Goal: Task Accomplishment & Management: Use online tool/utility

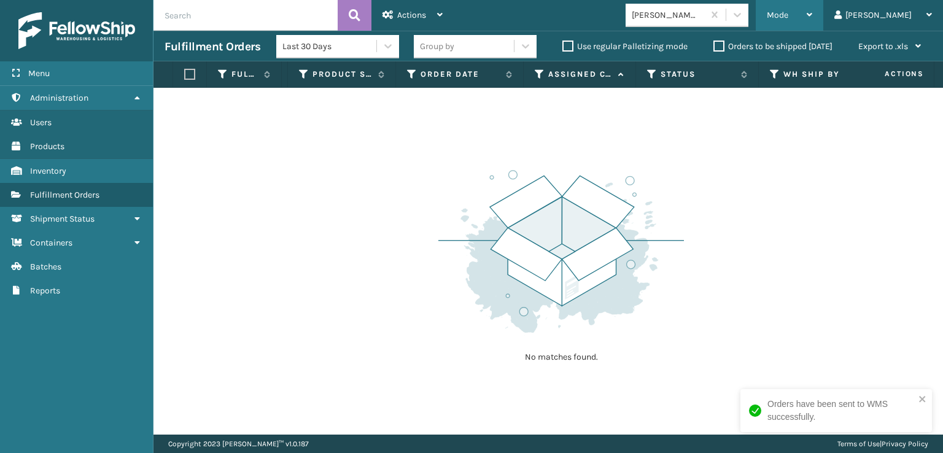
click at [788, 18] on span "Mode" at bounding box center [776, 15] width 21 height 10
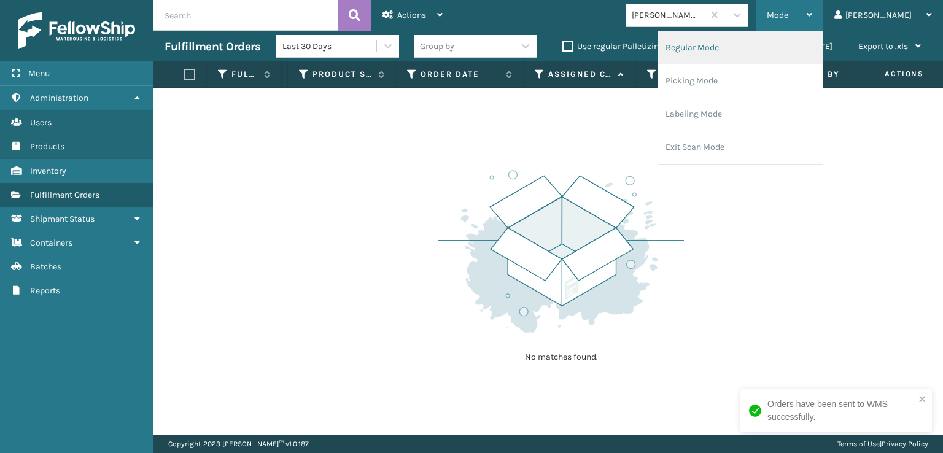
click at [748, 53] on li "Regular Mode" at bounding box center [740, 47] width 164 height 33
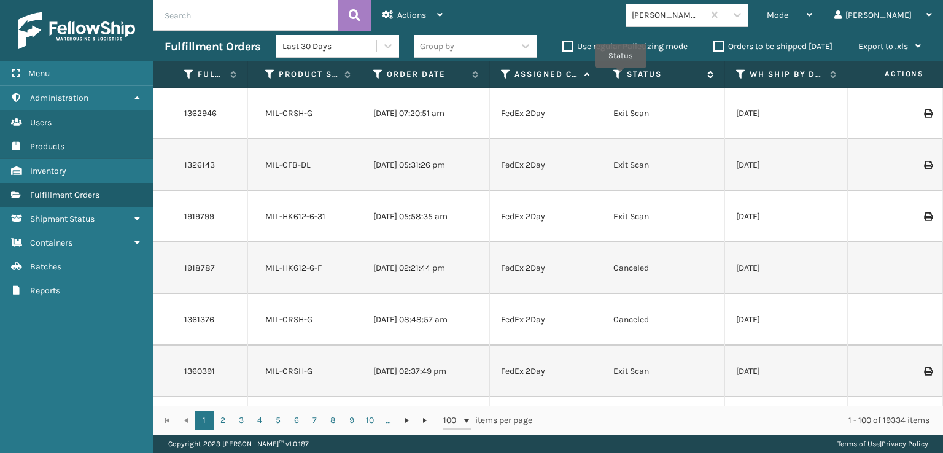
click at [620, 76] on icon at bounding box center [618, 74] width 10 height 11
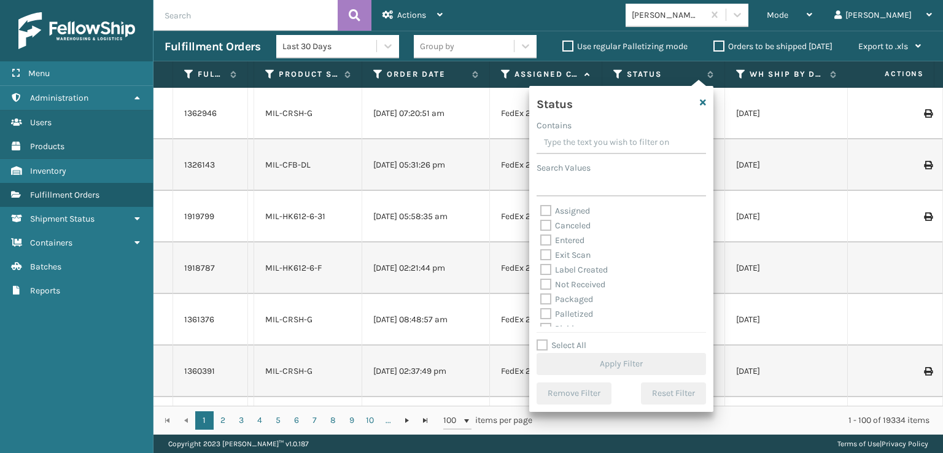
scroll to position [69, 0]
click at [545, 263] on label "Picking" at bounding box center [562, 260] width 44 height 10
click at [541, 261] on input "Picking" at bounding box center [540, 257] width 1 height 8
checkbox input "true"
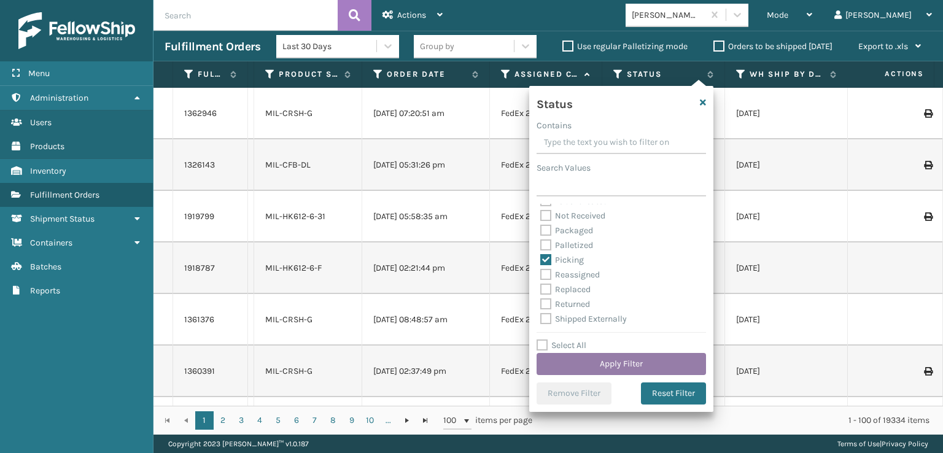
click at [627, 361] on button "Apply Filter" at bounding box center [620, 364] width 169 height 22
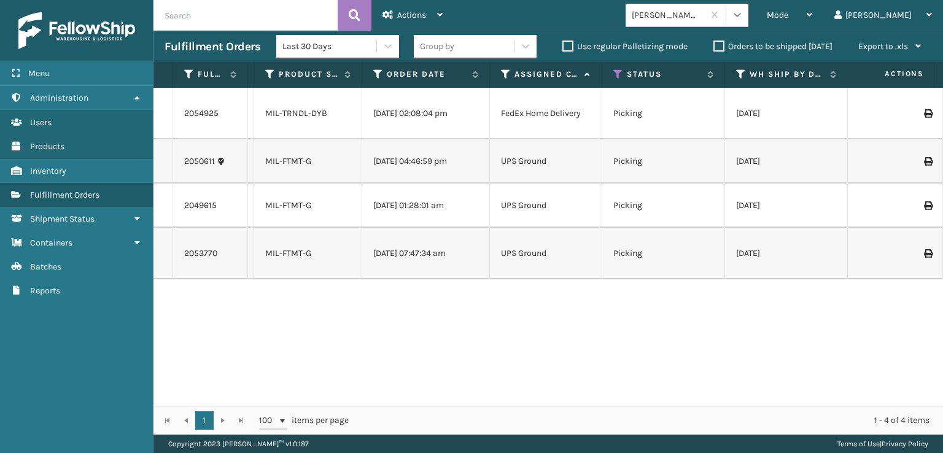
click at [748, 7] on div at bounding box center [737, 15] width 22 height 22
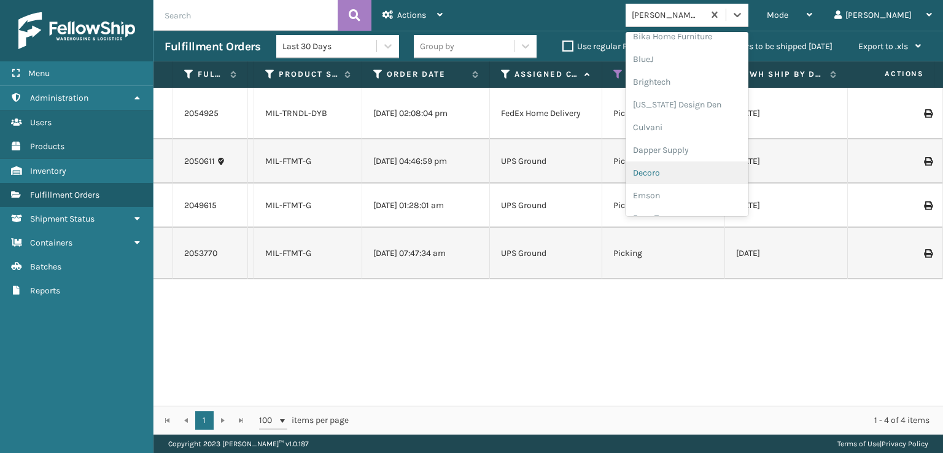
scroll to position [245, 0]
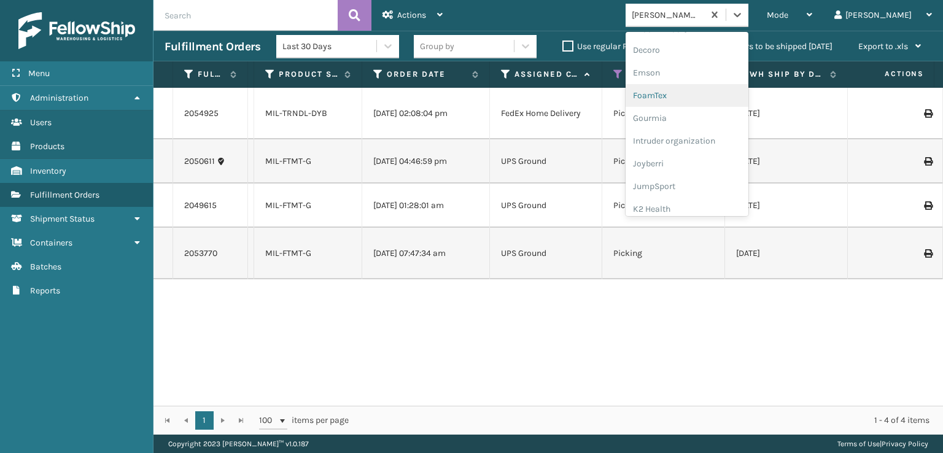
click at [701, 92] on div "FoamTex" at bounding box center [686, 95] width 123 height 23
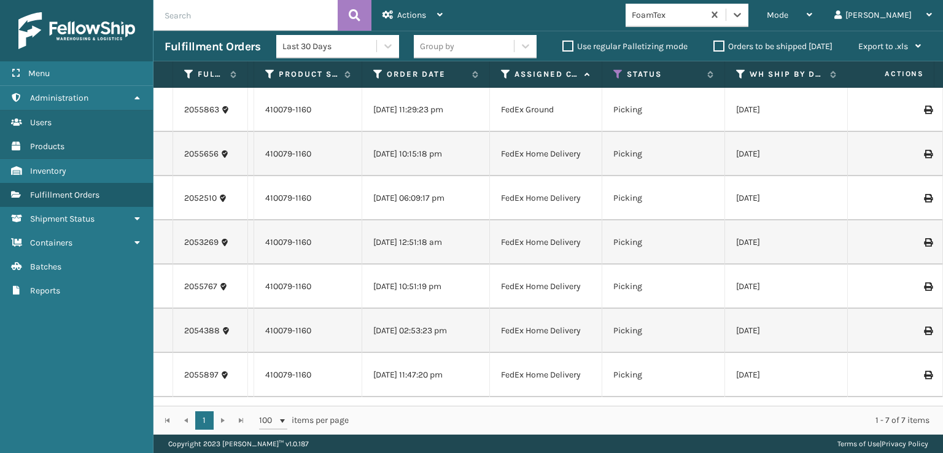
scroll to position [0, 0]
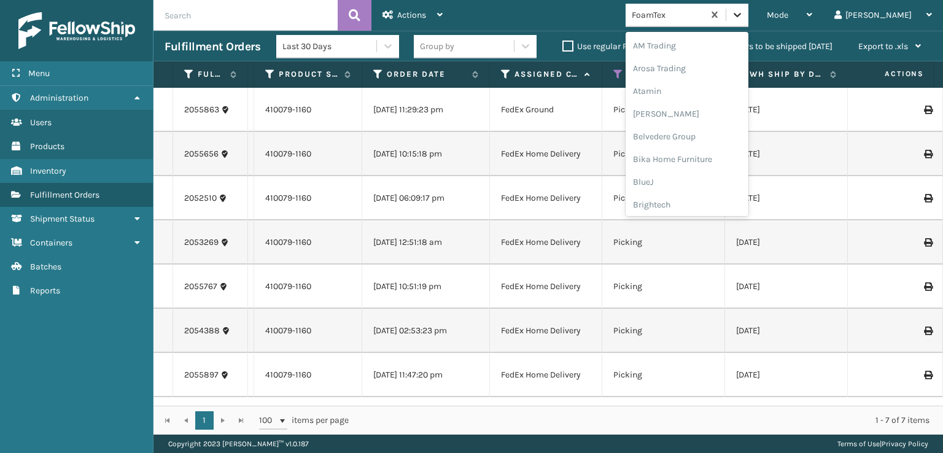
drag, startPoint x: 788, startPoint y: 9, endPoint x: 765, endPoint y: 53, distance: 49.1
click at [743, 10] on icon at bounding box center [737, 15] width 12 height 12
click at [712, 199] on div "FoamTex" at bounding box center [686, 197] width 123 height 23
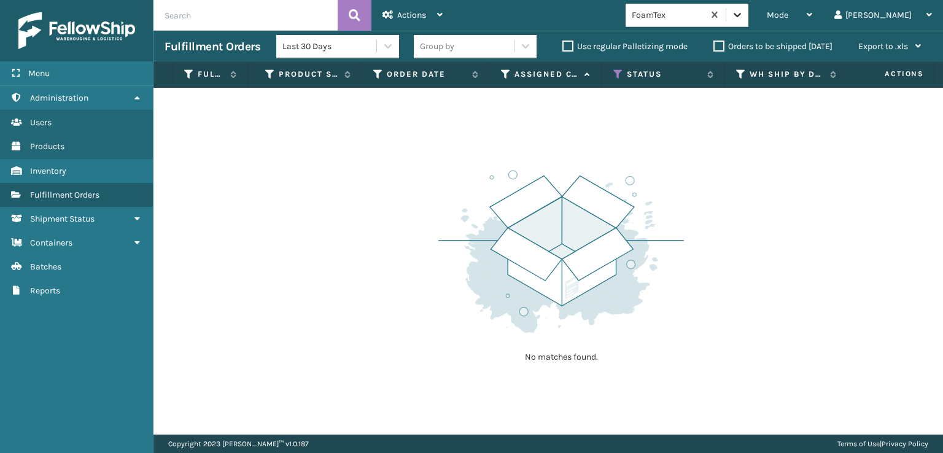
click at [748, 18] on div at bounding box center [737, 15] width 22 height 22
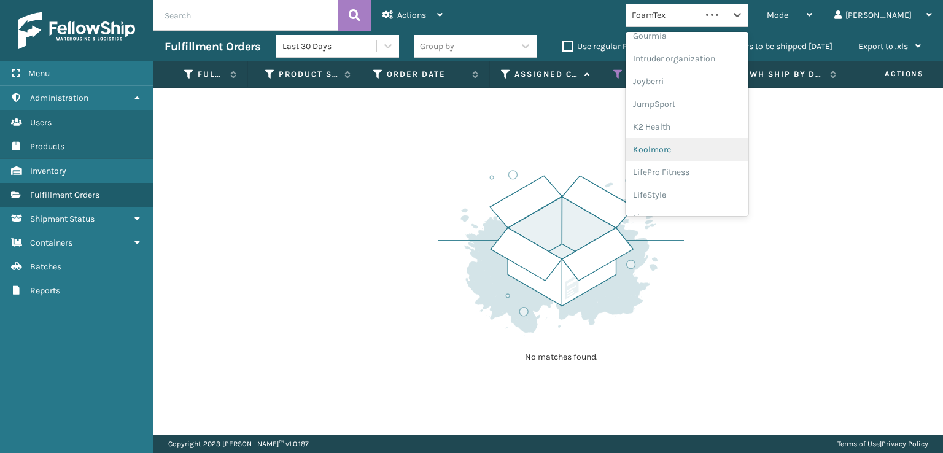
scroll to position [388, 0]
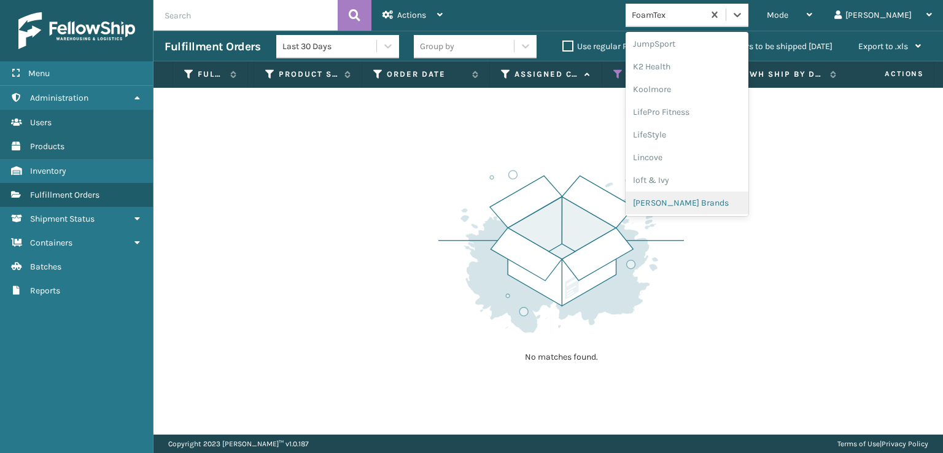
click at [726, 207] on div "[PERSON_NAME] Brands" at bounding box center [686, 202] width 123 height 23
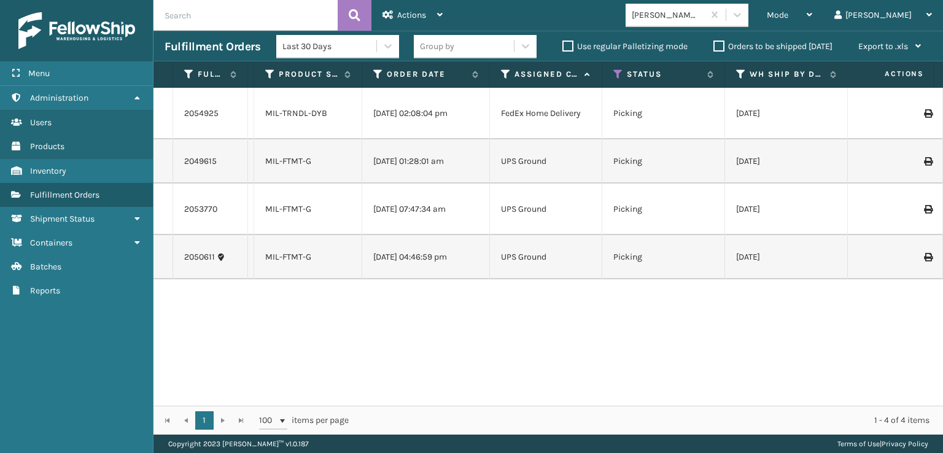
click at [924, 163] on icon at bounding box center [927, 161] width 7 height 9
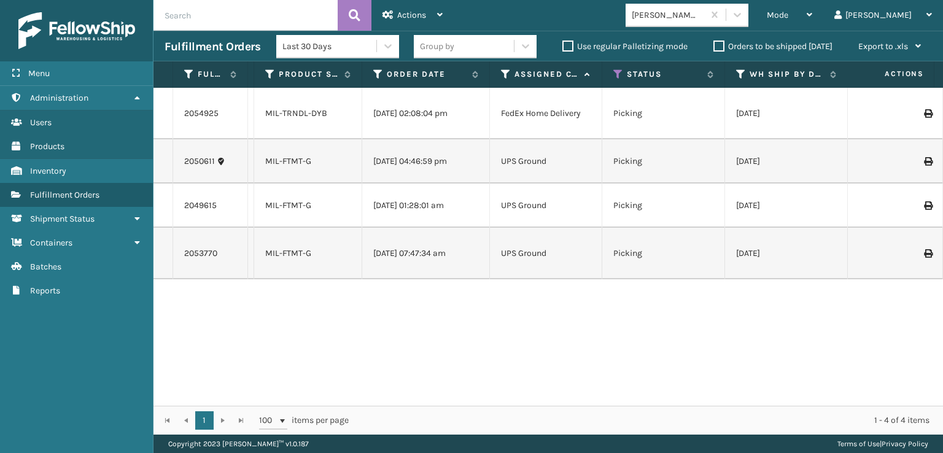
click at [924, 207] on icon at bounding box center [927, 205] width 7 height 9
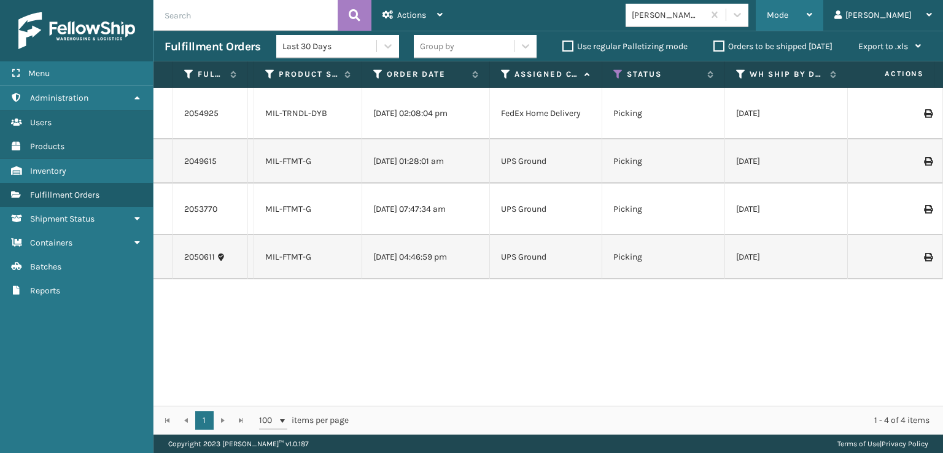
click at [812, 28] on div "Mode" at bounding box center [788, 15] width 45 height 31
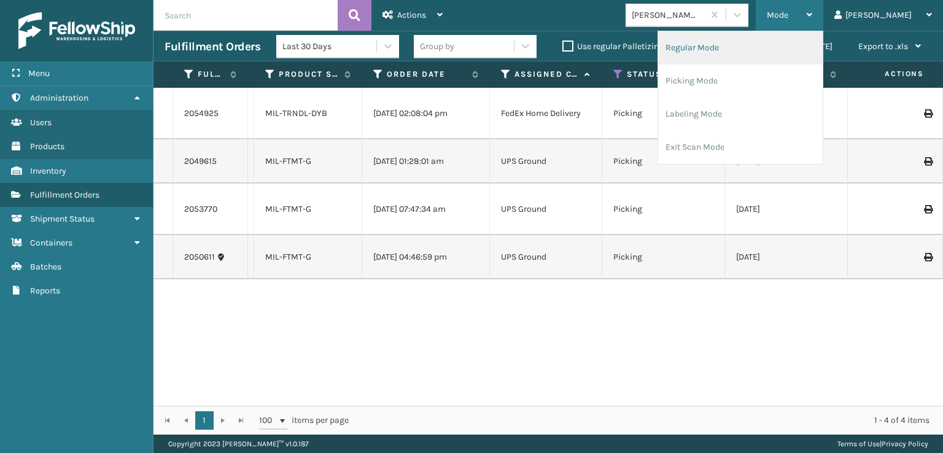
click at [758, 50] on li "Regular Mode" at bounding box center [740, 47] width 164 height 33
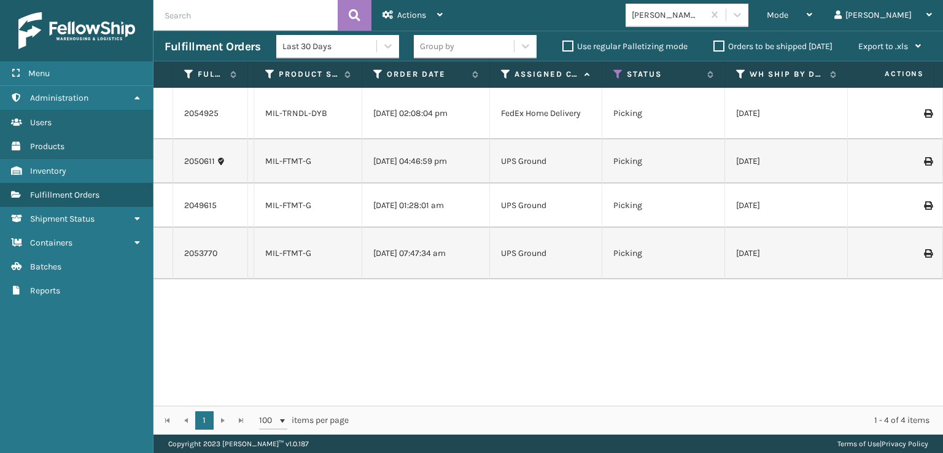
click at [924, 249] on icon at bounding box center [927, 253] width 7 height 9
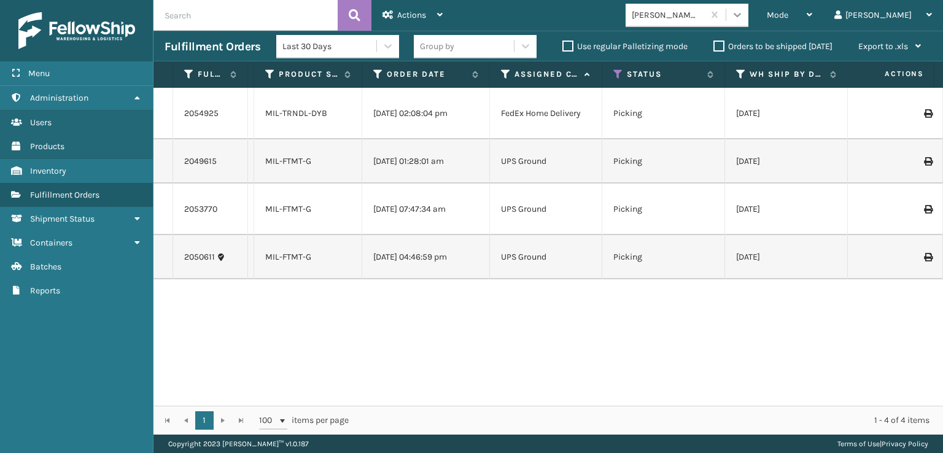
click at [743, 17] on icon at bounding box center [737, 15] width 12 height 12
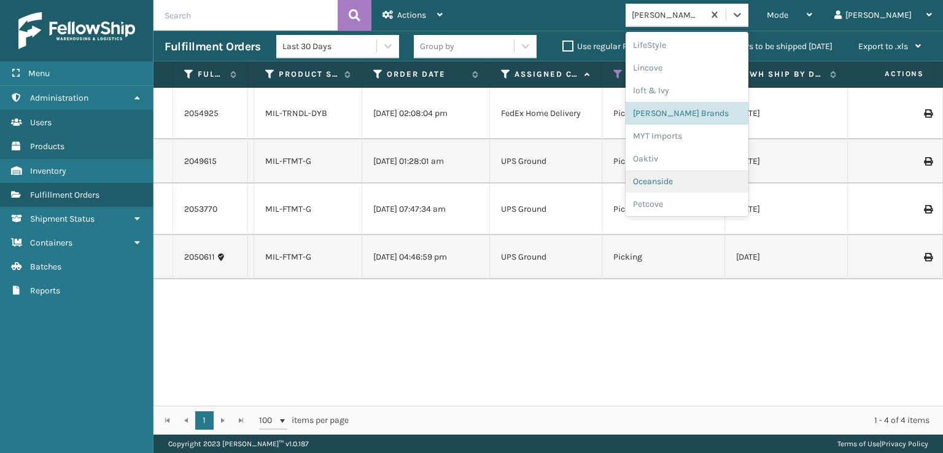
scroll to position [498, 0]
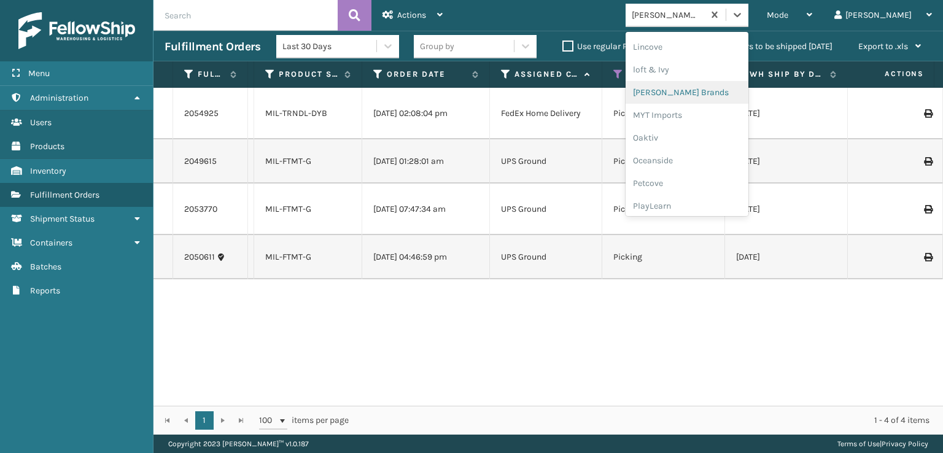
click at [731, 90] on div "[PERSON_NAME] Brands" at bounding box center [686, 92] width 123 height 23
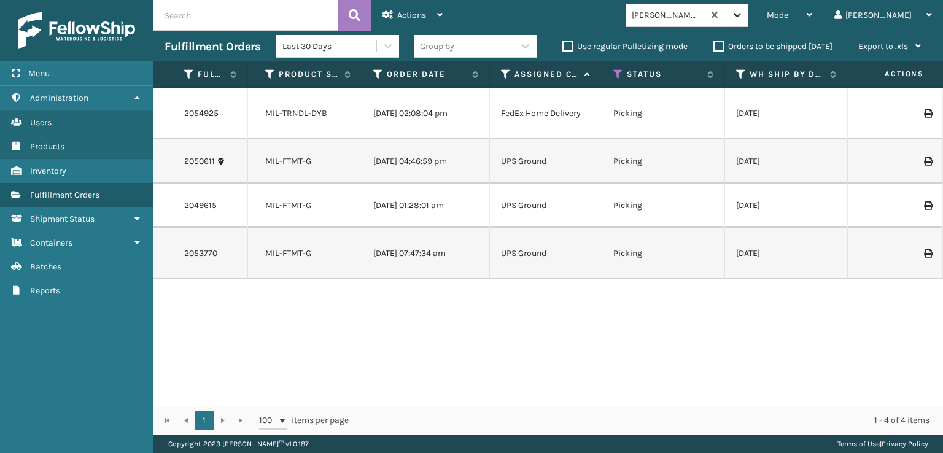
click at [743, 15] on icon at bounding box center [737, 15] width 12 height 12
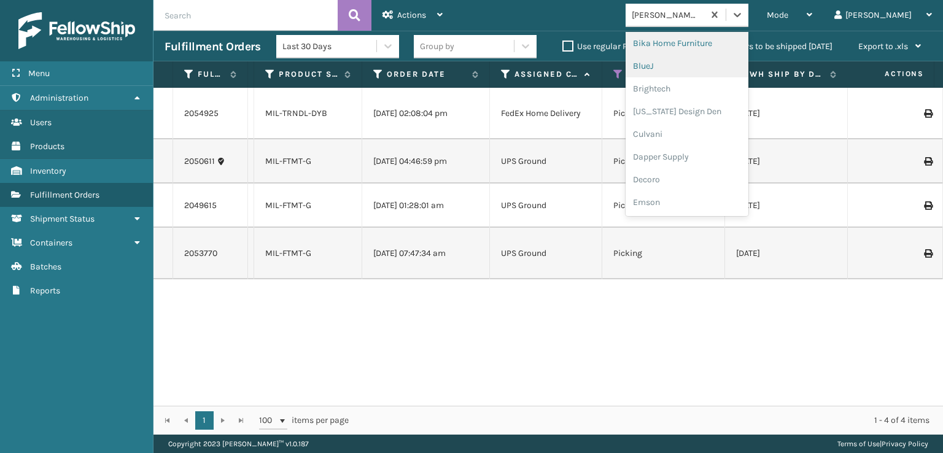
scroll to position [123, 0]
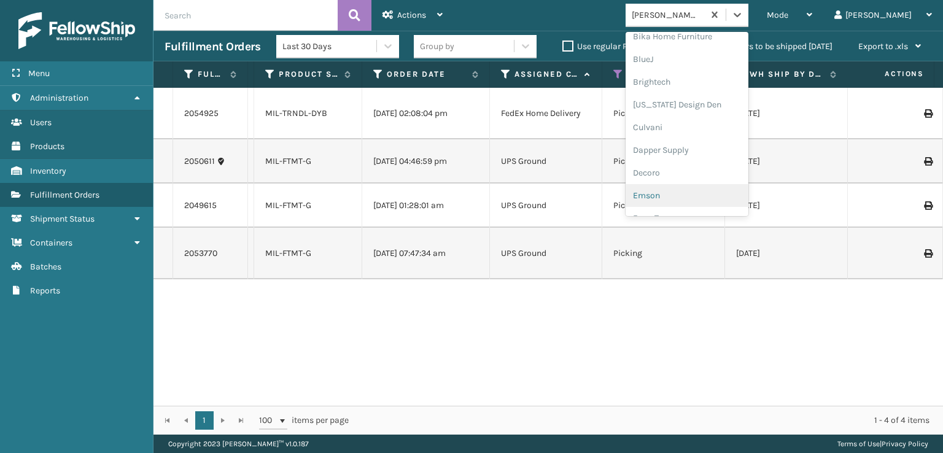
click at [684, 356] on div "2054925 112-6724349-3524240 MIL-TRNDL-DYB [DATE] 02:08:04 pm FedEx Home Deliver…" at bounding box center [547, 247] width 789 height 318
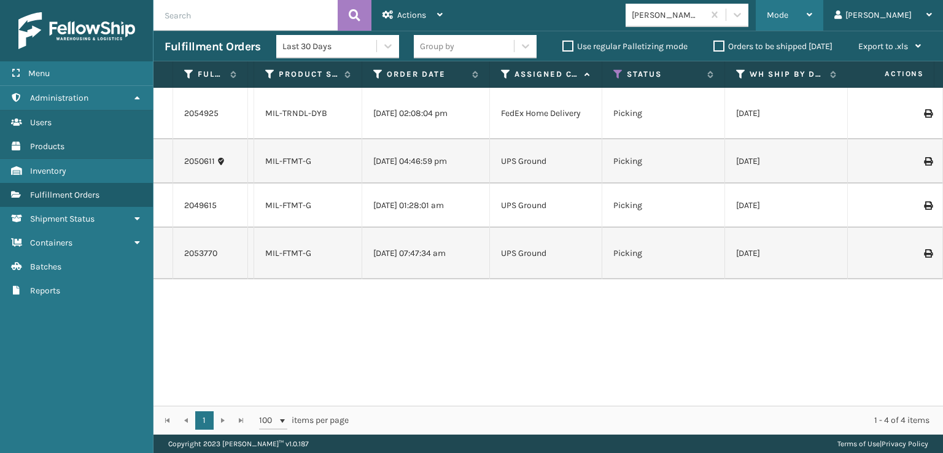
click at [809, 13] on div "Mode Regular Mode Picking Mode Labeling Mode Exit Scan Mode" at bounding box center [788, 15] width 67 height 31
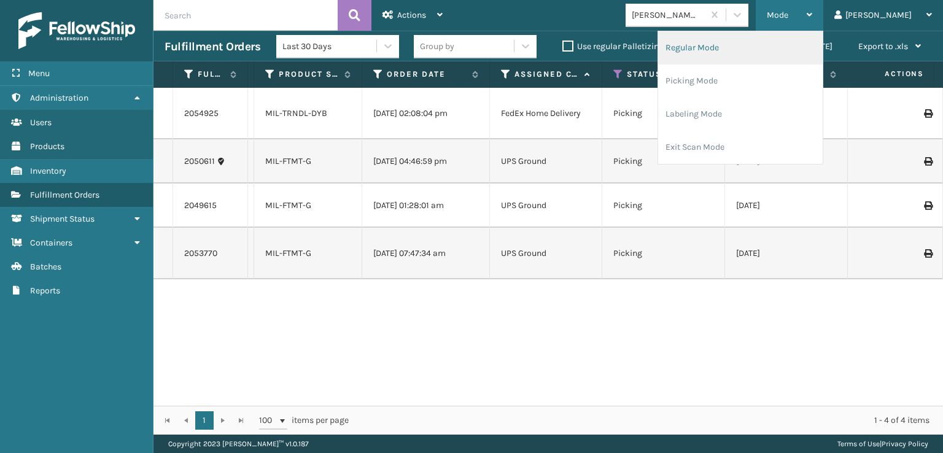
click at [749, 49] on li "Regular Mode" at bounding box center [740, 47] width 164 height 33
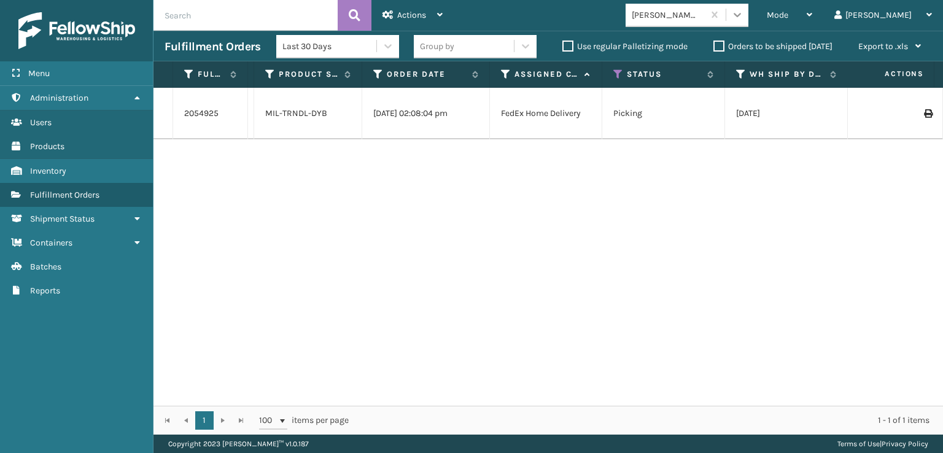
click at [743, 12] on icon at bounding box center [737, 15] width 12 height 12
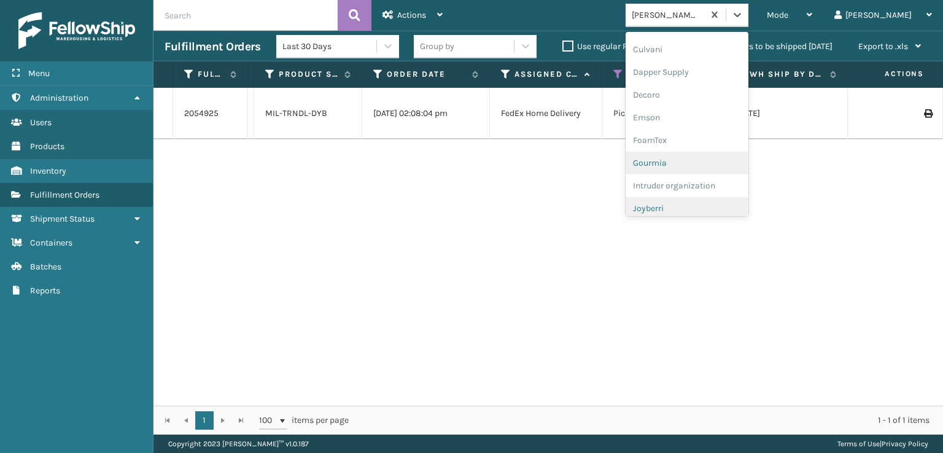
scroll to position [184, 0]
click at [715, 158] on div "FoamTex" at bounding box center [686, 156] width 123 height 23
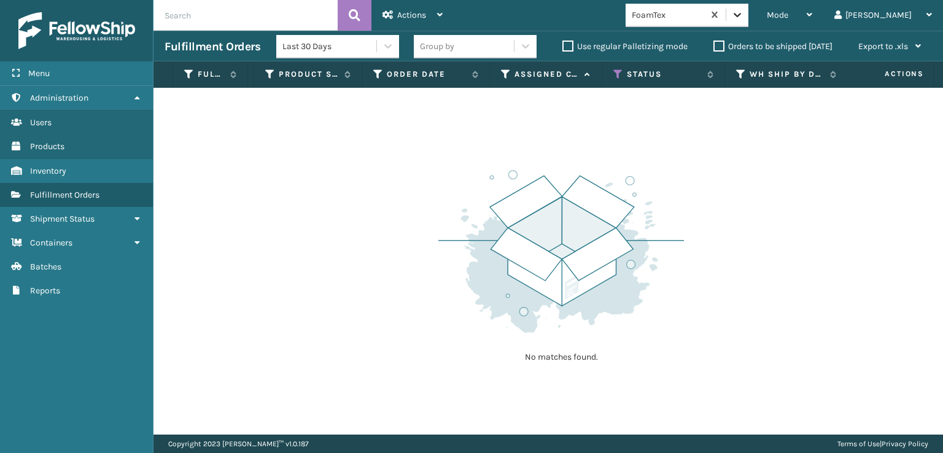
click at [748, 15] on div at bounding box center [737, 15] width 22 height 22
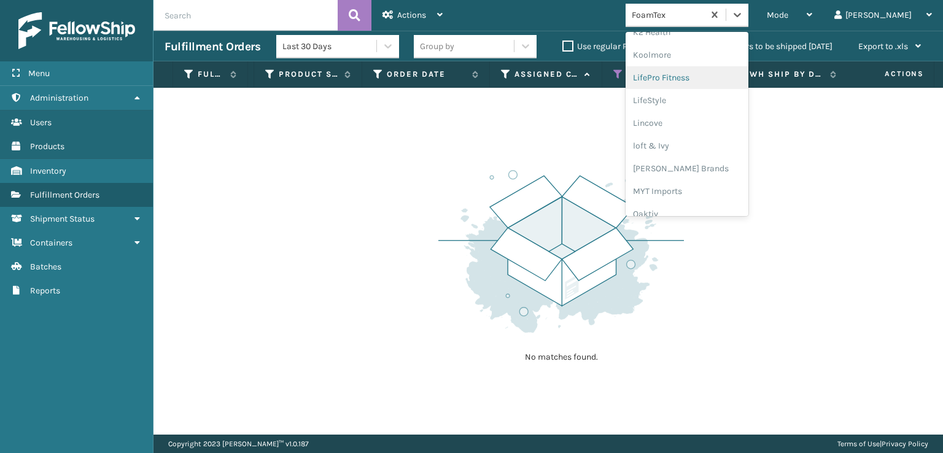
scroll to position [449, 0]
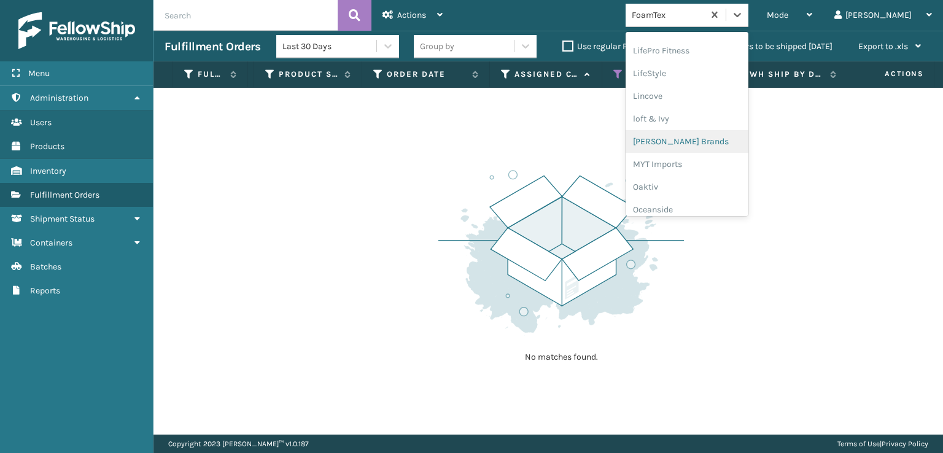
click at [724, 144] on div "[PERSON_NAME] Brands" at bounding box center [686, 141] width 123 height 23
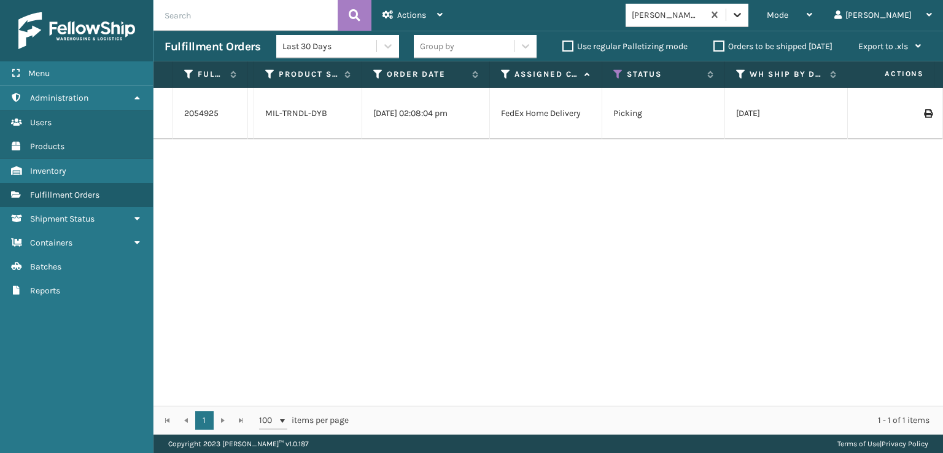
click at [748, 10] on div at bounding box center [737, 15] width 22 height 22
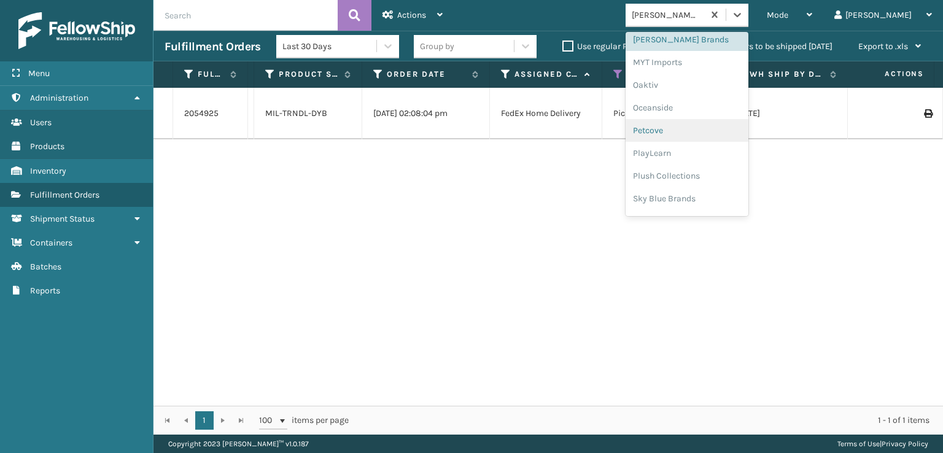
scroll to position [572, 0]
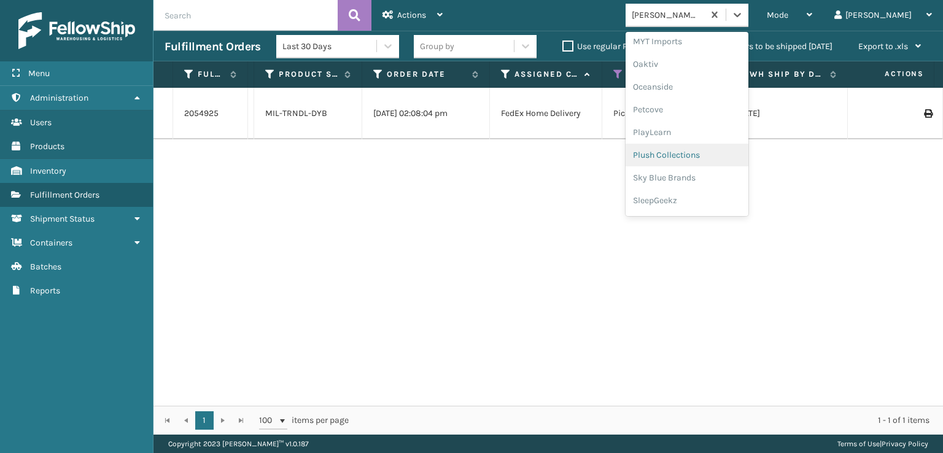
click at [717, 158] on div "Plush Collections" at bounding box center [686, 155] width 123 height 23
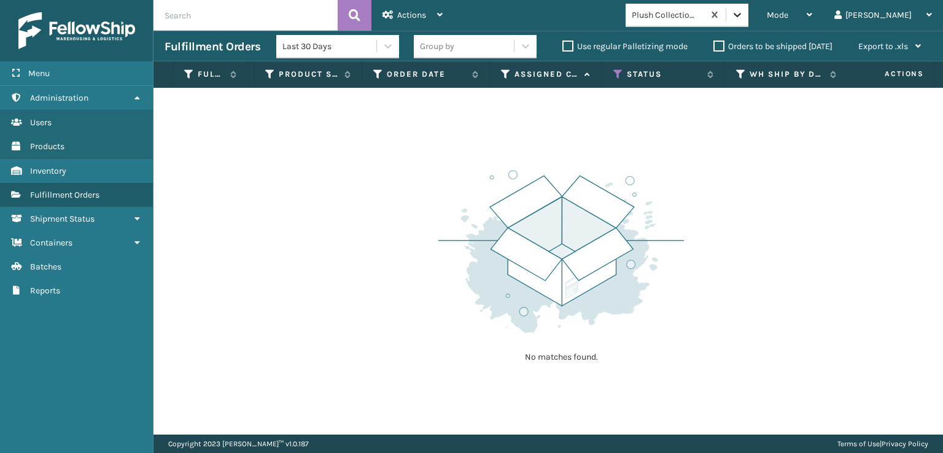
click at [748, 25] on div at bounding box center [737, 15] width 22 height 22
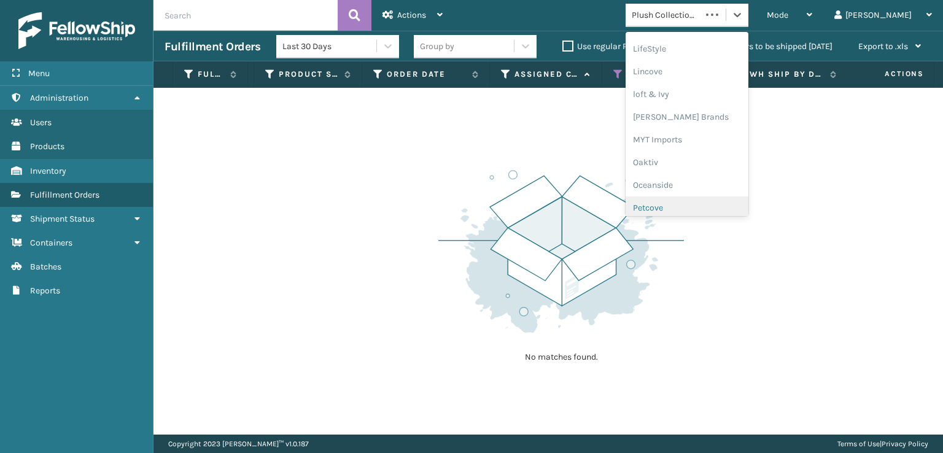
scroll to position [593, 0]
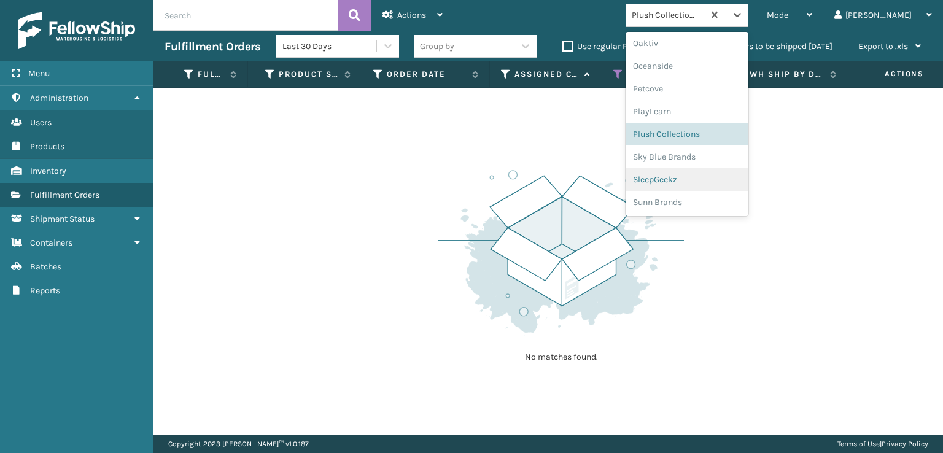
click at [747, 175] on div "SleepGeekz" at bounding box center [686, 179] width 123 height 23
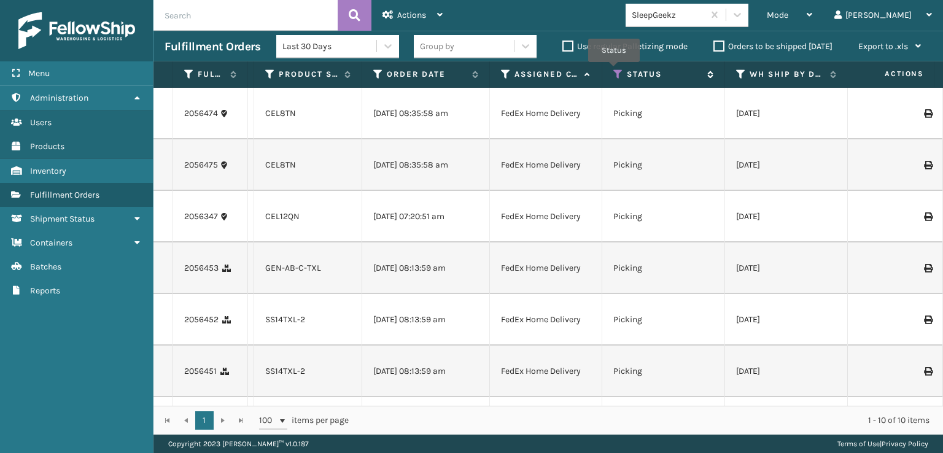
click at [614, 71] on icon at bounding box center [618, 74] width 10 height 11
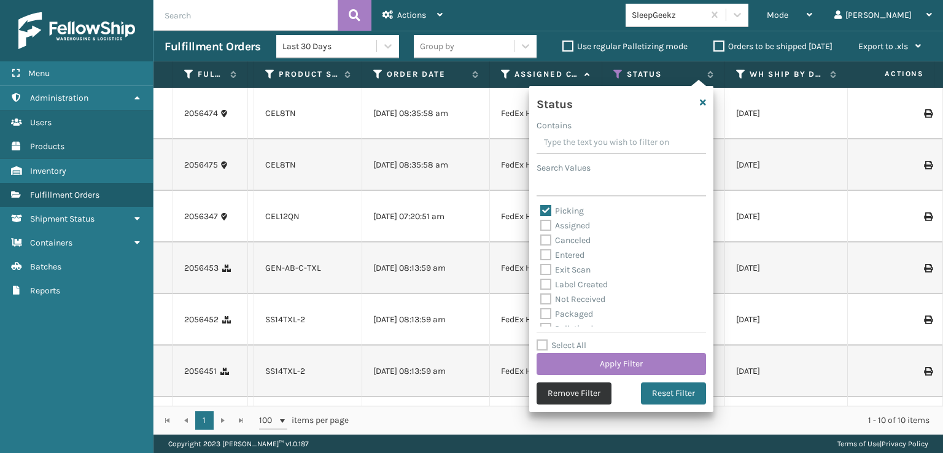
click at [569, 402] on button "Remove Filter" at bounding box center [573, 393] width 75 height 22
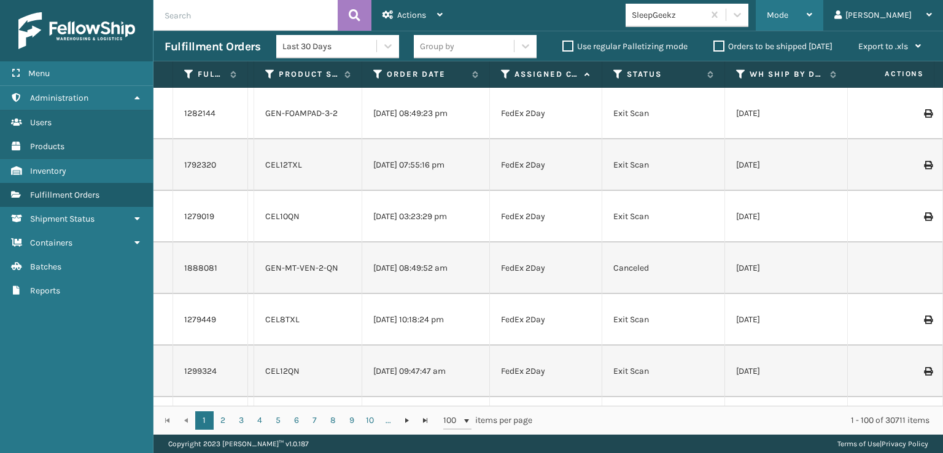
click at [812, 5] on div "Mode" at bounding box center [788, 15] width 45 height 31
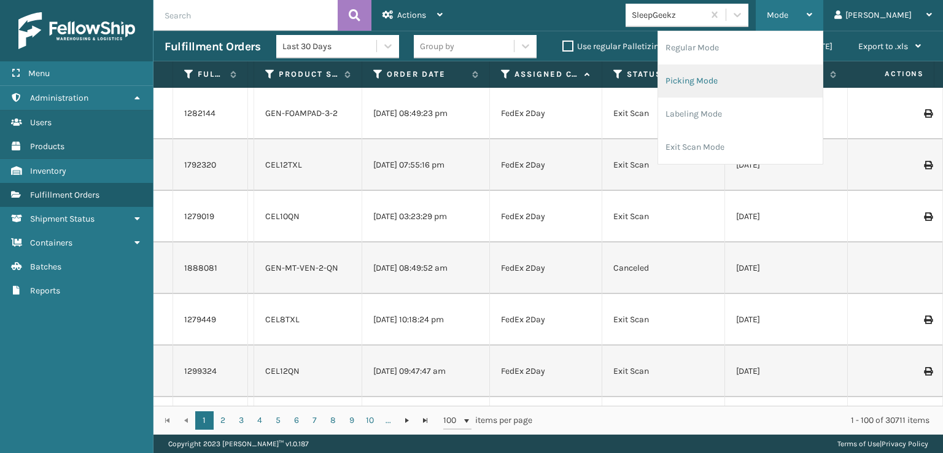
click at [761, 82] on li "Picking Mode" at bounding box center [740, 80] width 164 height 33
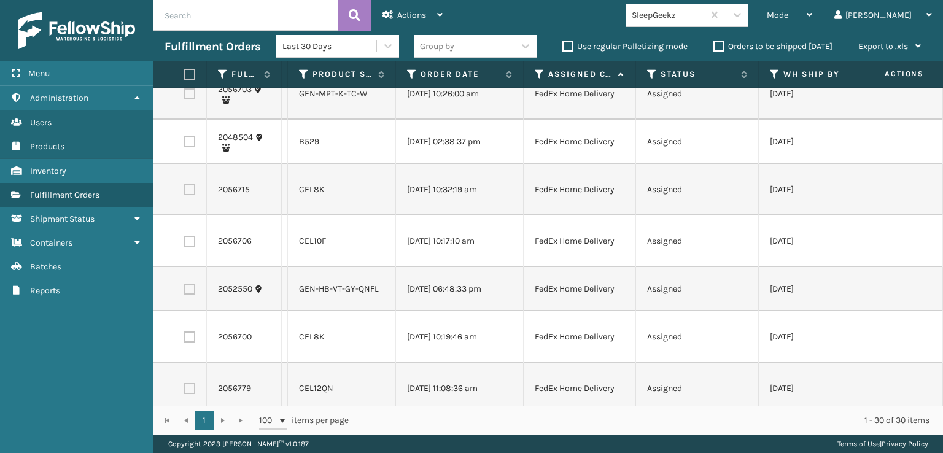
scroll to position [184, 0]
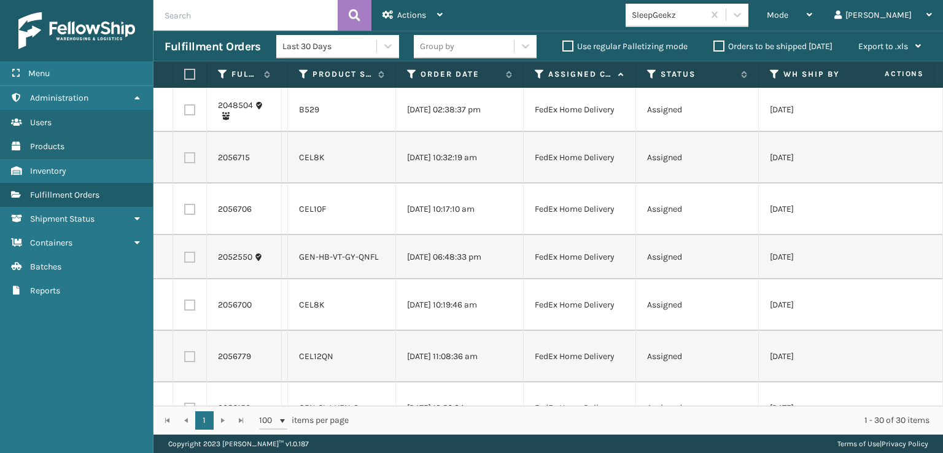
click at [186, 163] on label at bounding box center [189, 157] width 11 height 11
click at [185, 160] on input "checkbox" at bounding box center [184, 156] width 1 height 8
checkbox input "true"
click at [186, 215] on label at bounding box center [189, 209] width 11 height 11
click at [185, 212] on input "checkbox" at bounding box center [184, 208] width 1 height 8
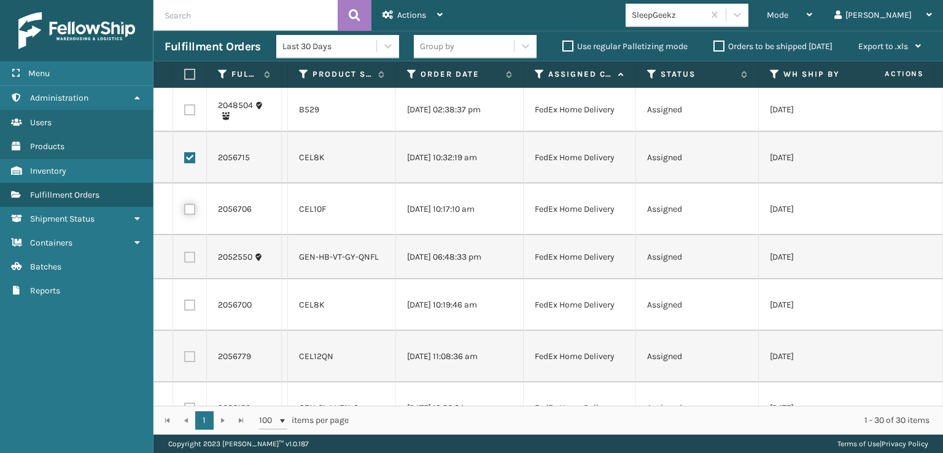
checkbox input "true"
click at [186, 263] on label at bounding box center [189, 257] width 11 height 11
click at [185, 260] on input "checkbox" at bounding box center [184, 256] width 1 height 8
checkbox input "true"
click at [185, 310] on label at bounding box center [189, 304] width 11 height 11
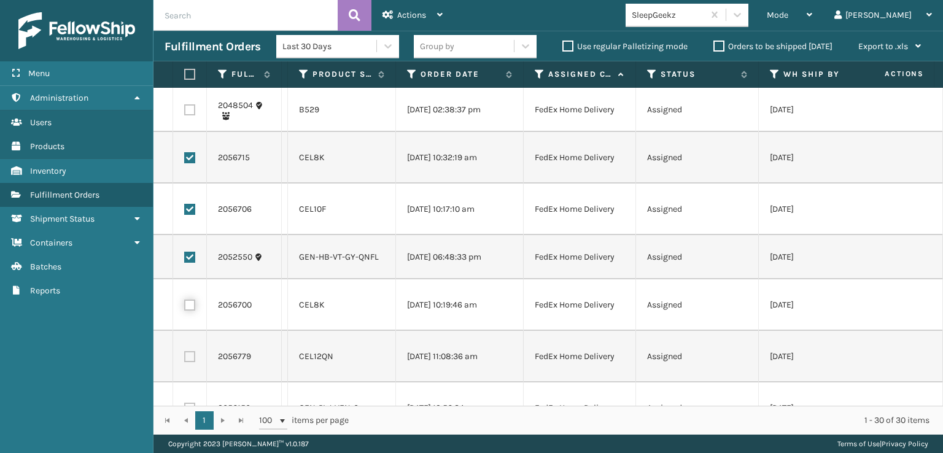
click at [185, 307] on input "checkbox" at bounding box center [184, 303] width 1 height 8
checkbox input "true"
click at [187, 362] on label at bounding box center [189, 356] width 11 height 11
click at [185, 359] on input "checkbox" at bounding box center [184, 355] width 1 height 8
checkbox input "true"
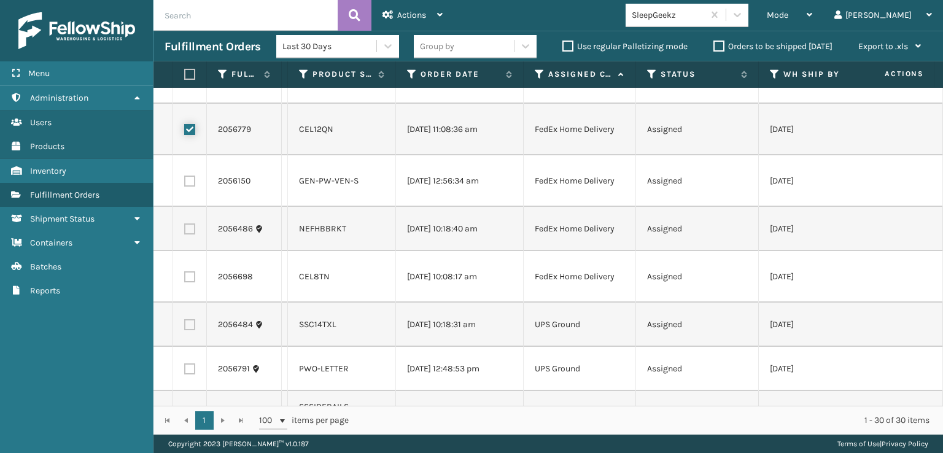
scroll to position [491, 0]
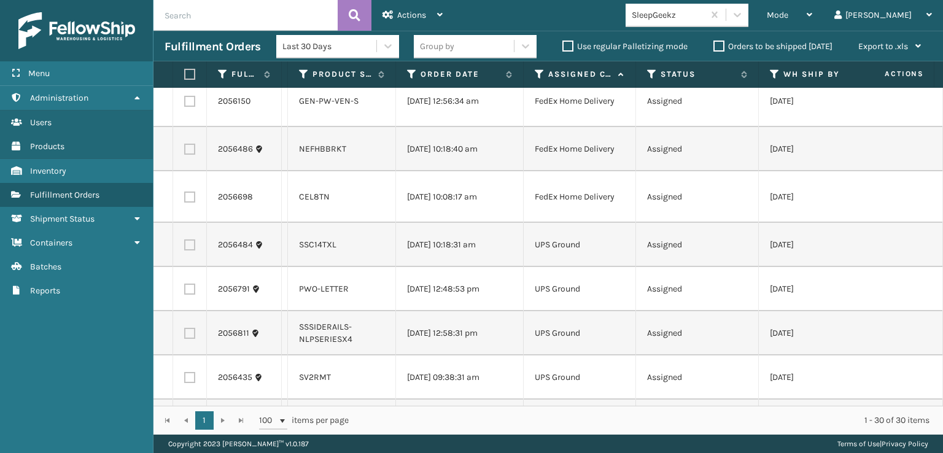
click at [188, 223] on td at bounding box center [190, 197] width 34 height 52
click at [188, 202] on label at bounding box center [189, 196] width 11 height 11
click at [185, 199] on input "checkbox" at bounding box center [184, 195] width 1 height 8
checkbox input "true"
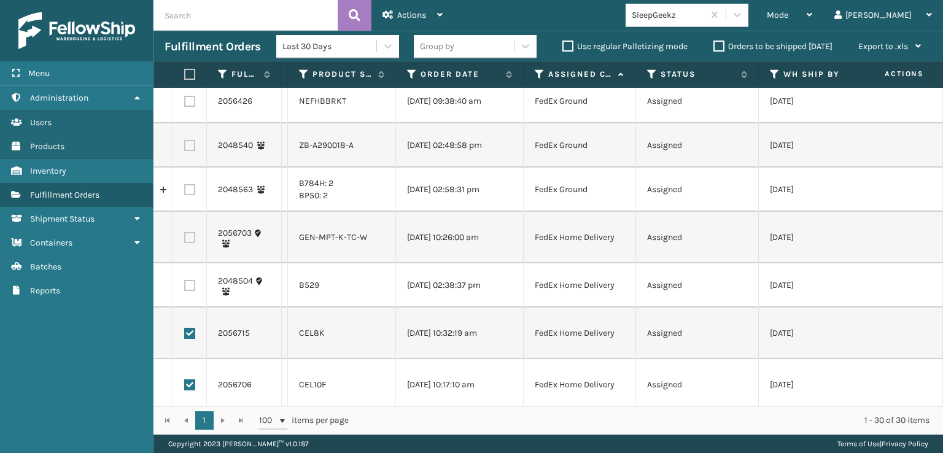
scroll to position [0, 0]
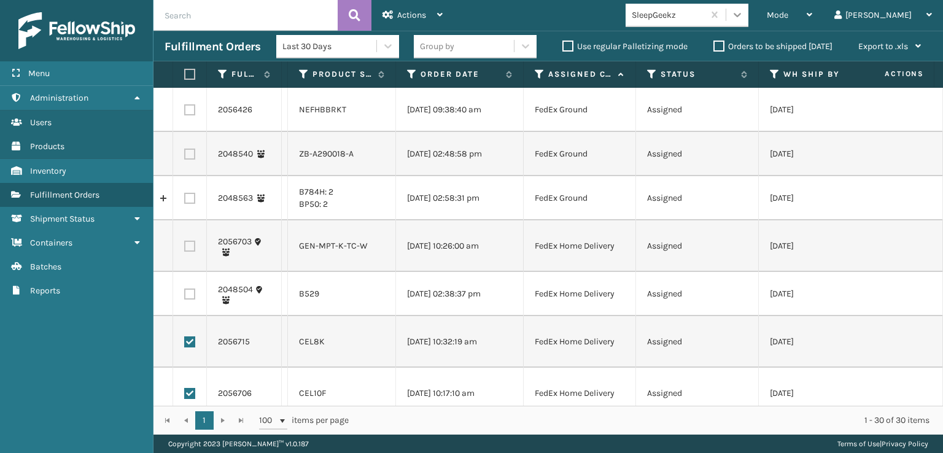
click at [743, 16] on icon at bounding box center [737, 15] width 12 height 12
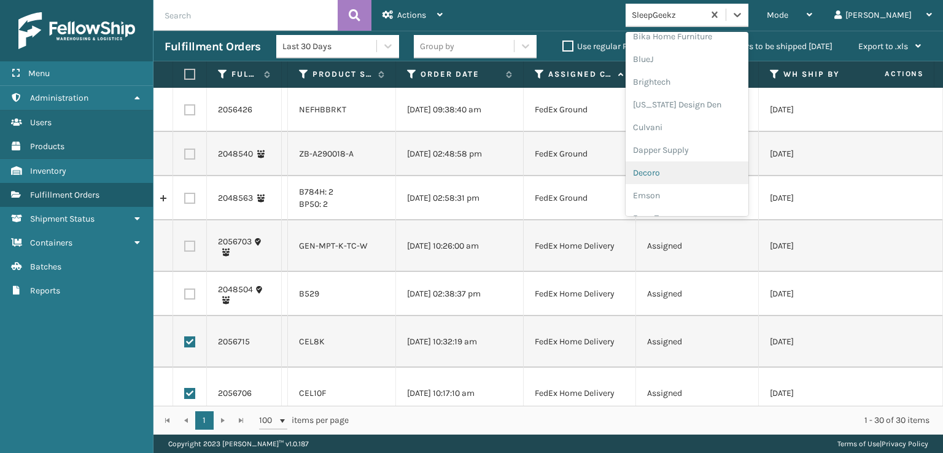
scroll to position [245, 0]
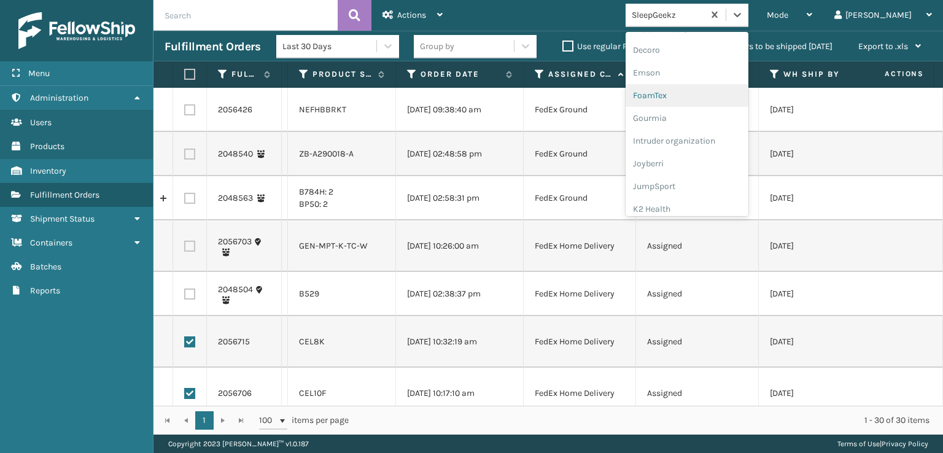
click at [717, 92] on div "FoamTex" at bounding box center [686, 95] width 123 height 23
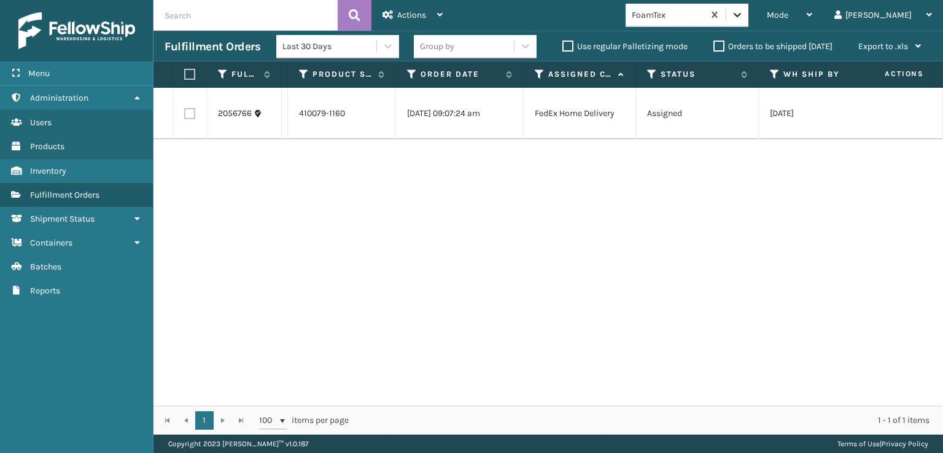
click at [743, 17] on icon at bounding box center [737, 15] width 12 height 12
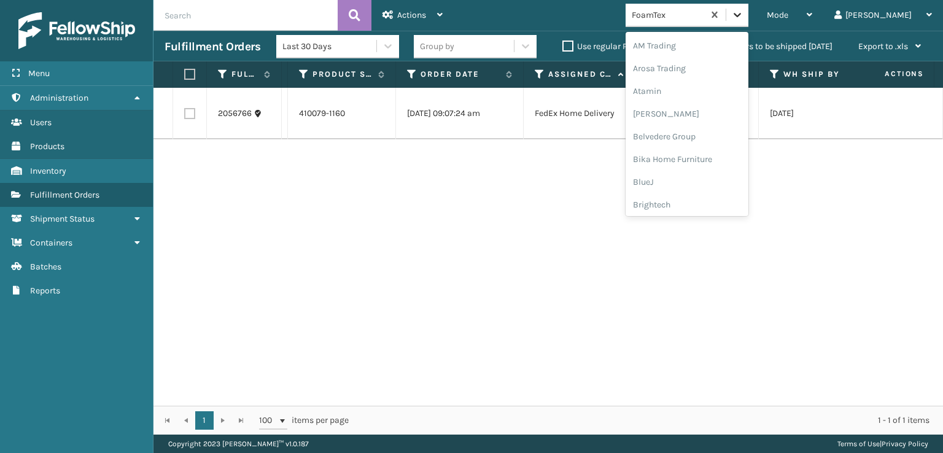
scroll to position [144, 0]
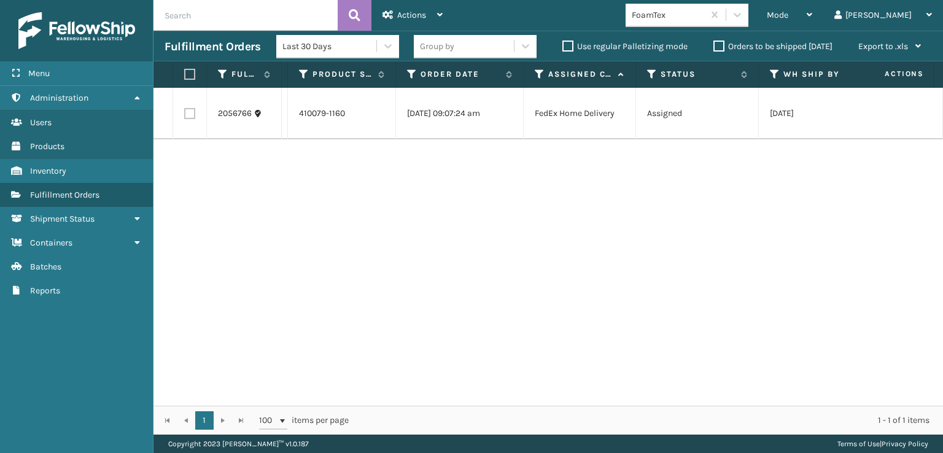
click at [601, 215] on div "2056766 114-8651164-9115439 410079-1160 [DATE] 09:07:24 am FedEx Home Delivery …" at bounding box center [547, 247] width 789 height 318
click at [748, 23] on div at bounding box center [737, 15] width 22 height 22
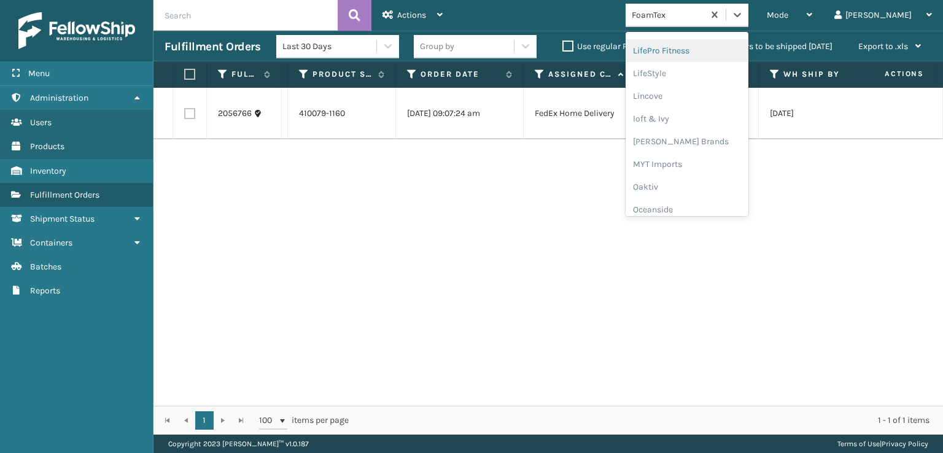
scroll to position [511, 0]
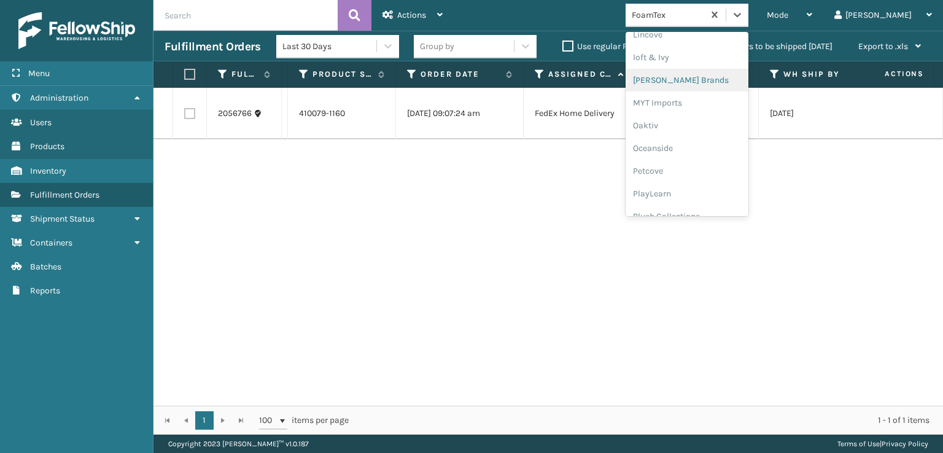
click at [748, 72] on div "[PERSON_NAME] Brands" at bounding box center [686, 80] width 123 height 23
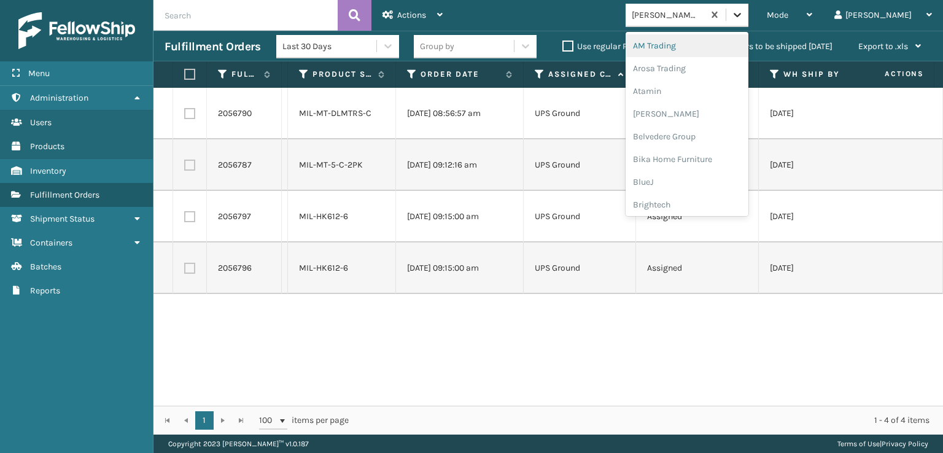
click at [748, 15] on div at bounding box center [737, 15] width 22 height 22
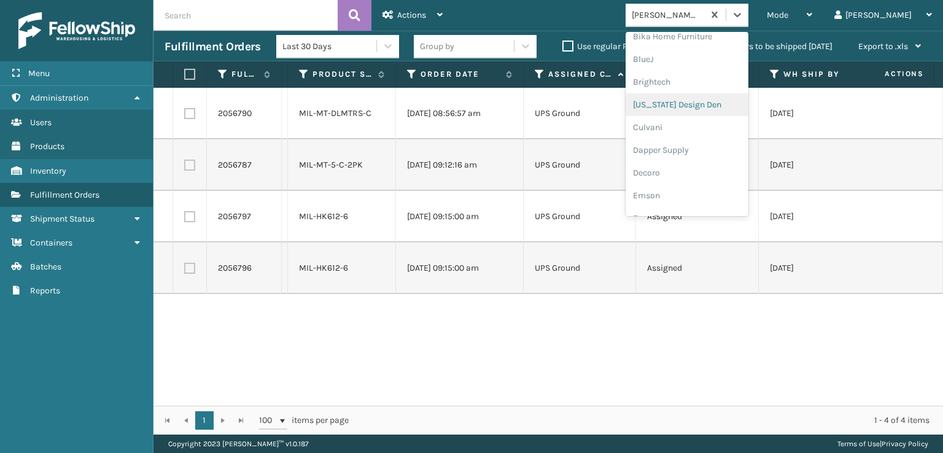
scroll to position [245, 0]
click at [719, 97] on div "FoamTex" at bounding box center [686, 95] width 123 height 23
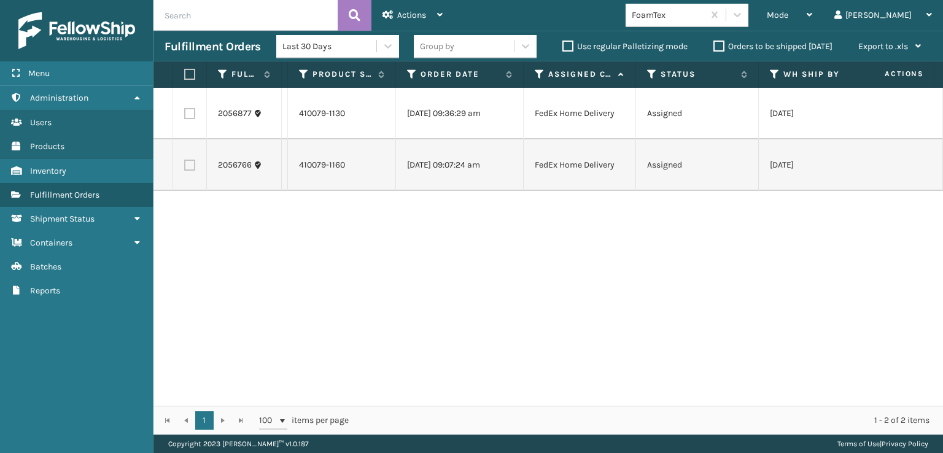
click at [186, 74] on label at bounding box center [187, 74] width 7 height 11
click at [185, 74] on input "checkbox" at bounding box center [184, 75] width 1 height 8
checkbox input "true"
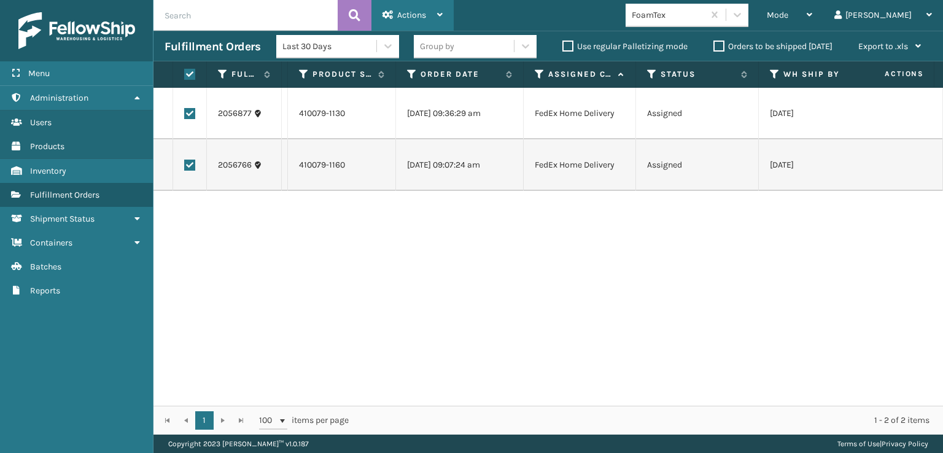
click at [409, 5] on div "Actions" at bounding box center [412, 15] width 60 height 31
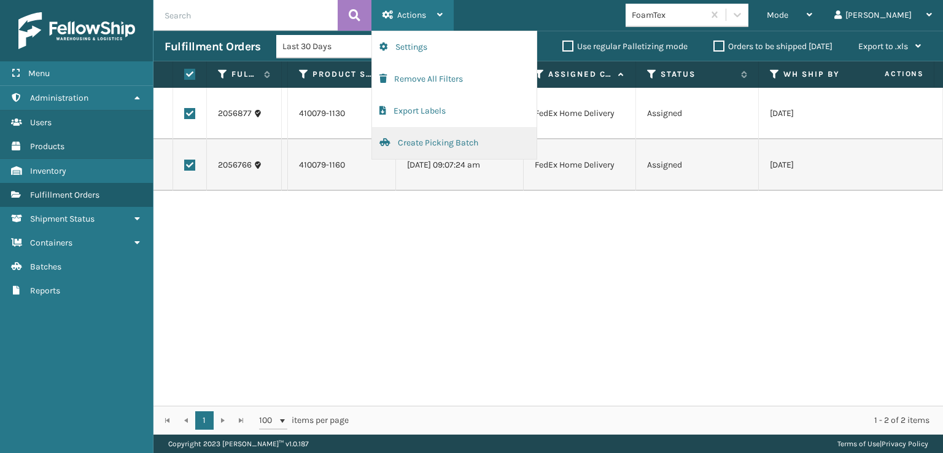
click at [436, 144] on button "Create Picking Batch" at bounding box center [454, 143] width 164 height 32
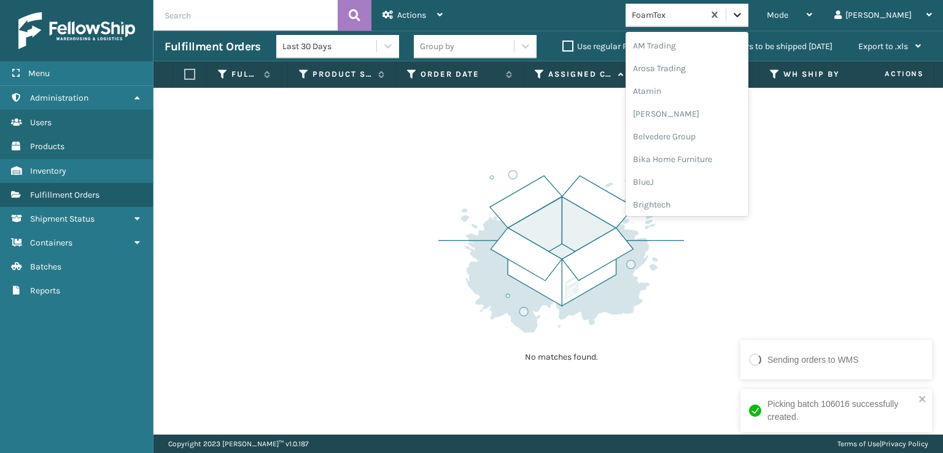
click at [743, 13] on icon at bounding box center [737, 15] width 12 height 12
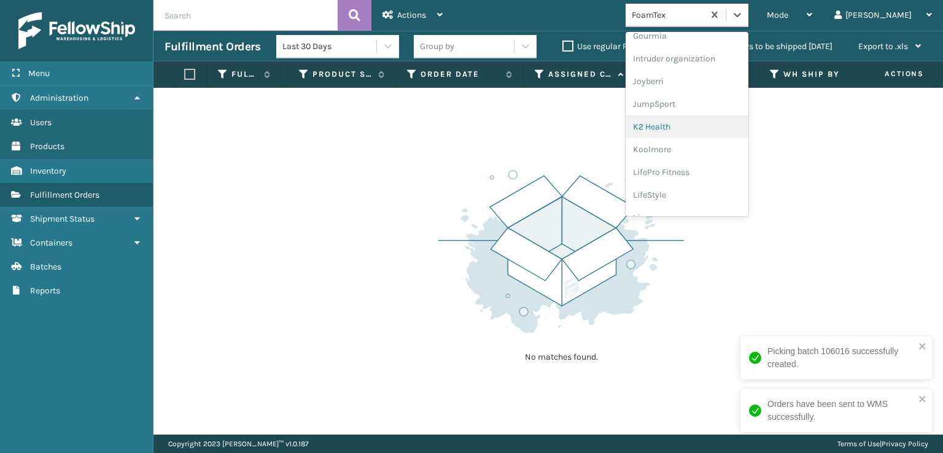
scroll to position [388, 0]
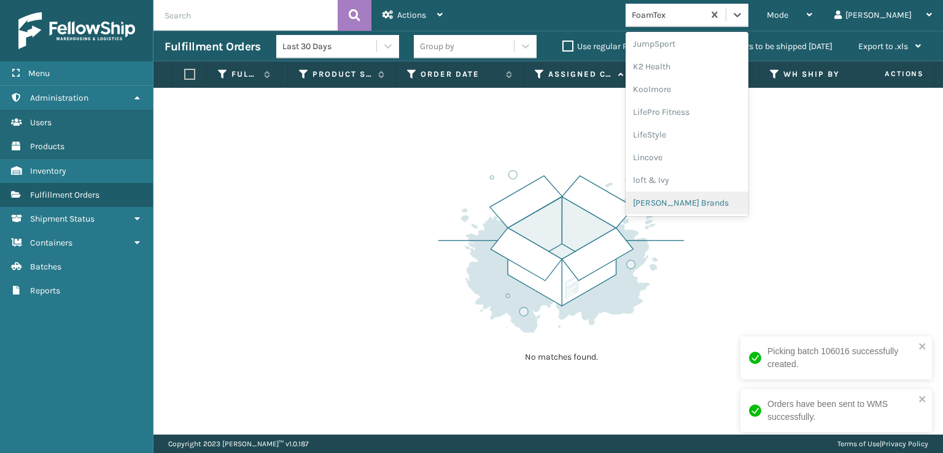
click at [734, 203] on div "[PERSON_NAME] Brands" at bounding box center [686, 202] width 123 height 23
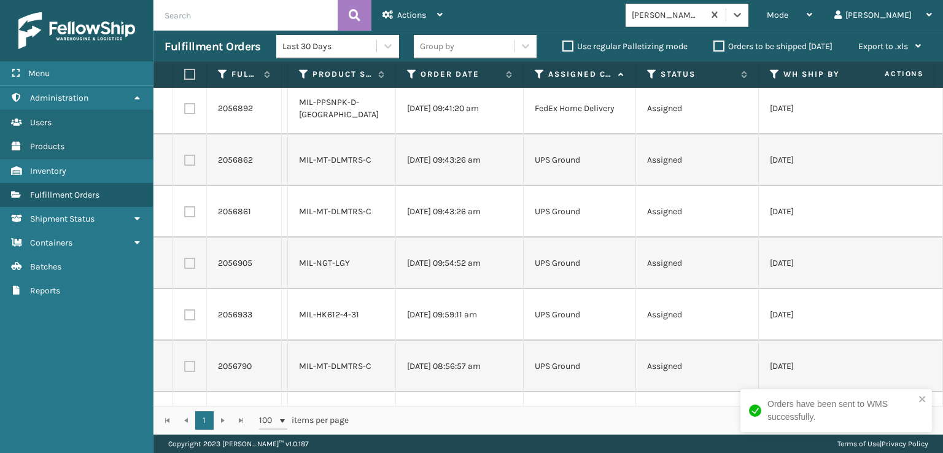
scroll to position [0, 0]
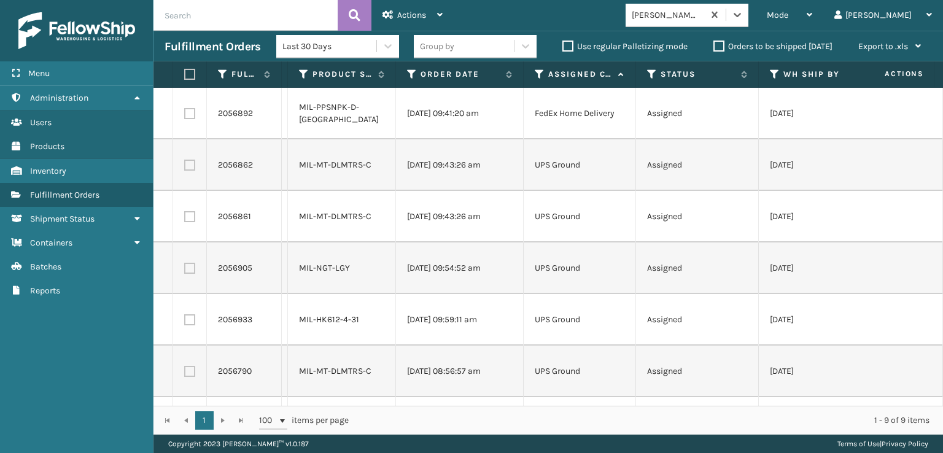
click at [191, 72] on label at bounding box center [187, 74] width 7 height 11
click at [185, 72] on input "checkbox" at bounding box center [184, 75] width 1 height 8
checkbox input "true"
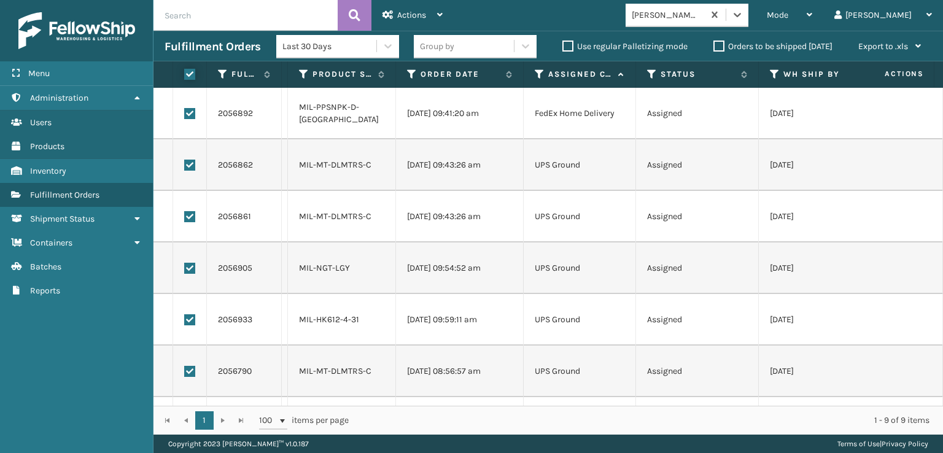
checkbox input "true"
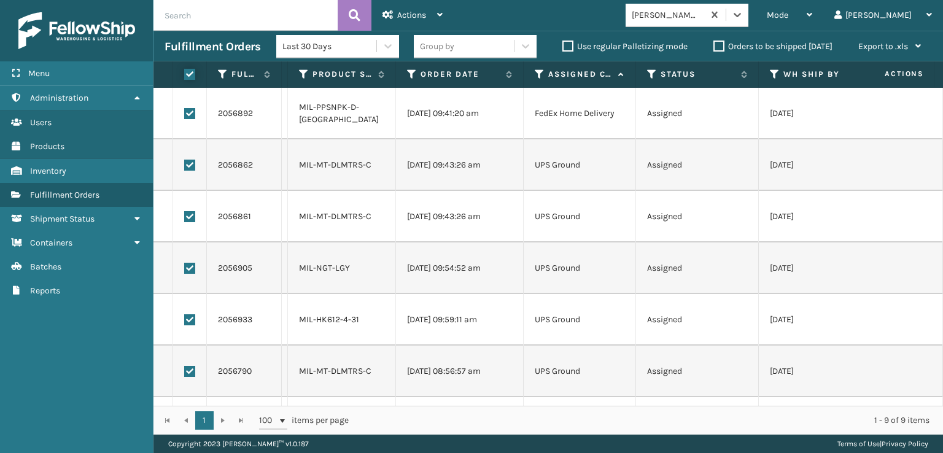
checkbox input "true"
click at [404, 15] on span "Actions" at bounding box center [411, 15] width 29 height 10
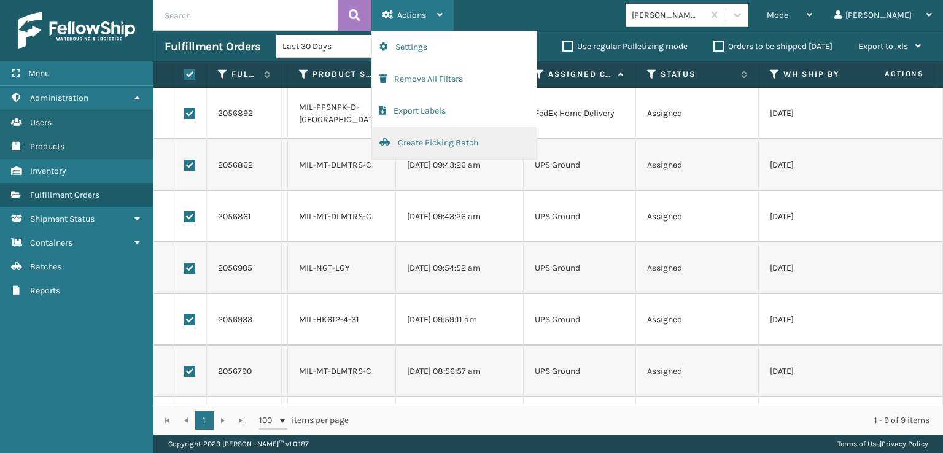
click at [429, 148] on button "Create Picking Batch" at bounding box center [454, 143] width 164 height 32
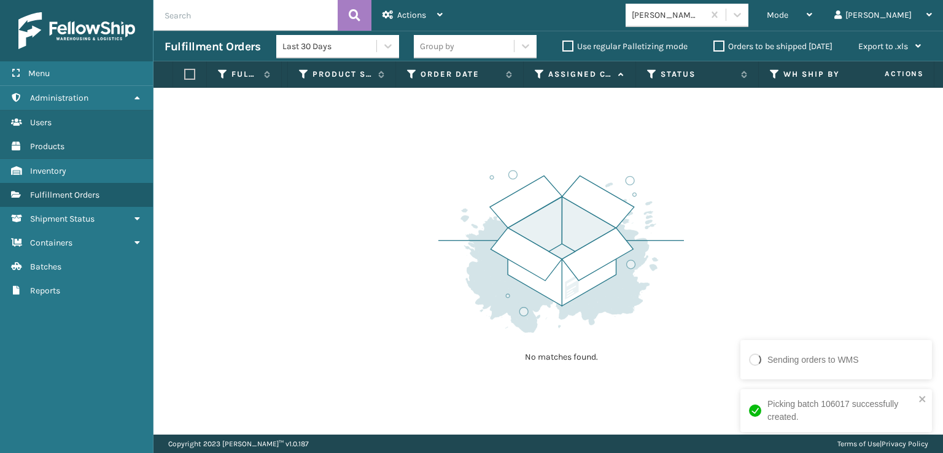
click at [793, 2] on div "Mode Regular Mode Picking Mode Labeling Mode Exit Scan Mode [PERSON_NAME] Brand…" at bounding box center [697, 15] width 489 height 31
click at [743, 15] on icon at bounding box center [737, 15] width 12 height 12
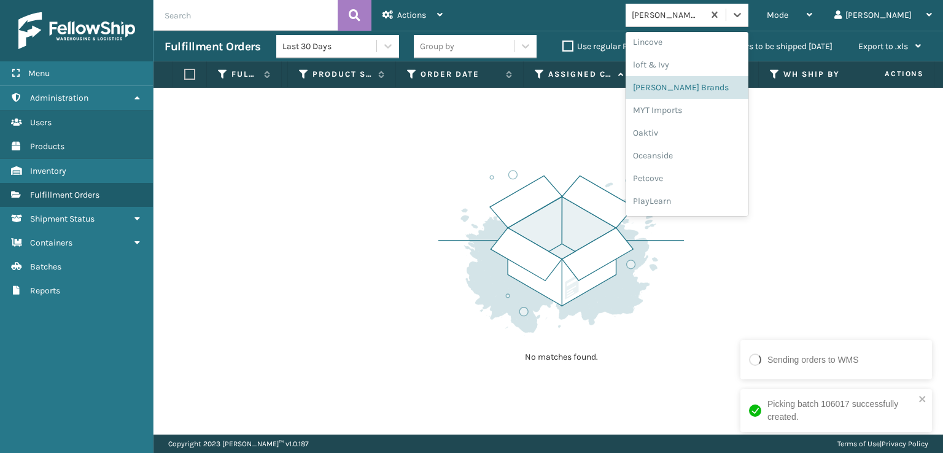
scroll to position [593, 0]
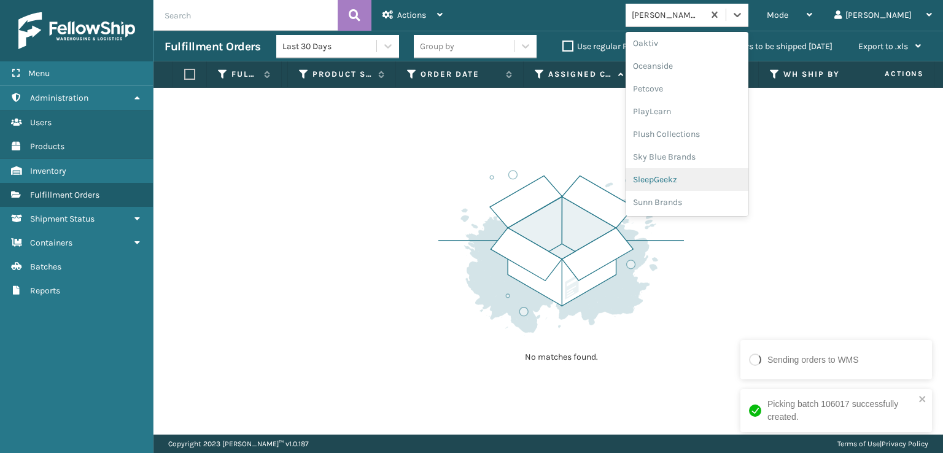
click at [739, 183] on div "SleepGeekz" at bounding box center [686, 179] width 123 height 23
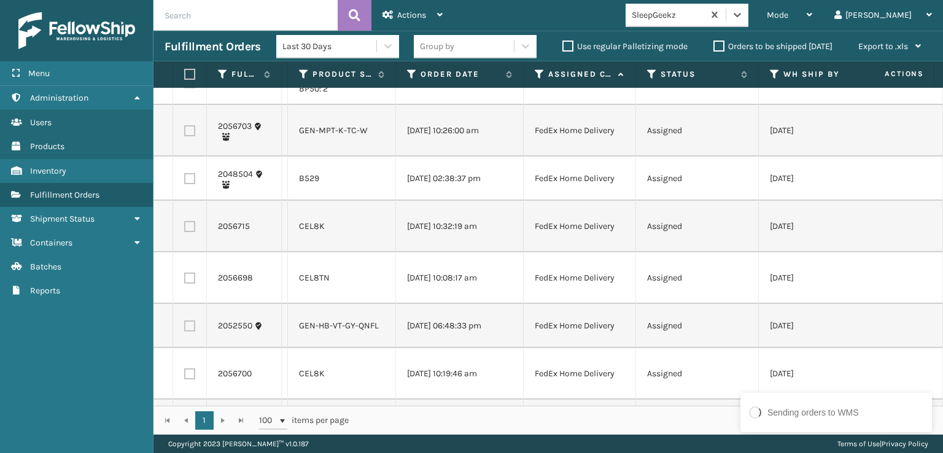
scroll to position [123, 0]
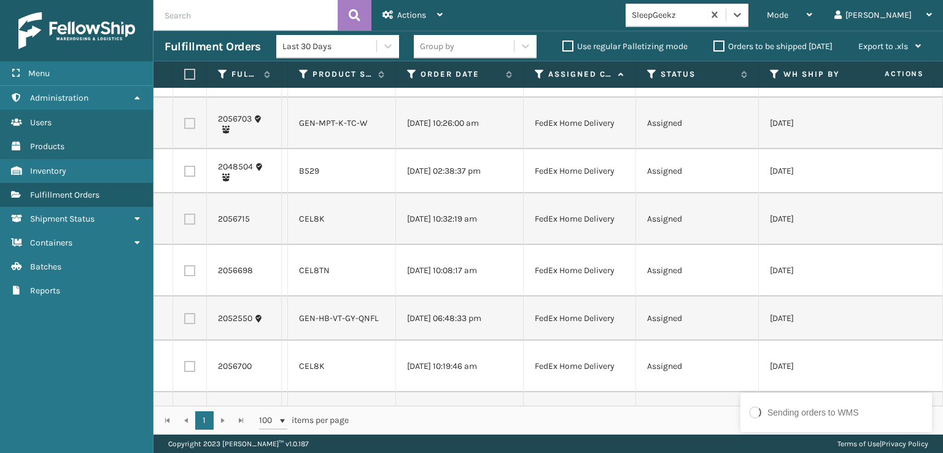
click at [188, 225] on label at bounding box center [189, 219] width 11 height 11
click at [185, 222] on input "checkbox" at bounding box center [184, 218] width 1 height 8
checkbox input "true"
click at [187, 276] on label at bounding box center [189, 270] width 11 height 11
click at [185, 273] on input "checkbox" at bounding box center [184, 269] width 1 height 8
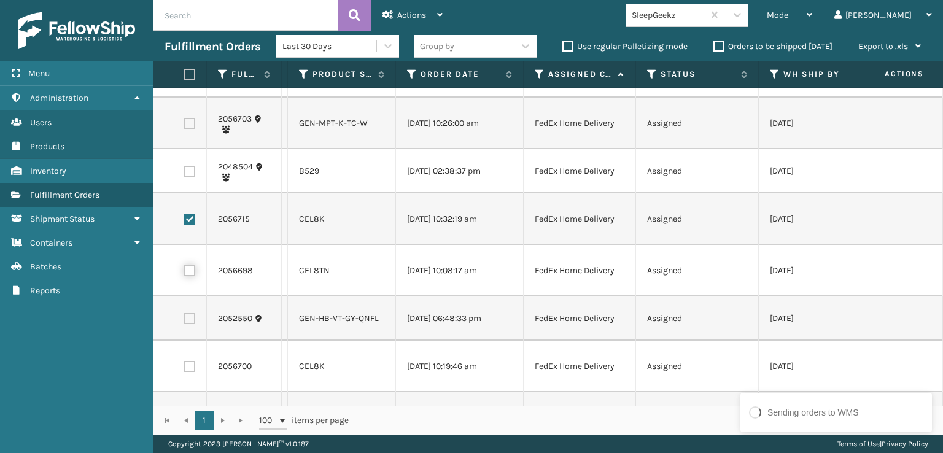
checkbox input "true"
click at [195, 341] on td at bounding box center [190, 318] width 34 height 44
click at [185, 324] on label at bounding box center [189, 318] width 11 height 11
click at [185, 321] on input "checkbox" at bounding box center [184, 317] width 1 height 8
checkbox input "true"
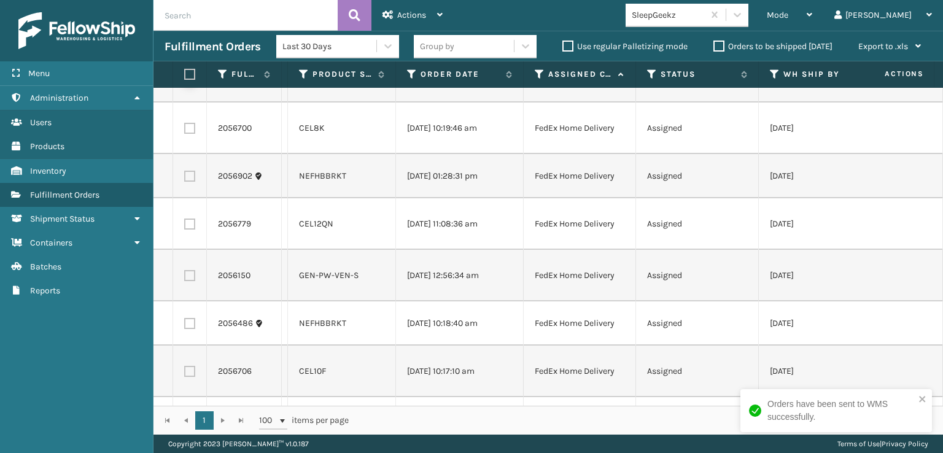
scroll to position [368, 0]
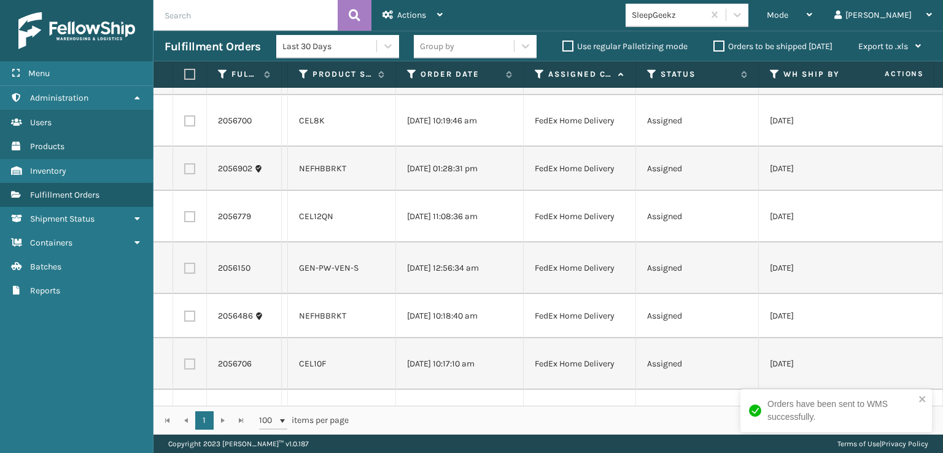
click at [193, 126] on label at bounding box center [189, 120] width 11 height 11
click at [185, 123] on input "checkbox" at bounding box center [184, 119] width 1 height 8
checkbox input "true"
click at [193, 222] on label at bounding box center [189, 216] width 11 height 11
click at [185, 219] on input "checkbox" at bounding box center [184, 215] width 1 height 8
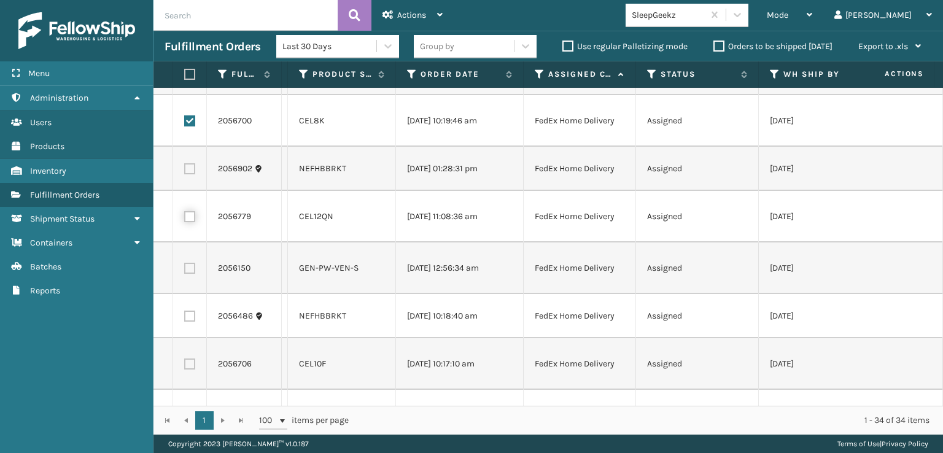
checkbox input "true"
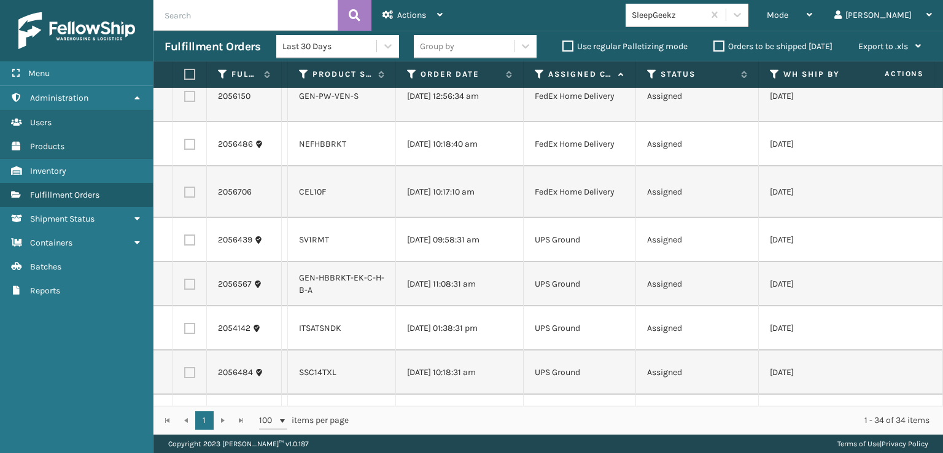
scroll to position [552, 0]
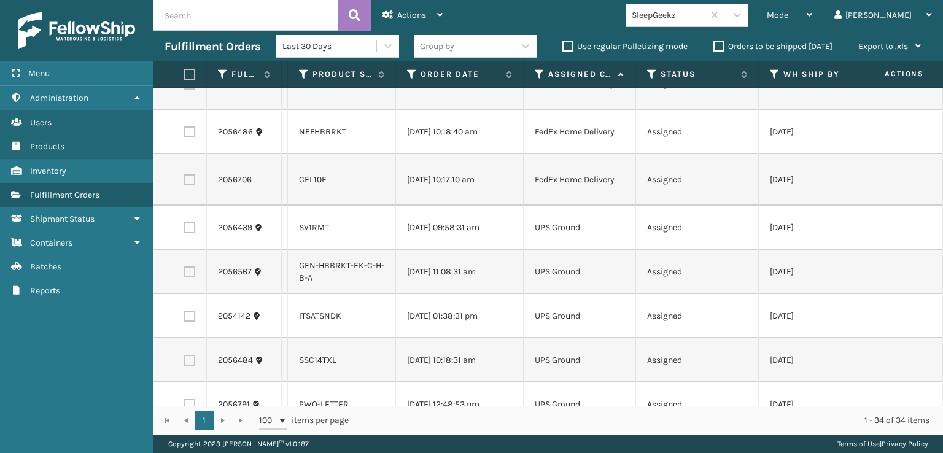
click at [191, 185] on label at bounding box center [189, 179] width 11 height 11
click at [185, 182] on input "checkbox" at bounding box center [184, 178] width 1 height 8
checkbox input "true"
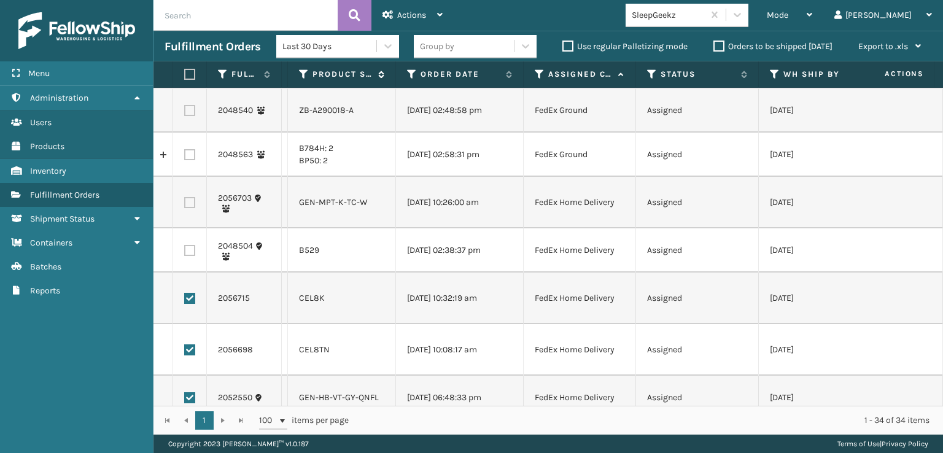
scroll to position [22, 0]
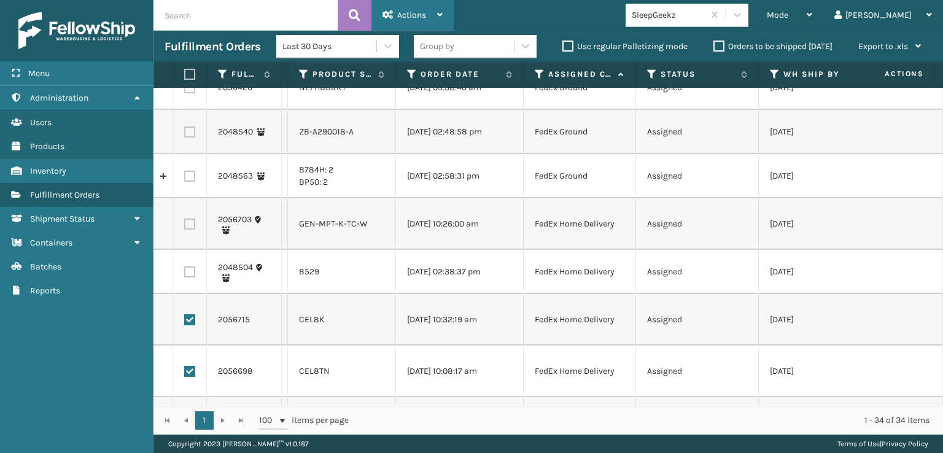
click at [439, 20] on div "Actions" at bounding box center [412, 15] width 60 height 31
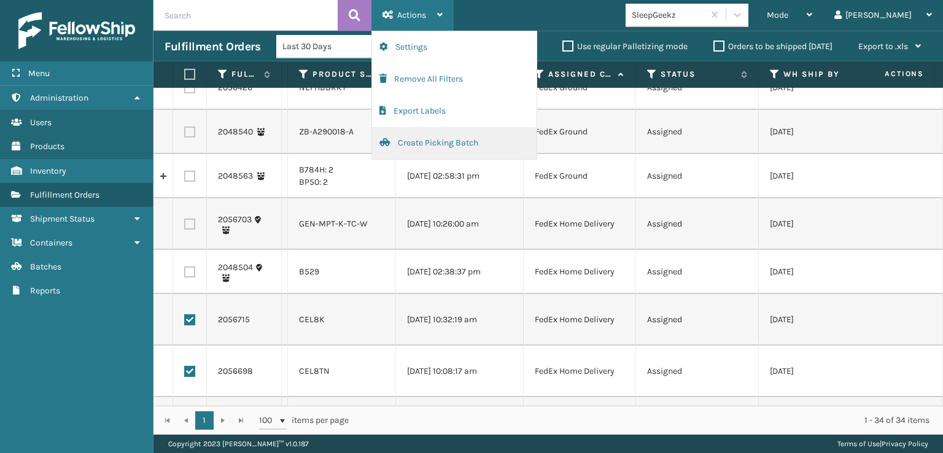
click at [453, 142] on button "Create Picking Batch" at bounding box center [454, 143] width 164 height 32
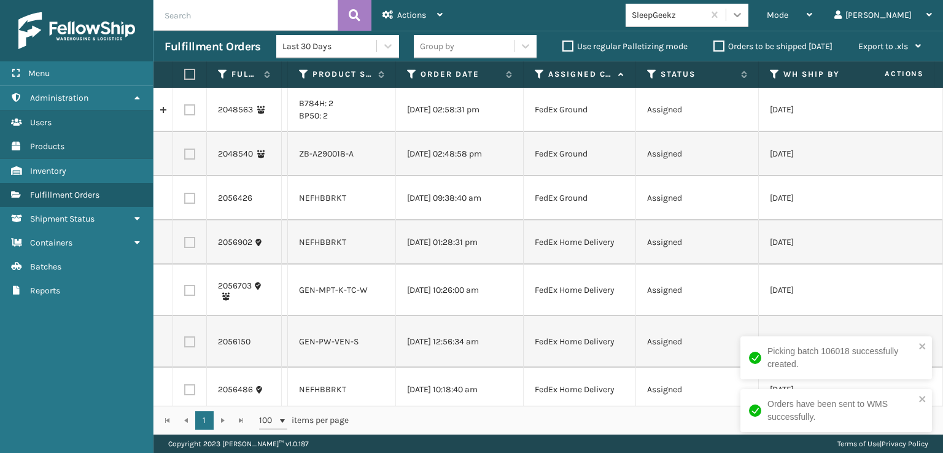
click at [743, 17] on icon at bounding box center [737, 15] width 12 height 12
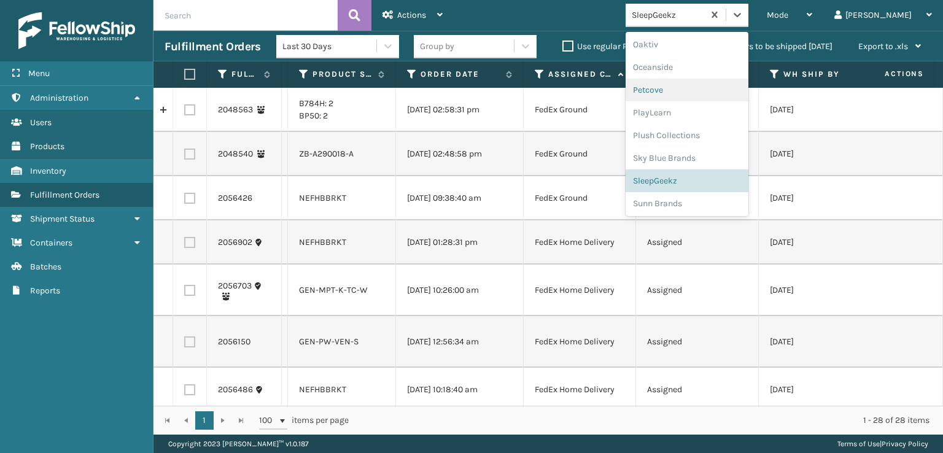
scroll to position [593, 0]
click at [739, 182] on div "SleepGeekz" at bounding box center [686, 179] width 123 height 23
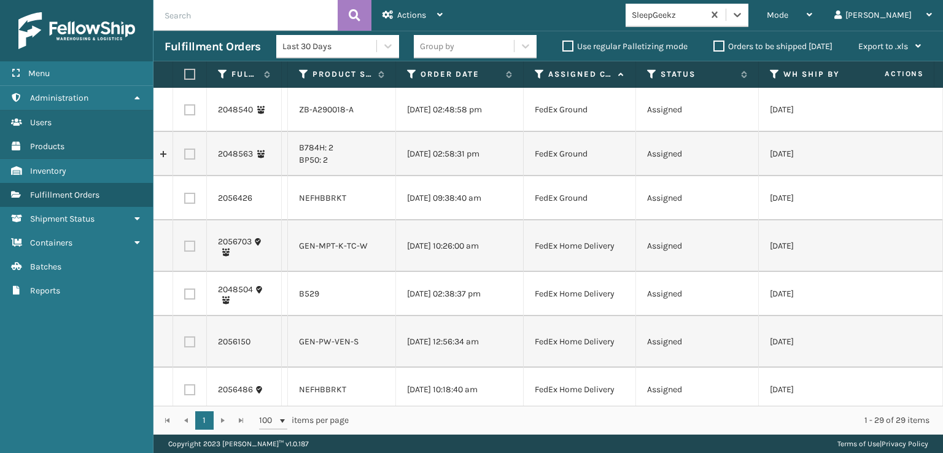
scroll to position [0, 0]
click at [743, 17] on icon at bounding box center [737, 15] width 12 height 12
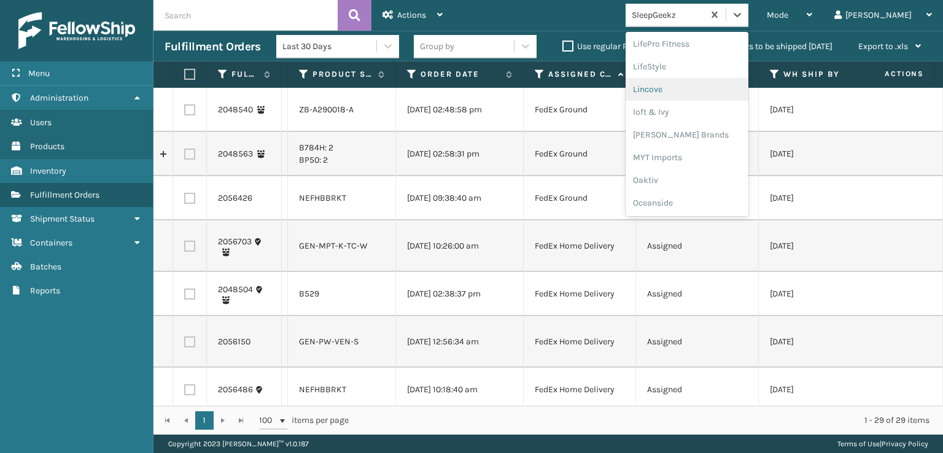
scroll to position [593, 0]
click at [728, 176] on div "SleepGeekz" at bounding box center [686, 179] width 123 height 23
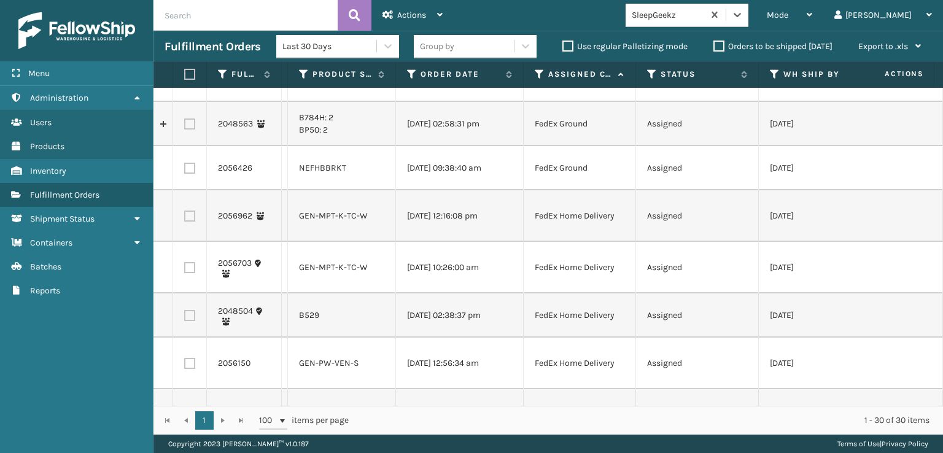
scroll to position [0, 0]
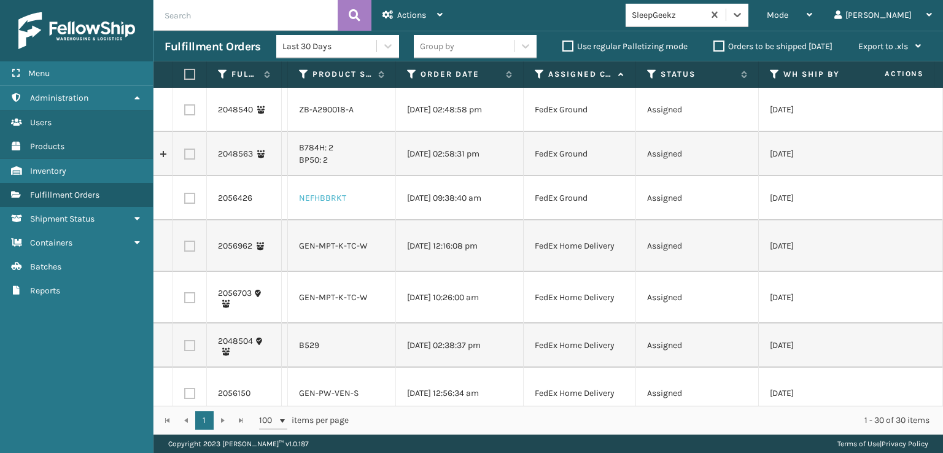
click at [321, 203] on link "NEFHBBRKT" at bounding box center [322, 198] width 47 height 10
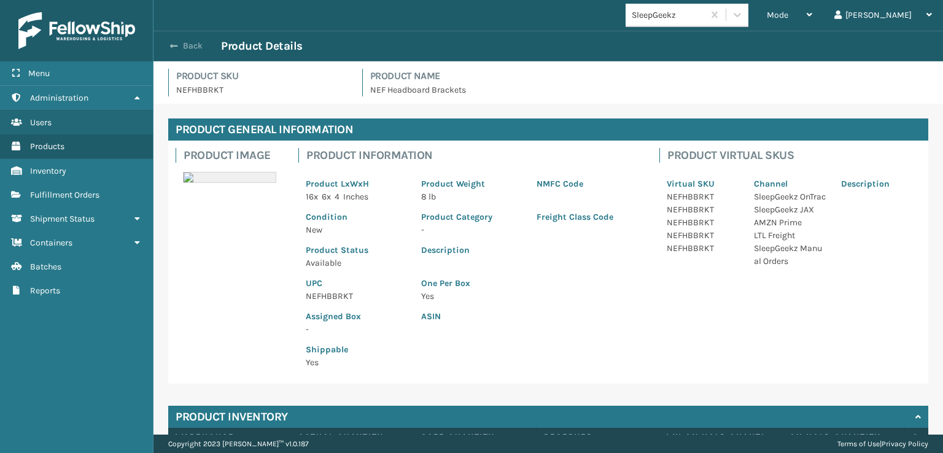
click at [180, 45] on button "Back" at bounding box center [192, 45] width 56 height 11
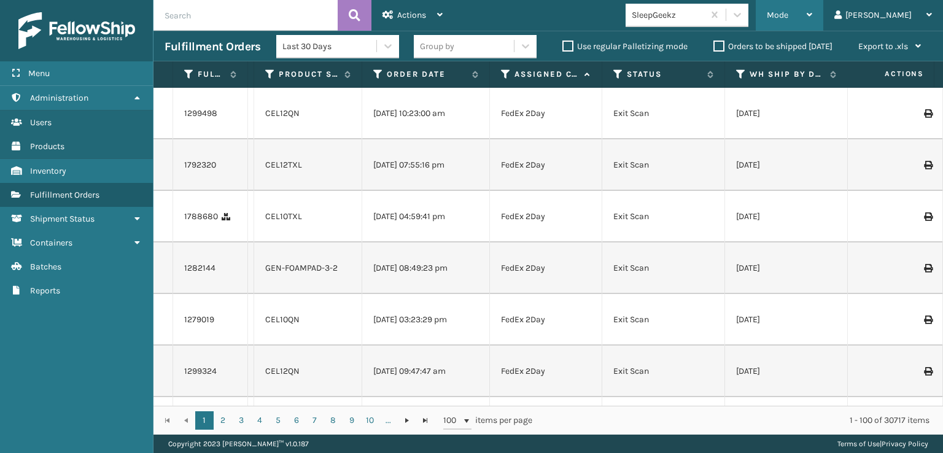
click at [812, 8] on div "Mode" at bounding box center [788, 15] width 45 height 31
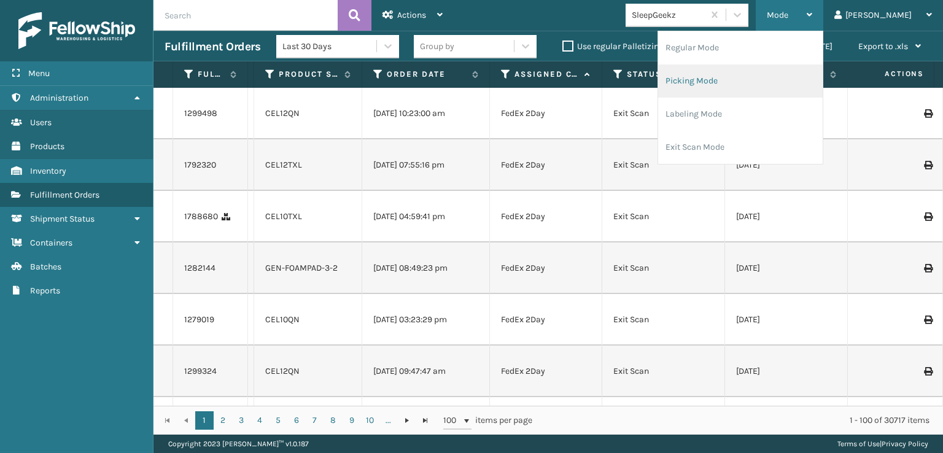
click at [754, 76] on li "Picking Mode" at bounding box center [740, 80] width 164 height 33
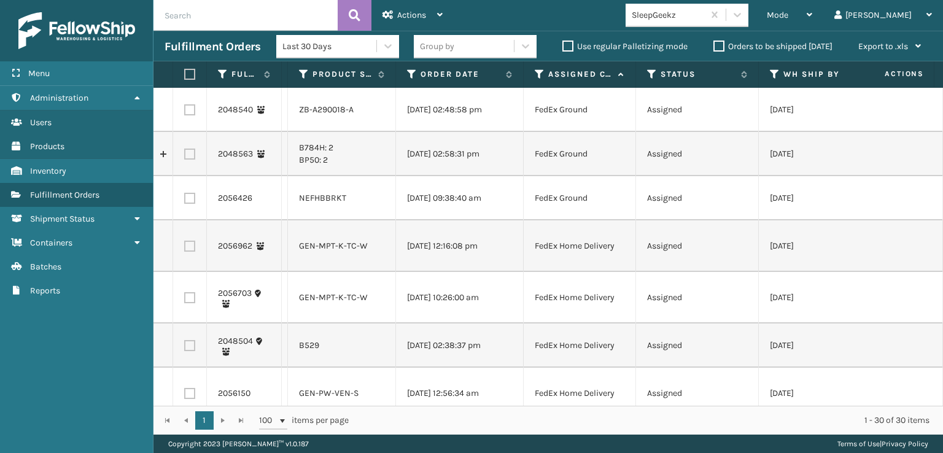
click at [189, 110] on label at bounding box center [189, 109] width 11 height 11
click at [185, 110] on input "checkbox" at bounding box center [184, 108] width 1 height 8
checkbox input "true"
click at [191, 160] on label at bounding box center [189, 153] width 11 height 11
click at [185, 156] on input "checkbox" at bounding box center [184, 152] width 1 height 8
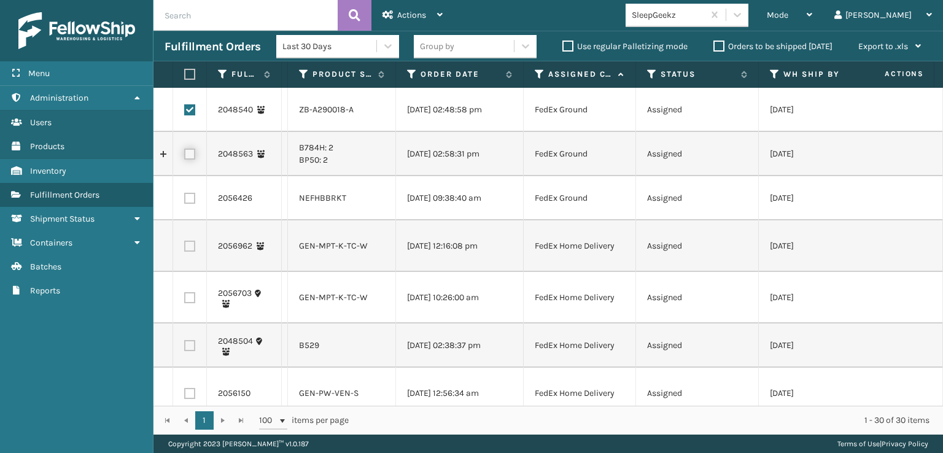
checkbox input "true"
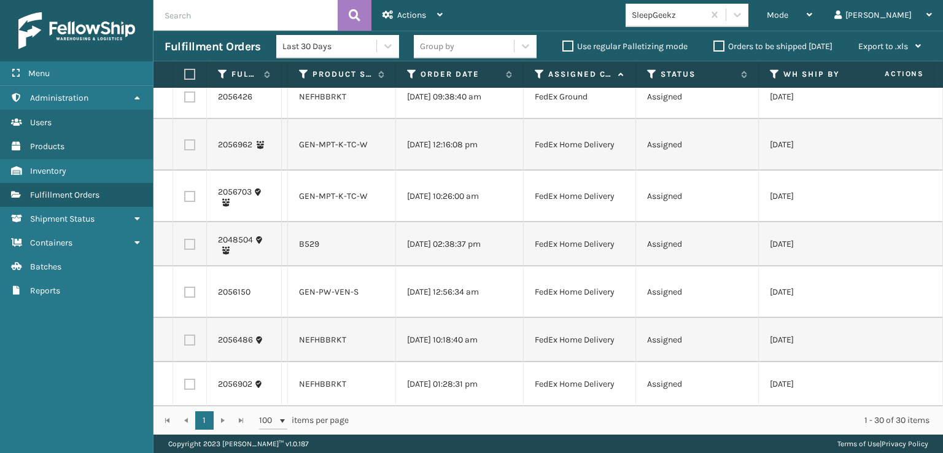
scroll to position [123, 0]
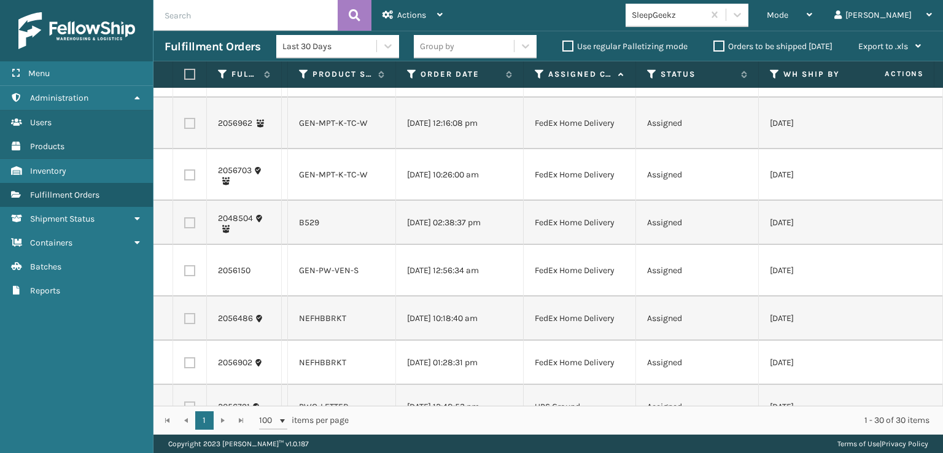
click at [175, 245] on td at bounding box center [190, 223] width 34 height 44
click at [188, 228] on label at bounding box center [189, 222] width 11 height 11
click at [185, 225] on input "checkbox" at bounding box center [184, 221] width 1 height 8
checkbox input "true"
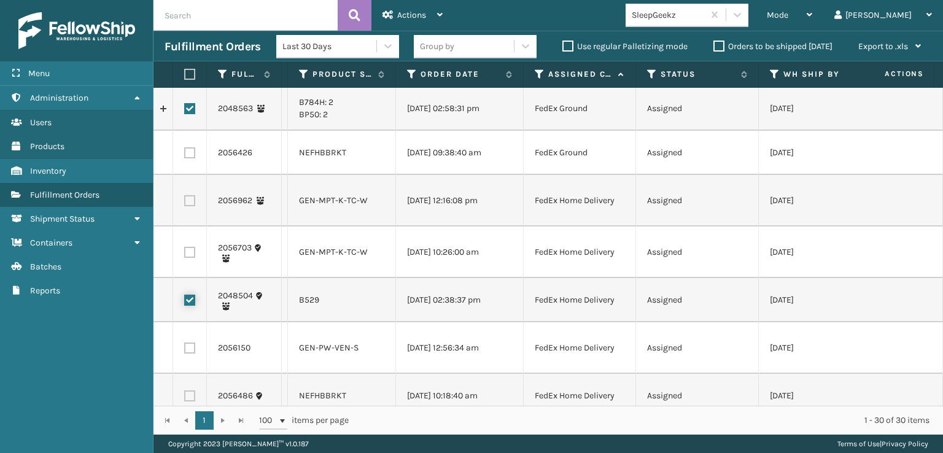
scroll to position [0, 0]
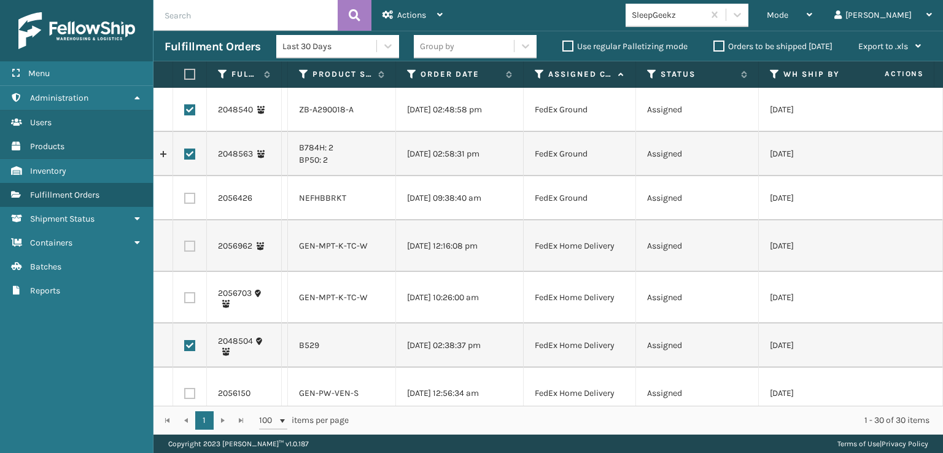
click at [191, 74] on label at bounding box center [187, 74] width 7 height 11
click at [185, 74] on input "checkbox" at bounding box center [184, 75] width 1 height 8
checkbox input "true"
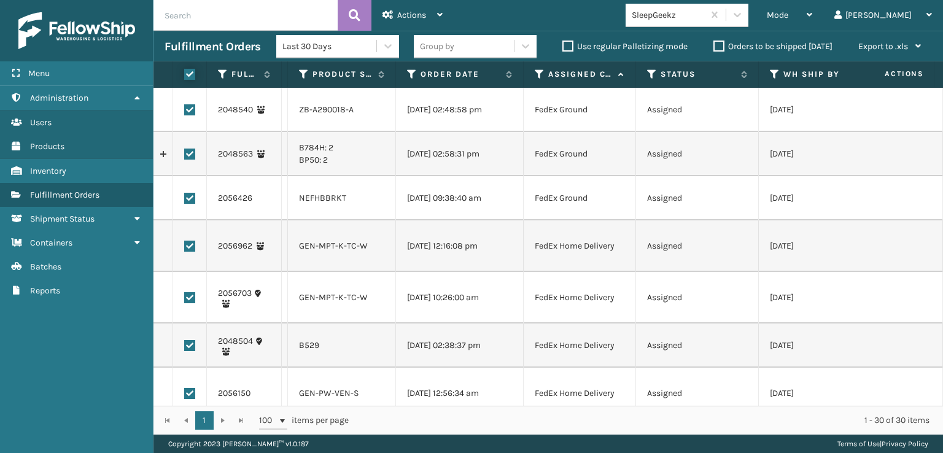
checkbox input "true"
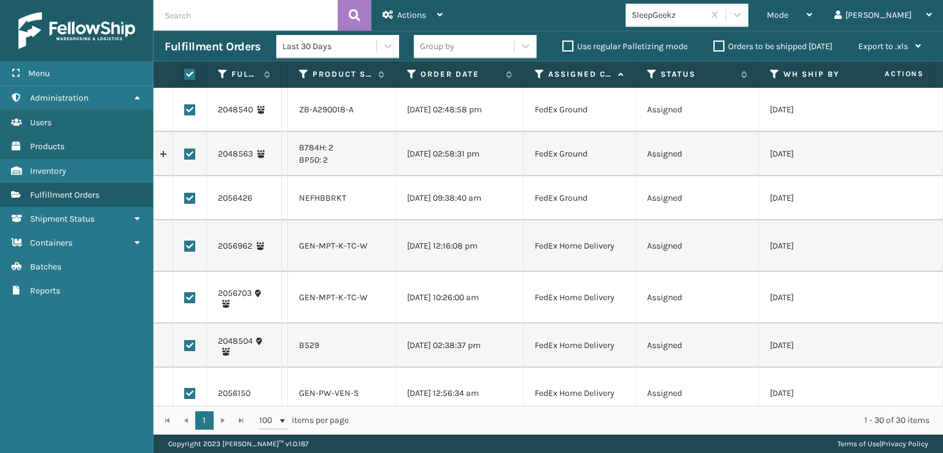
checkbox input "true"
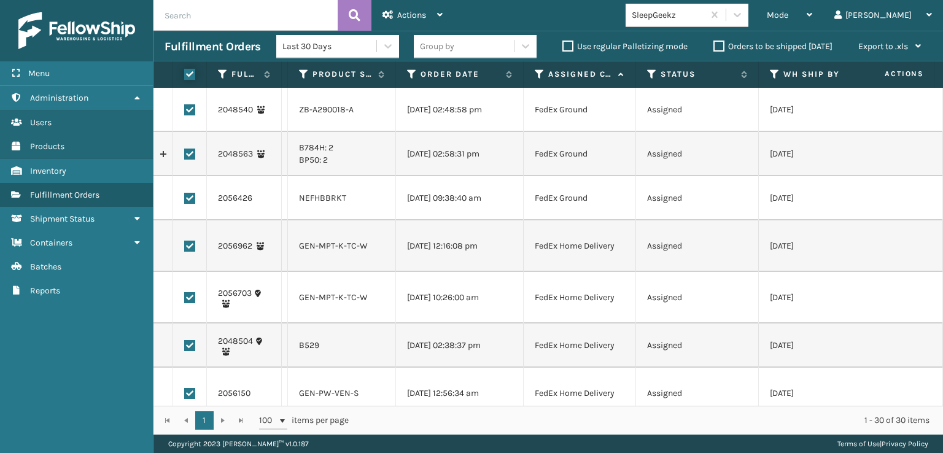
checkbox input "true"
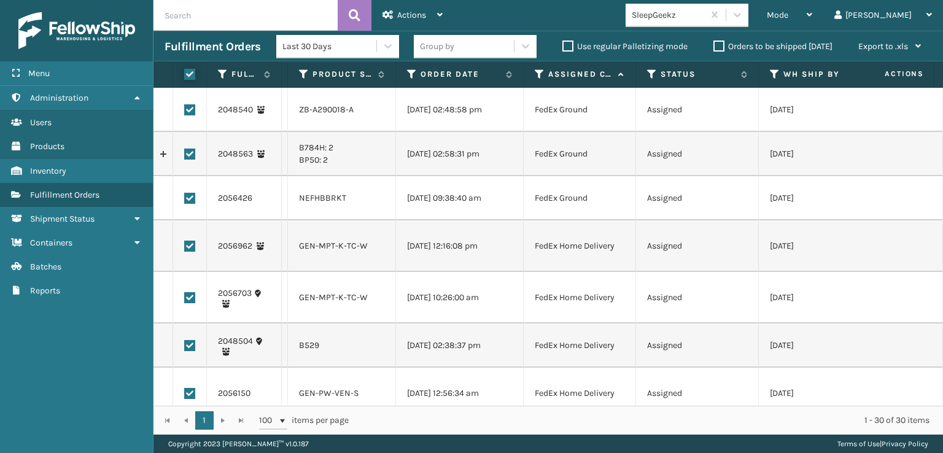
checkbox input "true"
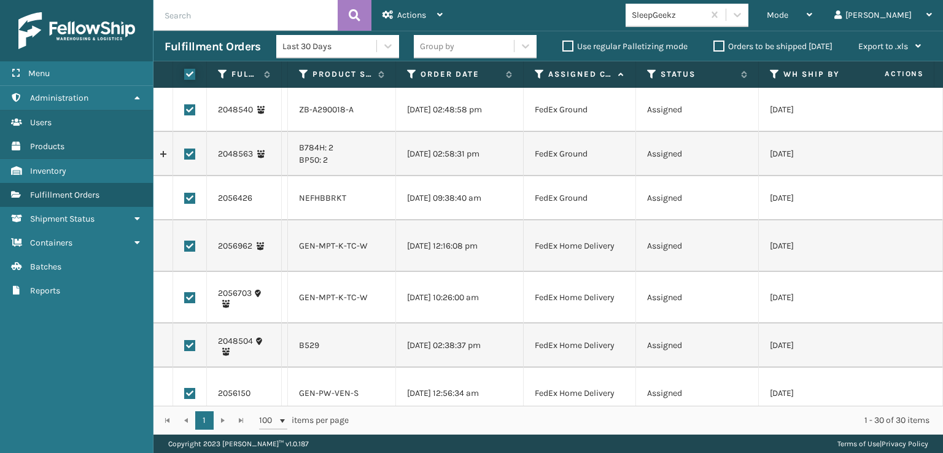
checkbox input "true"
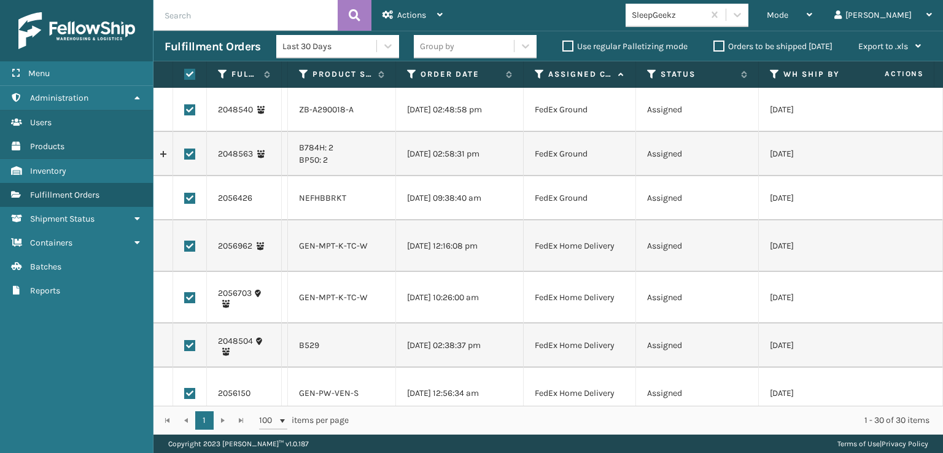
click at [191, 74] on label at bounding box center [187, 74] width 7 height 11
click at [185, 74] on input "checkbox" at bounding box center [184, 75] width 1 height 8
checkbox input "false"
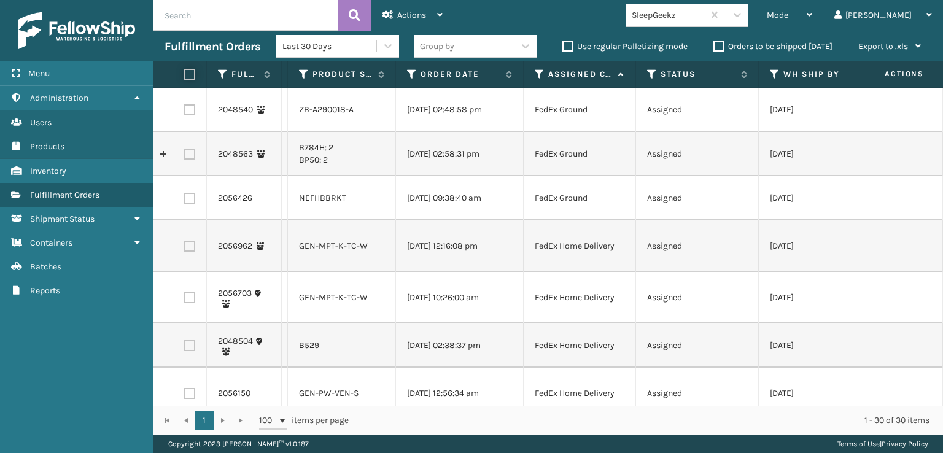
checkbox input "false"
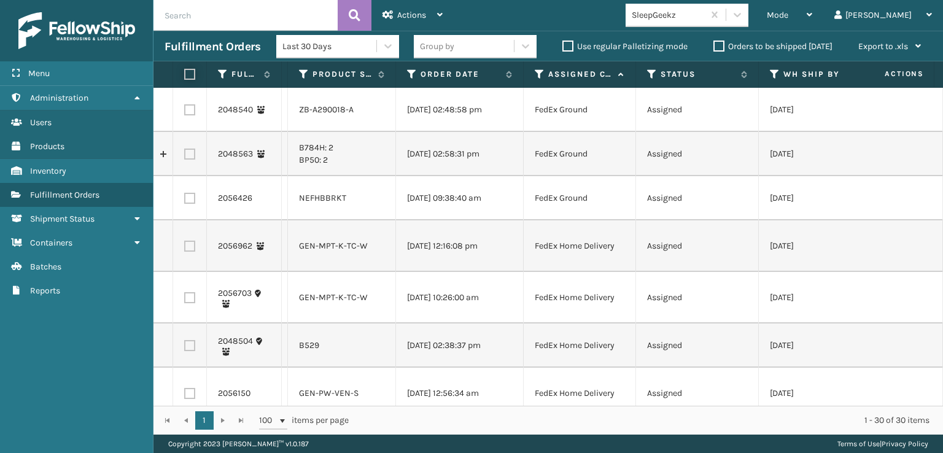
checkbox input "false"
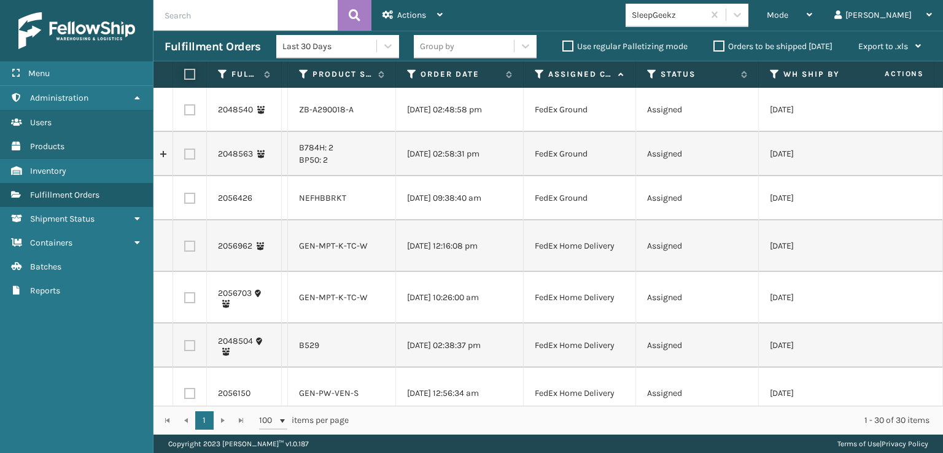
checkbox input "false"
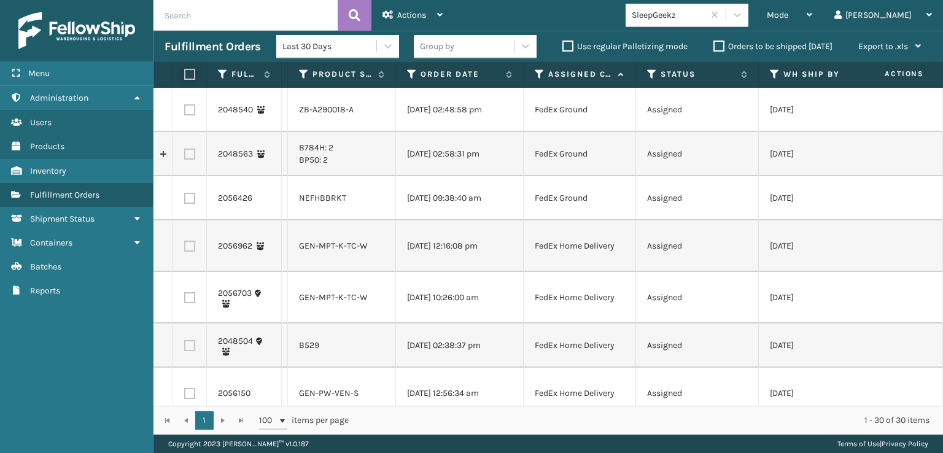
checkbox input "false"
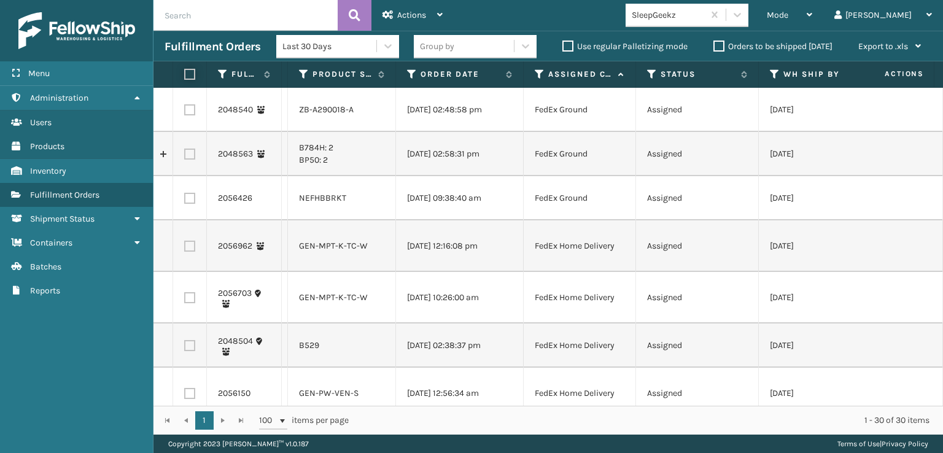
checkbox input "false"
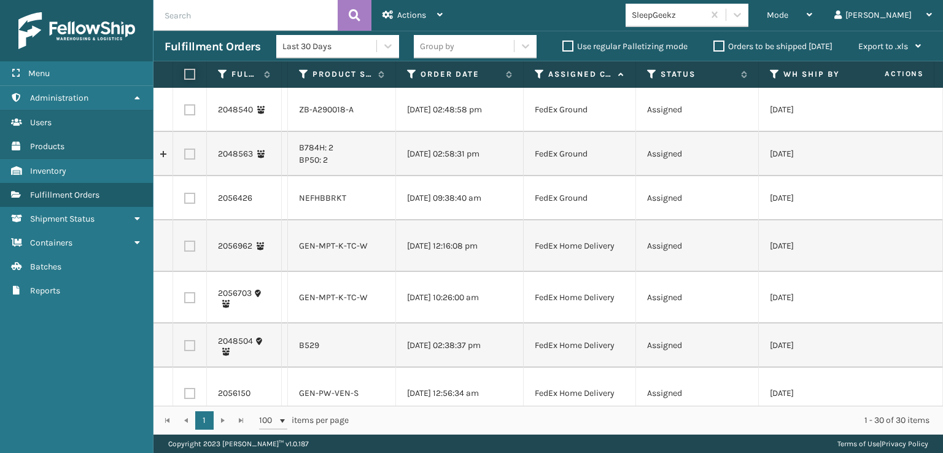
checkbox input "false"
drag, startPoint x: 341, startPoint y: 111, endPoint x: 328, endPoint y: 115, distance: 14.2
click at [328, 115] on link "ZB-A290018-A" at bounding box center [326, 109] width 55 height 10
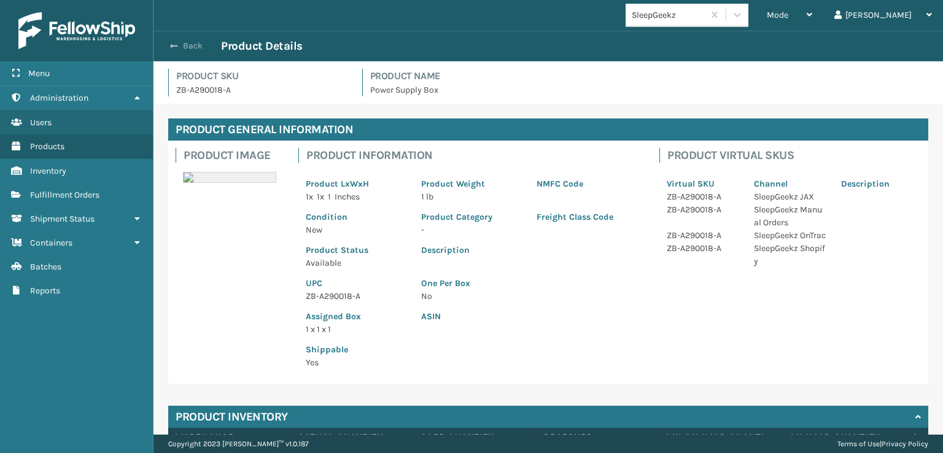
click at [198, 44] on button "Back" at bounding box center [192, 45] width 56 height 11
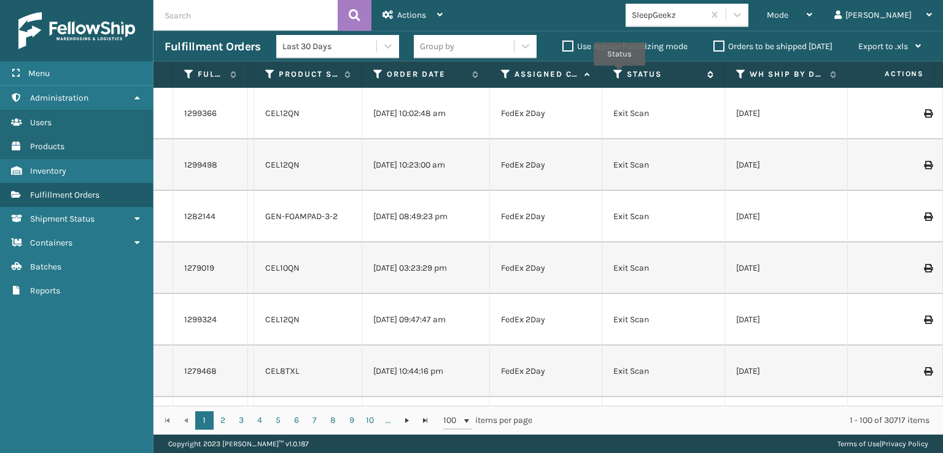
click at [619, 74] on icon at bounding box center [618, 74] width 10 height 11
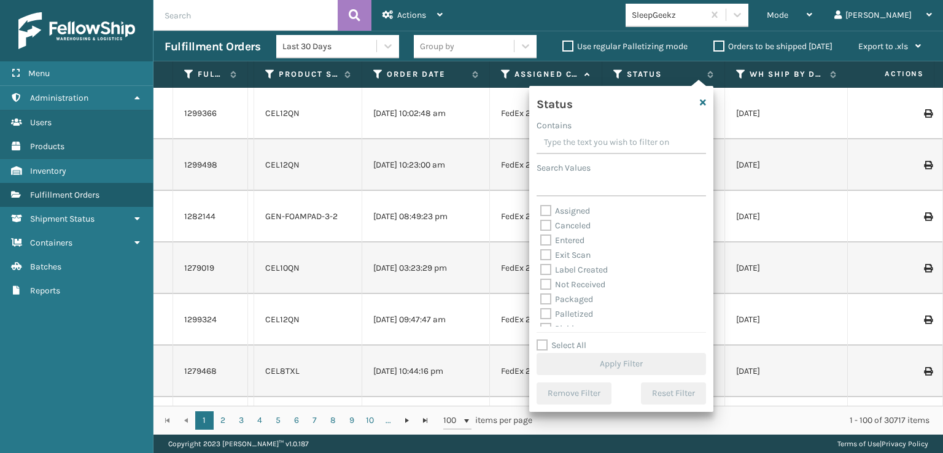
click at [559, 271] on label "Label Created" at bounding box center [573, 269] width 67 height 10
click at [541, 271] on input "Label Created" at bounding box center [540, 267] width 1 height 8
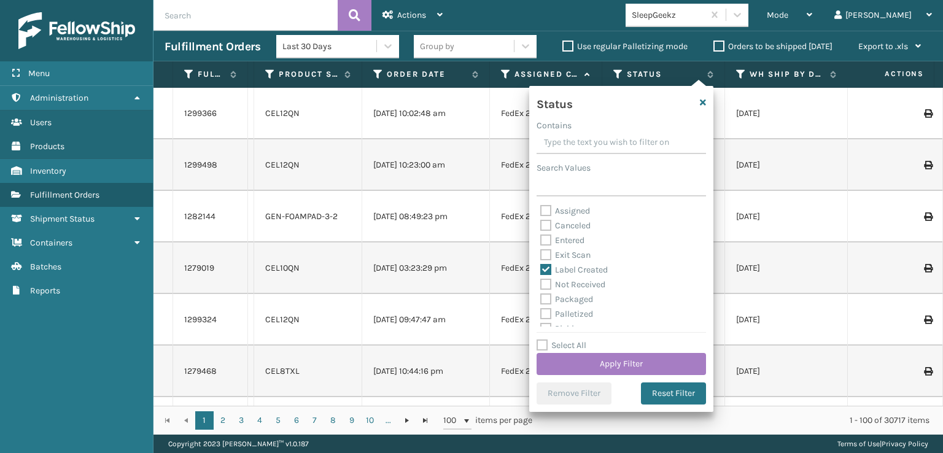
click at [558, 268] on label "Label Created" at bounding box center [573, 269] width 67 height 10
click at [541, 268] on input "Label Created" at bounding box center [540, 267] width 1 height 8
checkbox input "false"
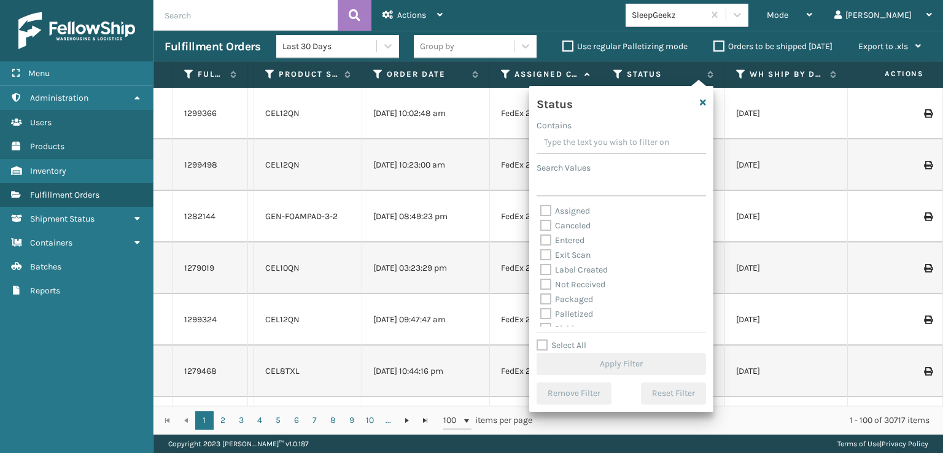
click at [574, 204] on div "Assigned" at bounding box center [621, 211] width 162 height 15
click at [574, 210] on label "Assigned" at bounding box center [565, 211] width 50 height 10
click at [541, 210] on input "Assigned" at bounding box center [540, 208] width 1 height 8
checkbox input "true"
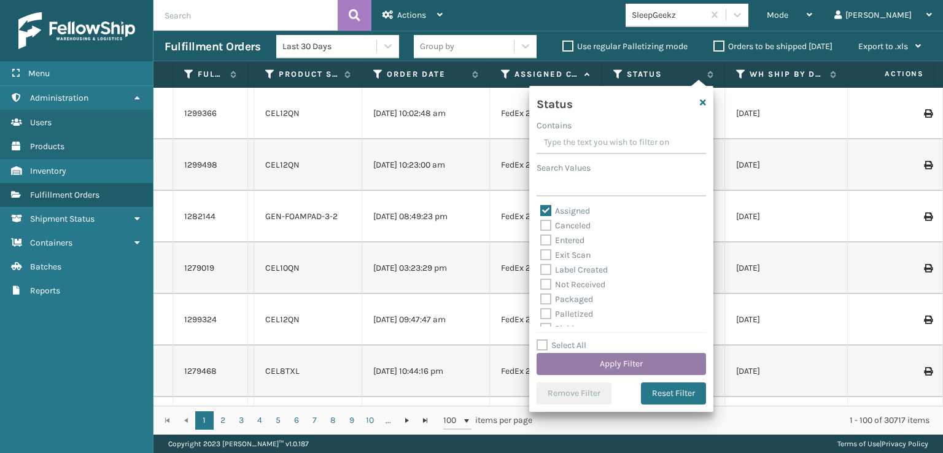
click at [613, 373] on button "Apply Filter" at bounding box center [620, 364] width 169 height 22
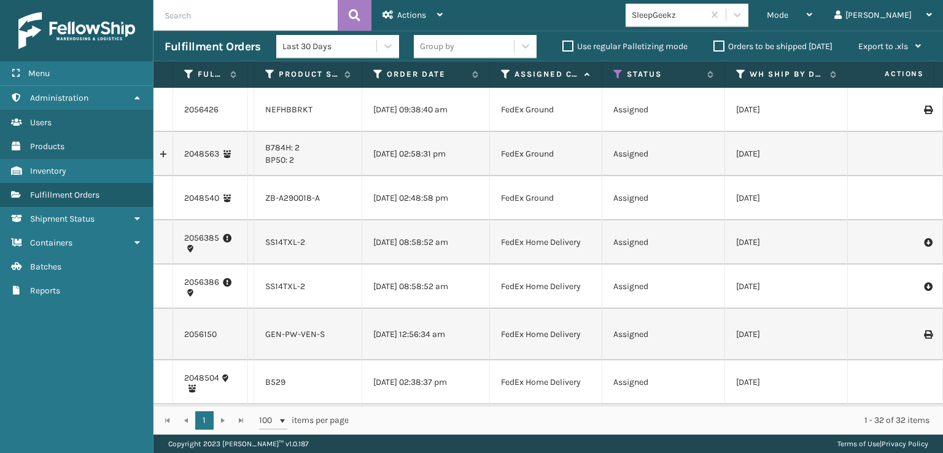
drag, startPoint x: 565, startPoint y: 114, endPoint x: 481, endPoint y: 133, distance: 85.6
click at [704, 114] on td "Assigned" at bounding box center [663, 110] width 123 height 44
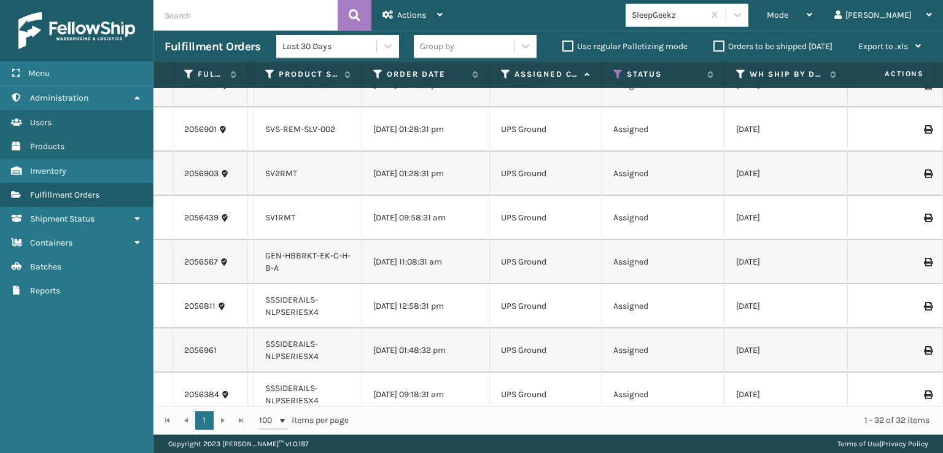
scroll to position [1200, 0]
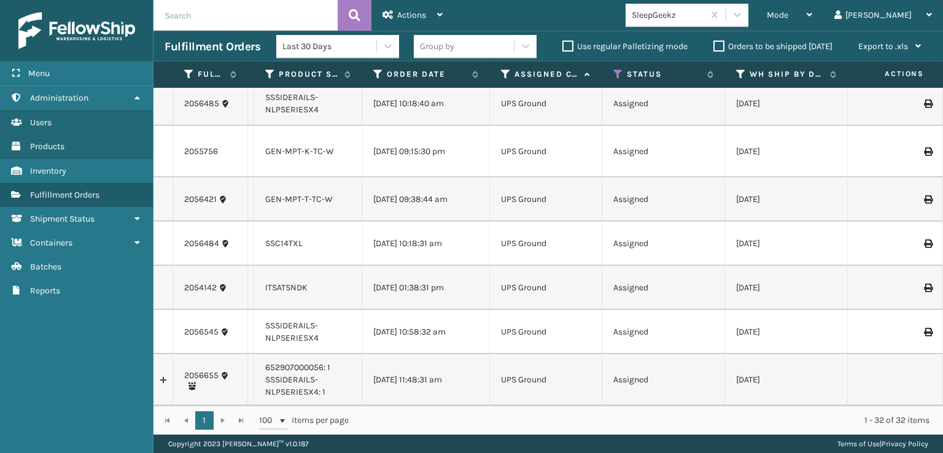
drag, startPoint x: 310, startPoint y: 334, endPoint x: 330, endPoint y: 326, distance: 21.8
click at [330, 326] on li "SSSIDERAILS-NLPSERIESX4" at bounding box center [307, 332] width 85 height 25
drag, startPoint x: 337, startPoint y: 384, endPoint x: 376, endPoint y: 383, distance: 38.0
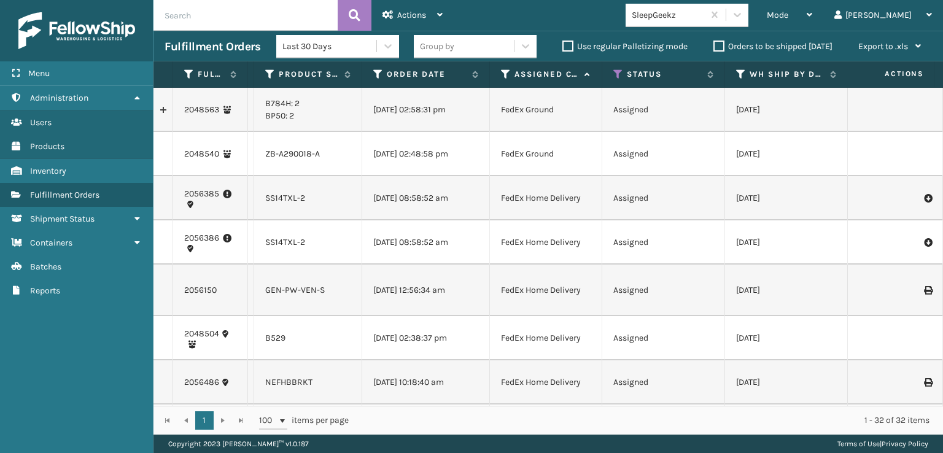
scroll to position [0, 0]
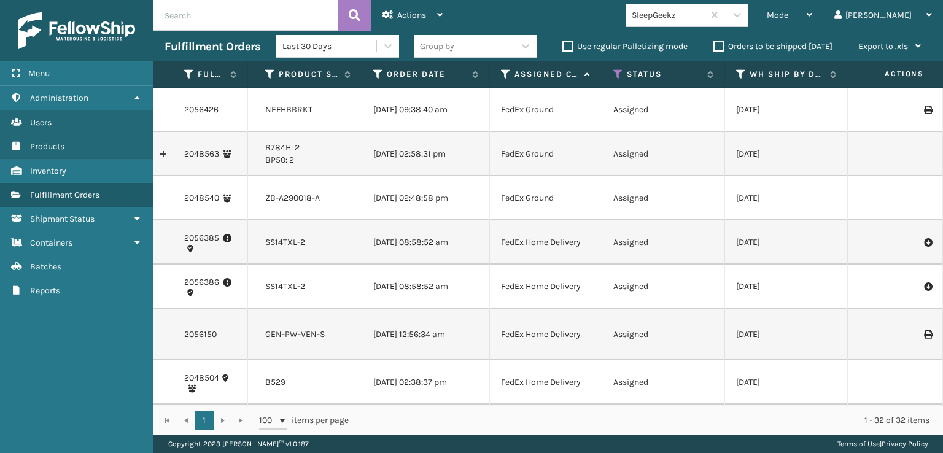
drag, startPoint x: 475, startPoint y: 101, endPoint x: 363, endPoint y: 125, distance: 114.1
click at [363, 125] on td "[DATE] 09:38:40 am" at bounding box center [426, 110] width 128 height 44
click at [388, 121] on td "[DATE] 09:38:40 am" at bounding box center [426, 110] width 128 height 44
drag, startPoint x: 573, startPoint y: 118, endPoint x: 466, endPoint y: 128, distance: 107.2
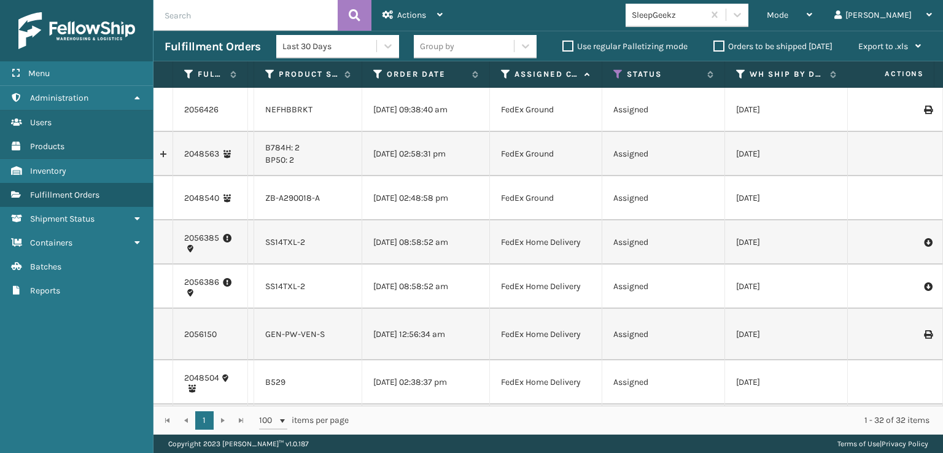
click at [584, 104] on td "FedEx Ground" at bounding box center [546, 110] width 112 height 44
drag, startPoint x: 584, startPoint y: 112, endPoint x: 484, endPoint y: 127, distance: 101.7
click at [587, 106] on td "FedEx Ground" at bounding box center [546, 110] width 112 height 44
drag, startPoint x: 578, startPoint y: 114, endPoint x: 480, endPoint y: 115, distance: 98.2
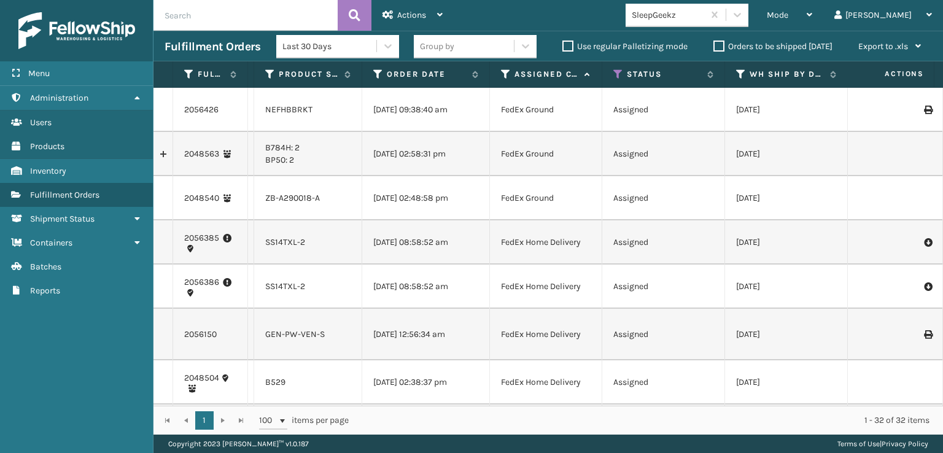
click at [584, 107] on td "FedEx Ground" at bounding box center [546, 110] width 112 height 44
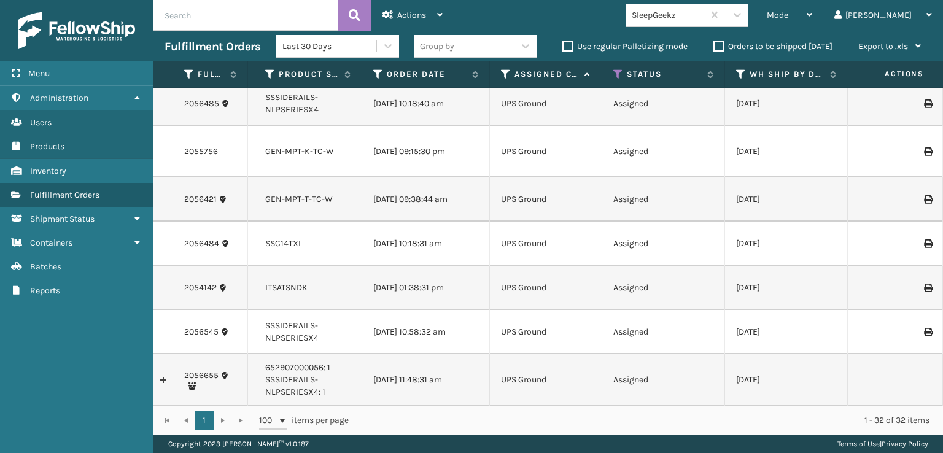
click at [164, 370] on link at bounding box center [162, 380] width 19 height 20
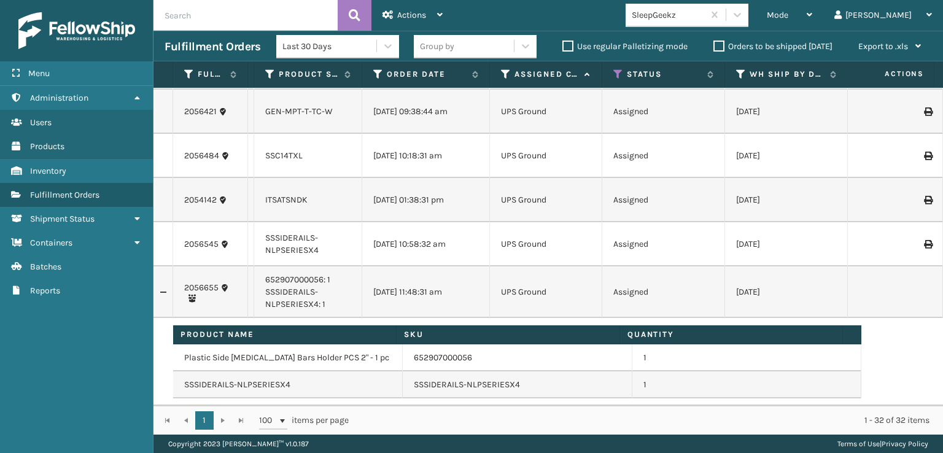
click at [236, 22] on input "text" at bounding box center [245, 15] width 184 height 31
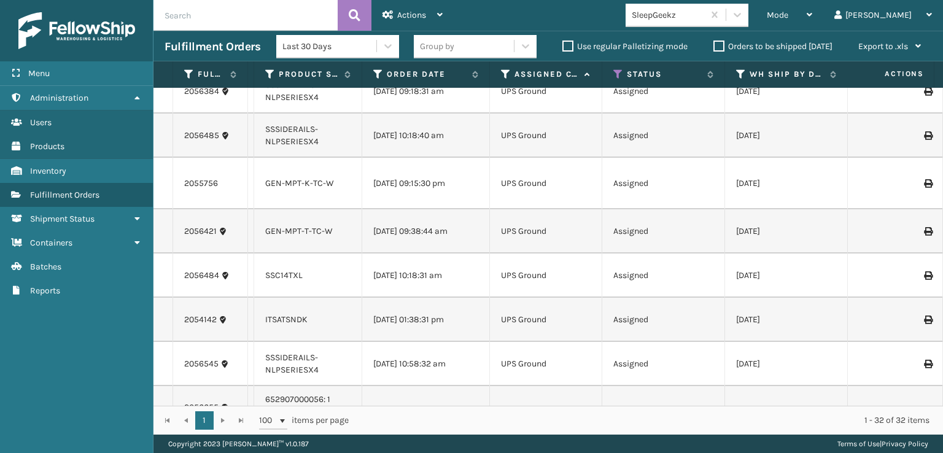
click at [924, 188] on icon at bounding box center [927, 183] width 7 height 9
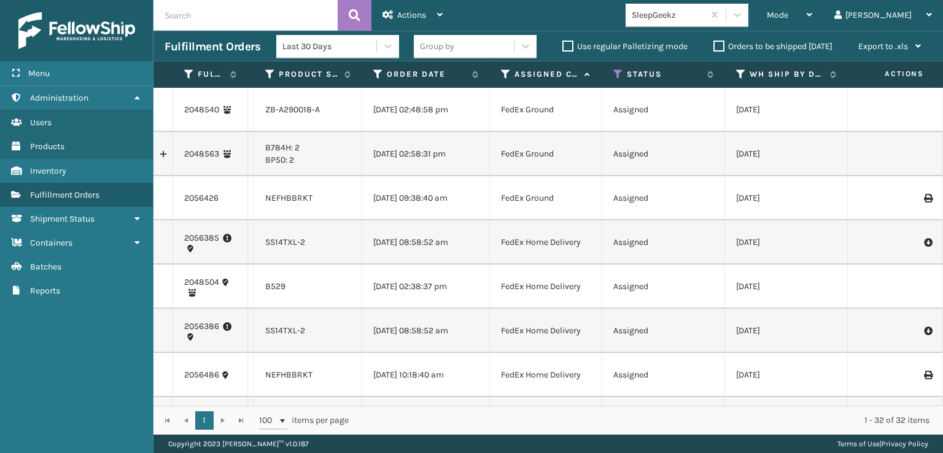
scroll to position [335, 0]
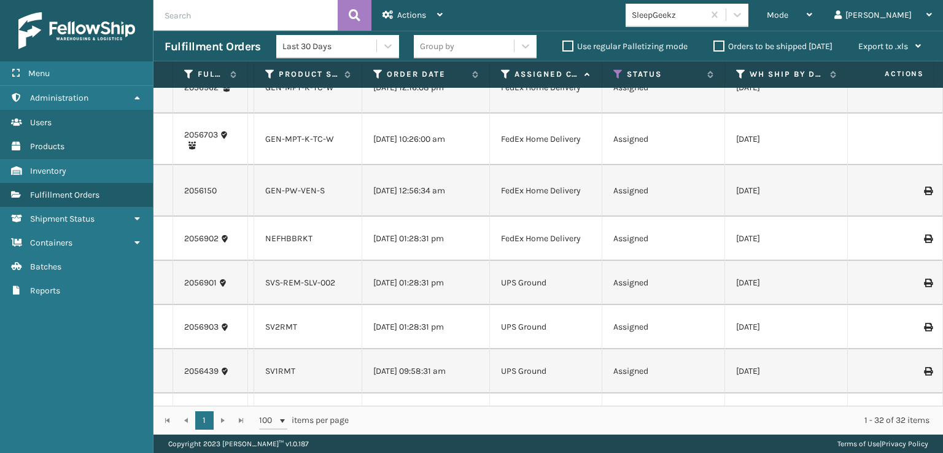
click at [924, 195] on icon at bounding box center [927, 191] width 7 height 9
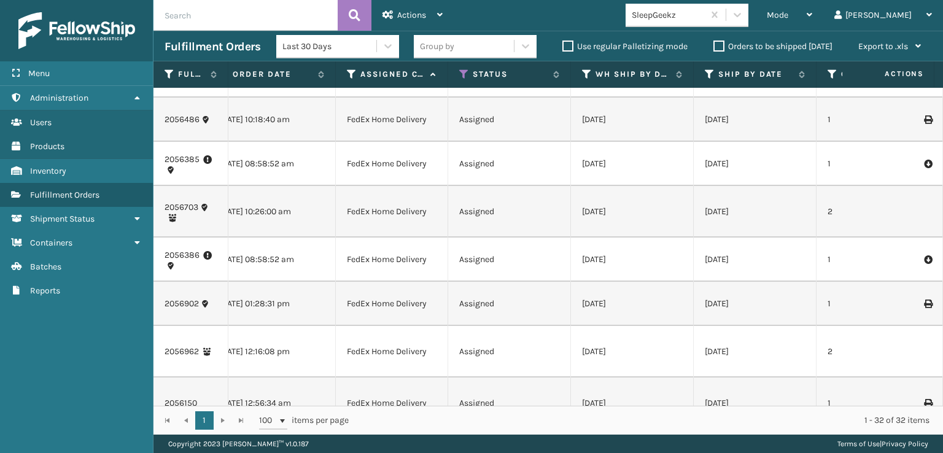
scroll to position [0, 157]
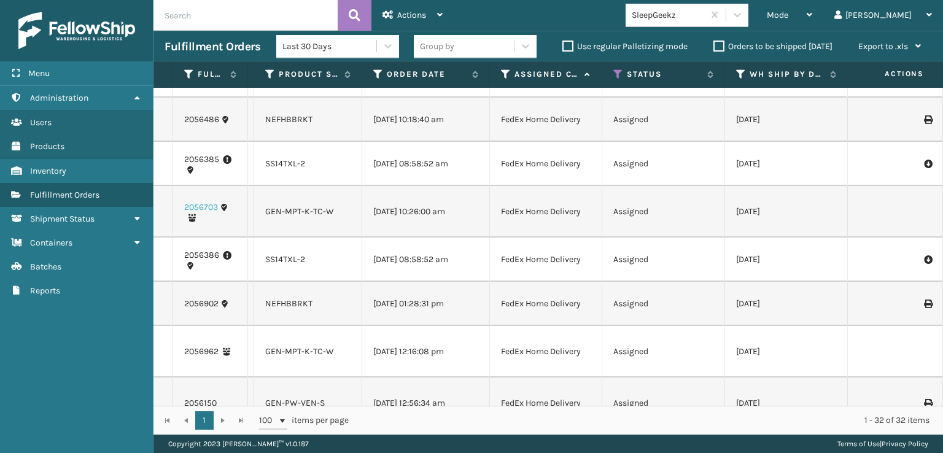
click at [202, 214] on link "2056703" at bounding box center [201, 207] width 34 height 12
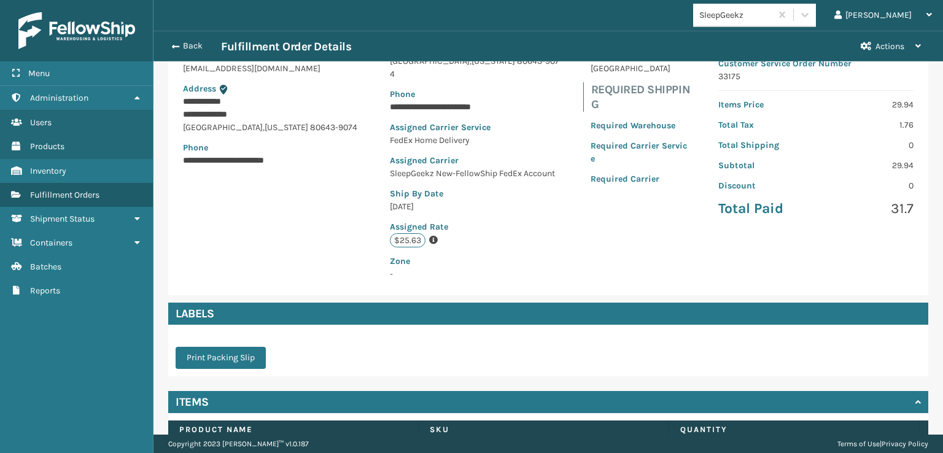
scroll to position [237, 0]
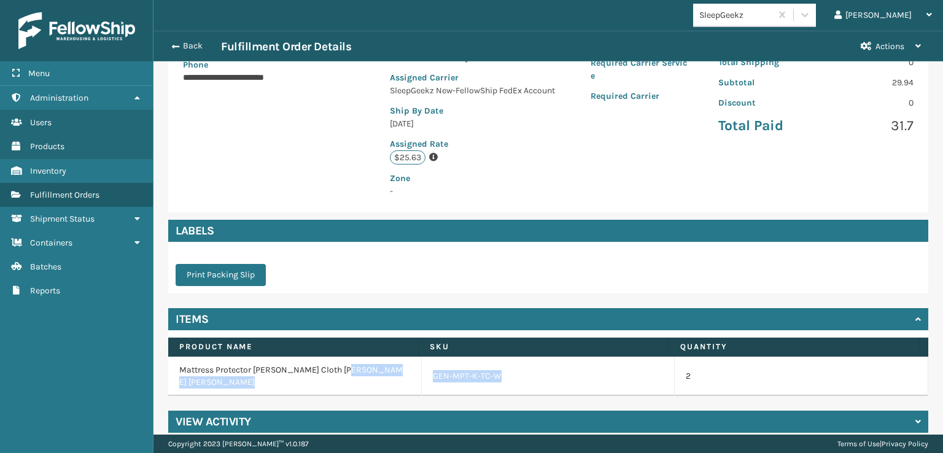
drag, startPoint x: 557, startPoint y: 359, endPoint x: 373, endPoint y: 379, distance: 185.1
click at [373, 379] on tr "Mattress Protector [PERSON_NAME] Cloth [PERSON_NAME] White GEN-MPT-K-TC-W 2" at bounding box center [548, 376] width 760 height 39
click at [373, 379] on td "Mattress Protector [PERSON_NAME] Cloth [PERSON_NAME] [PERSON_NAME]" at bounding box center [294, 376] width 253 height 39
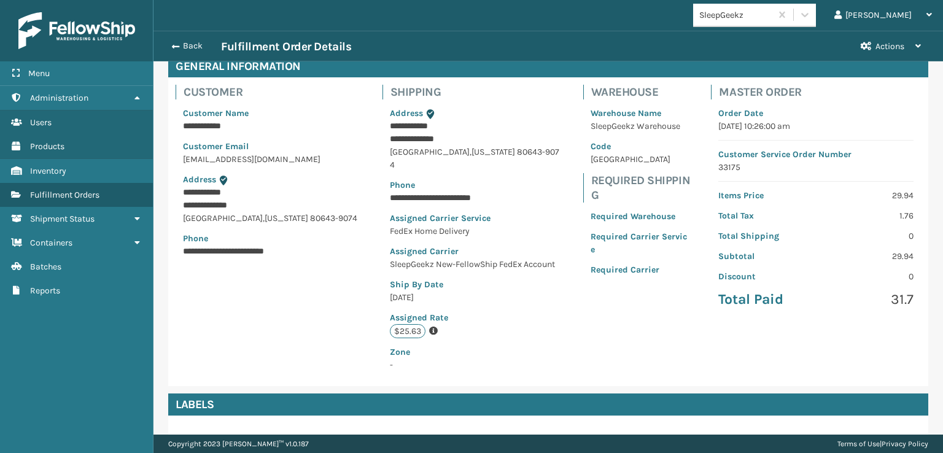
scroll to position [0, 0]
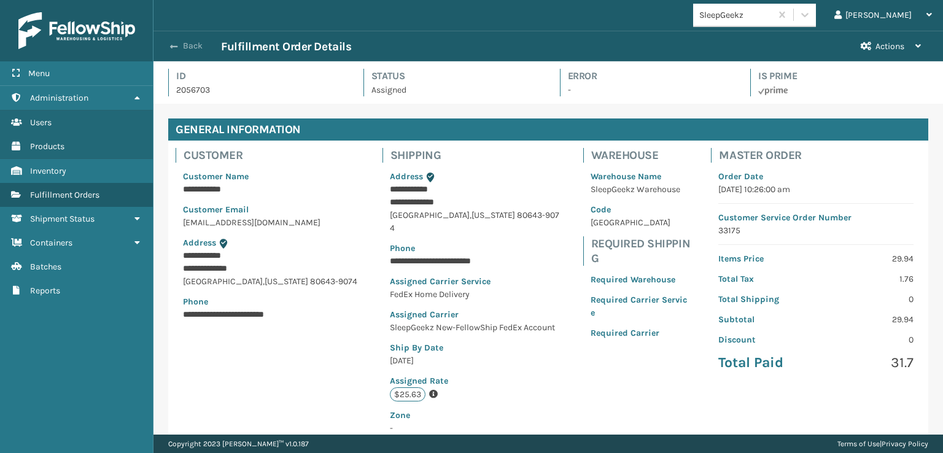
click at [179, 50] on button "Back" at bounding box center [192, 45] width 56 height 11
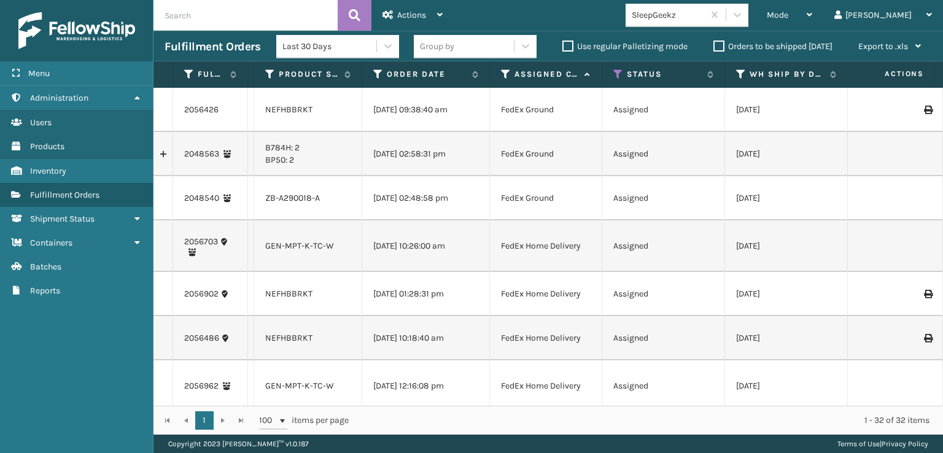
drag, startPoint x: 234, startPoint y: 23, endPoint x: 167, endPoint y: 30, distance: 67.9
click at [168, 29] on input "text" at bounding box center [245, 15] width 184 height 31
paste input "2056962"
type input "2056962"
click at [358, 4] on button at bounding box center [354, 15] width 34 height 31
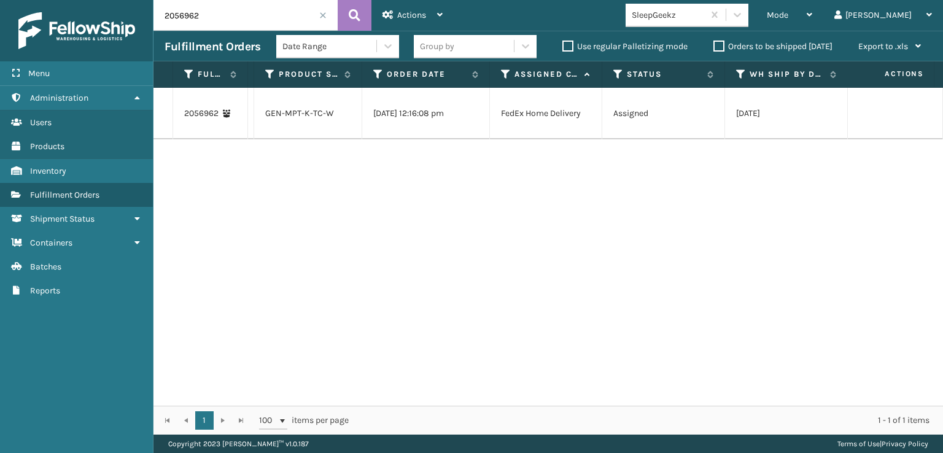
click at [324, 16] on span at bounding box center [322, 15] width 7 height 7
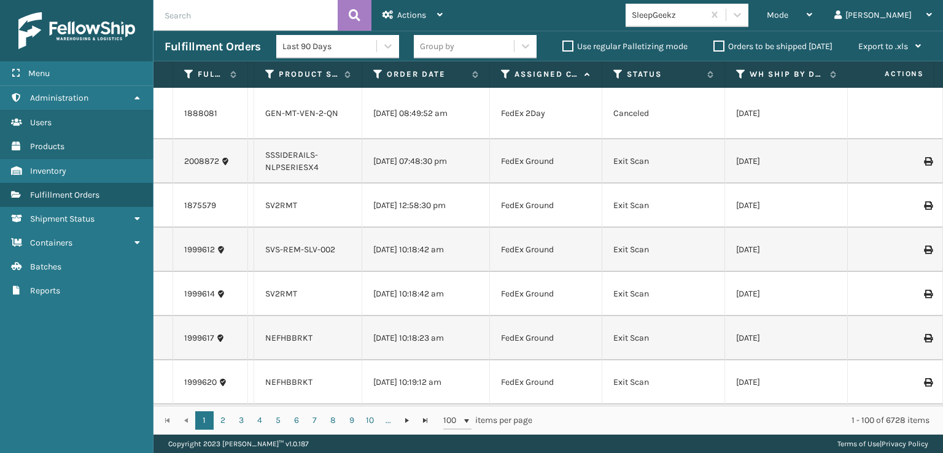
click at [245, 6] on input "text" at bounding box center [245, 15] width 184 height 31
paste input "2055756"
type input "2055756"
click at [363, 17] on button at bounding box center [354, 15] width 34 height 31
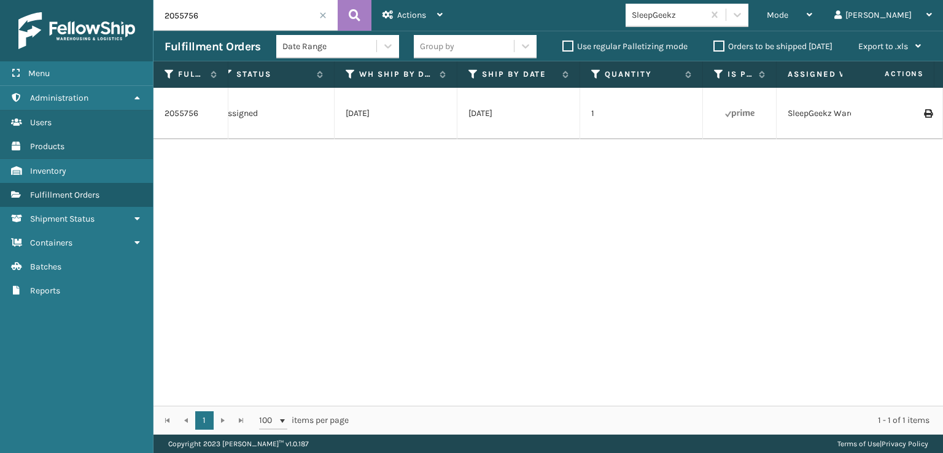
scroll to position [0, 503]
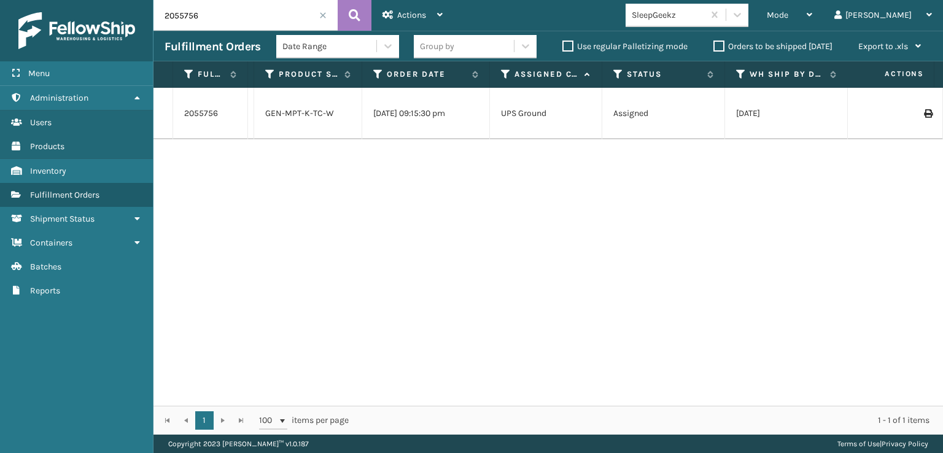
drag, startPoint x: 255, startPoint y: 23, endPoint x: 80, endPoint y: 45, distance: 176.3
click at [80, 0] on div "Menu Administration Users Products Inventory Fulfillment Orders Shipment Status…" at bounding box center [471, 0] width 943 height 0
paste input "6150"
click at [361, 19] on button at bounding box center [354, 15] width 34 height 31
drag, startPoint x: 225, startPoint y: 16, endPoint x: 113, endPoint y: 26, distance: 112.2
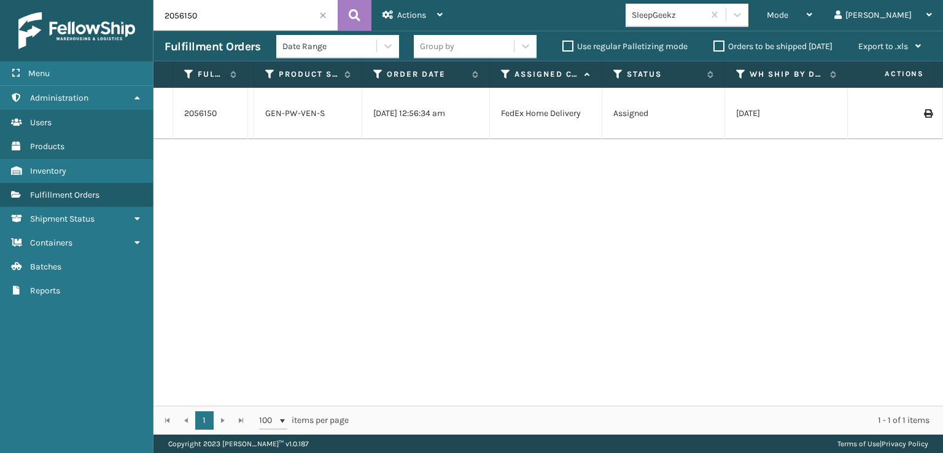
click at [113, 0] on div "Menu Administration Users Products Inventory Fulfillment Orders Shipment Status…" at bounding box center [471, 0] width 943 height 0
paste input "703"
type input "2056703"
drag, startPoint x: 218, startPoint y: 13, endPoint x: 162, endPoint y: 28, distance: 58.5
click at [162, 28] on input "2056703" at bounding box center [245, 15] width 184 height 31
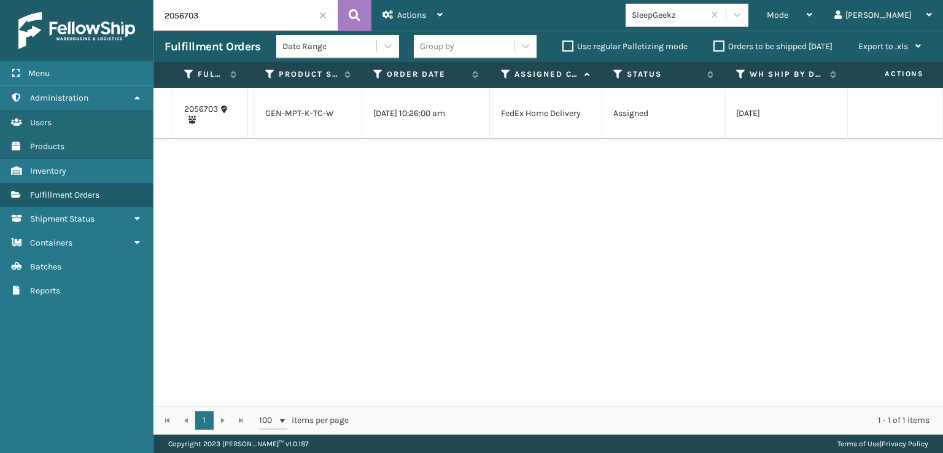
click at [322, 18] on span at bounding box center [322, 15] width 7 height 7
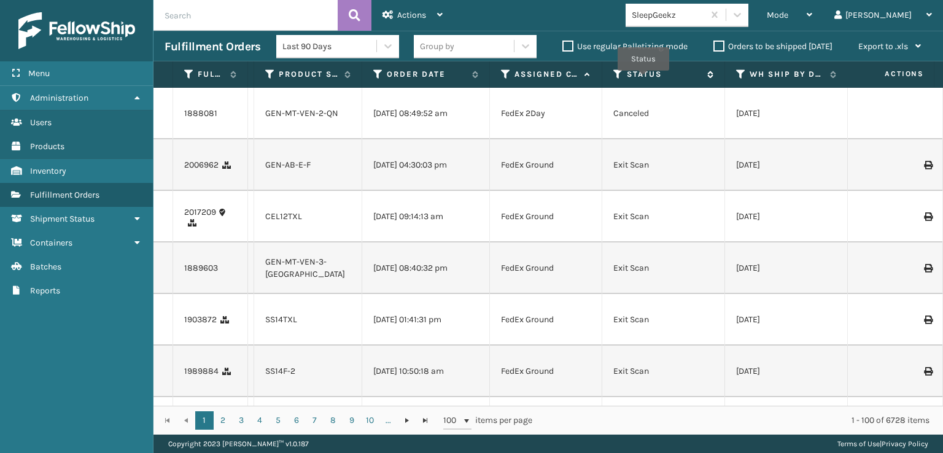
click at [620, 70] on icon at bounding box center [618, 74] width 10 height 11
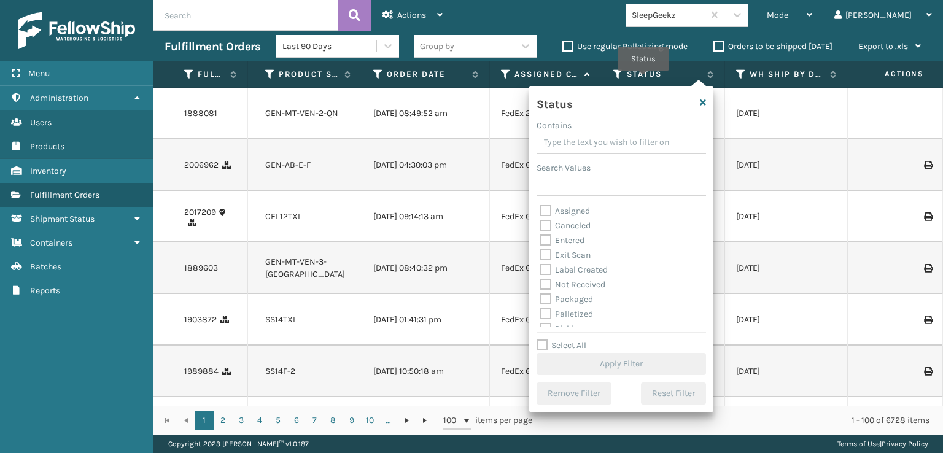
click at [562, 212] on label "Assigned" at bounding box center [565, 211] width 50 height 10
click at [541, 212] on input "Assigned" at bounding box center [540, 208] width 1 height 8
checkbox input "true"
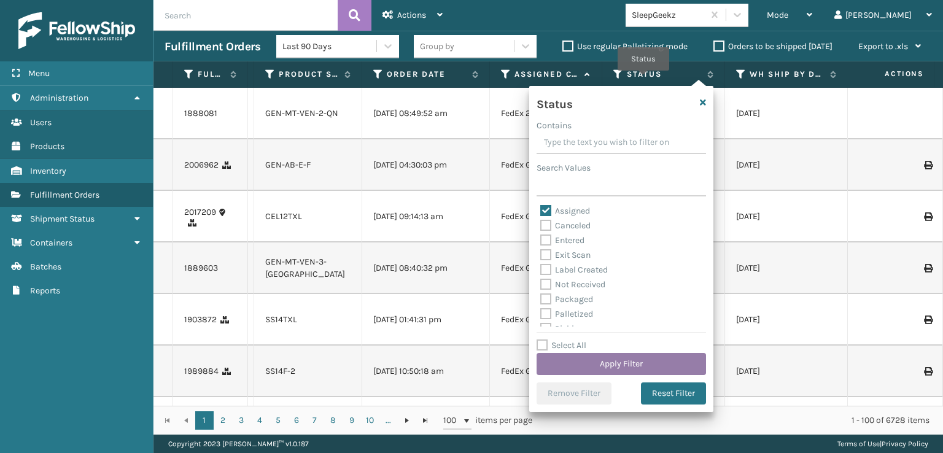
click at [675, 366] on button "Apply Filter" at bounding box center [620, 364] width 169 height 22
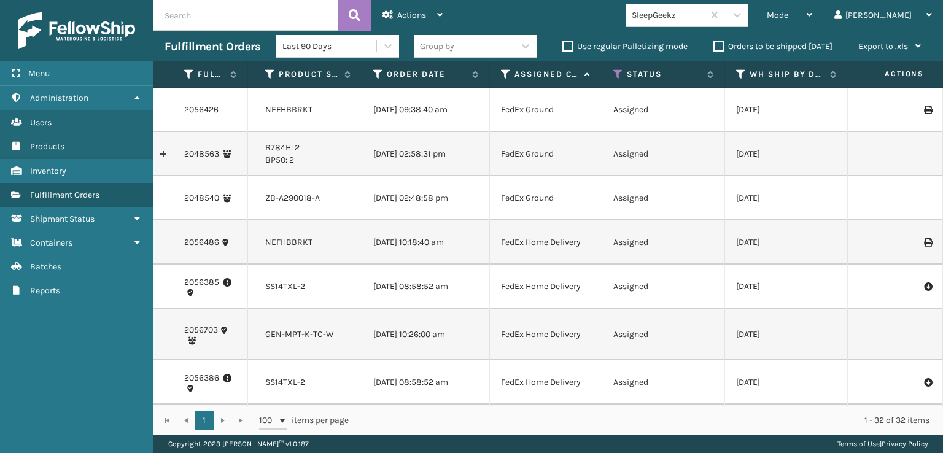
scroll to position [836, 0]
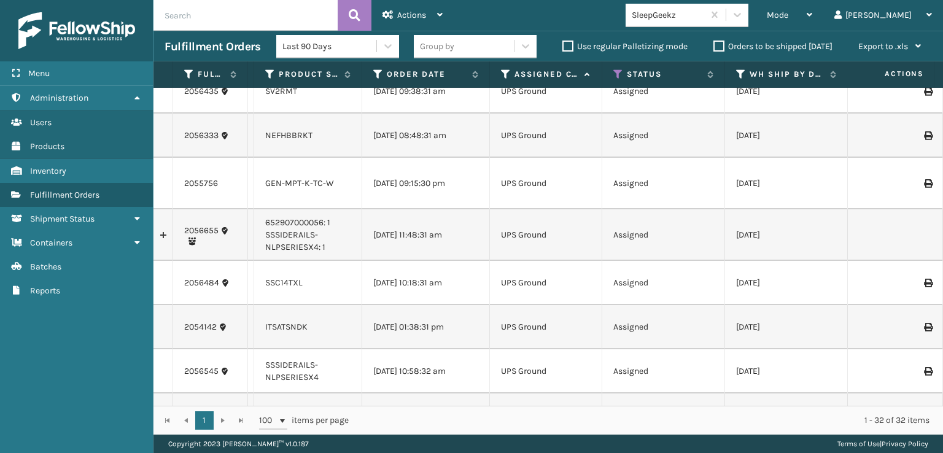
click at [579, 158] on td "UPS Ground" at bounding box center [546, 136] width 112 height 44
click at [166, 209] on td at bounding box center [163, 184] width 20 height 52
click at [171, 209] on td at bounding box center [163, 184] width 20 height 52
click at [245, 209] on td "2055756" at bounding box center [210, 184] width 75 height 52
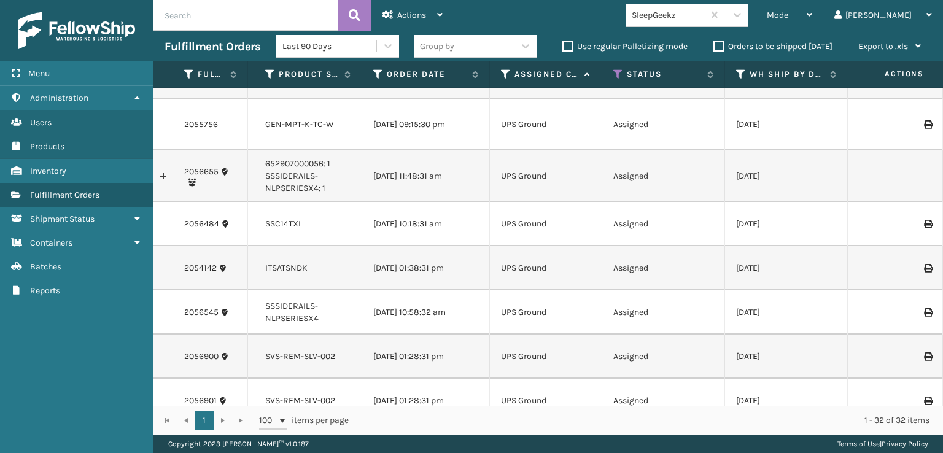
scroll to position [897, 0]
click at [357, 23] on icon at bounding box center [355, 15] width 12 height 18
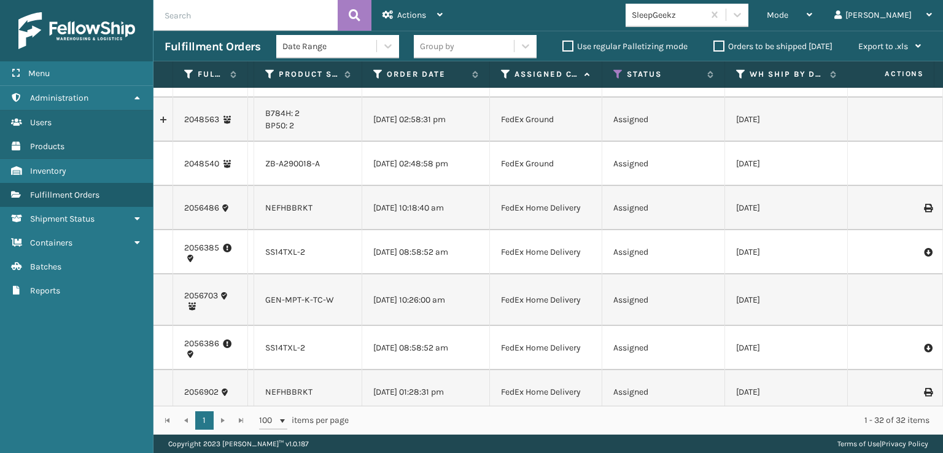
scroll to position [0, 0]
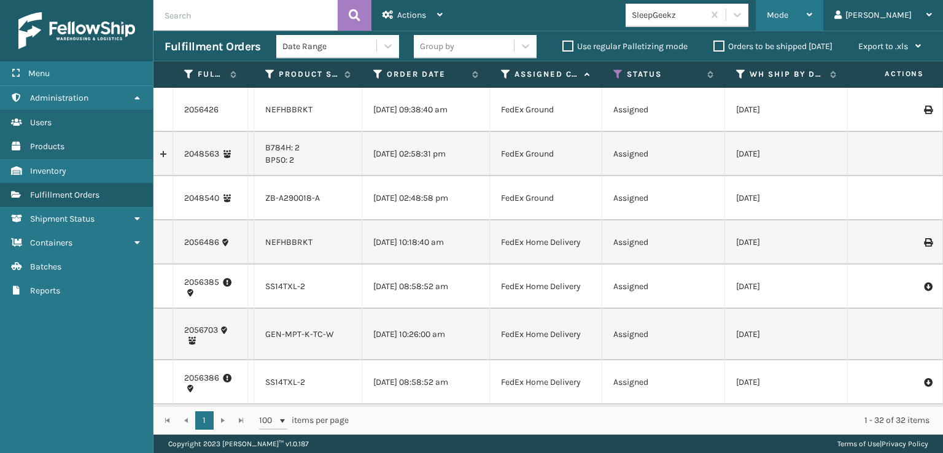
click at [812, 20] on div "Mode" at bounding box center [788, 15] width 45 height 31
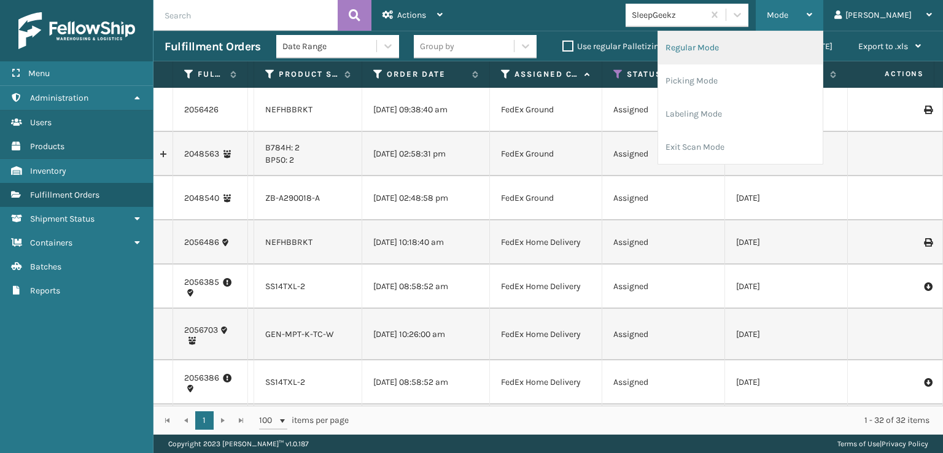
click at [774, 58] on li "Regular Mode" at bounding box center [740, 47] width 164 height 33
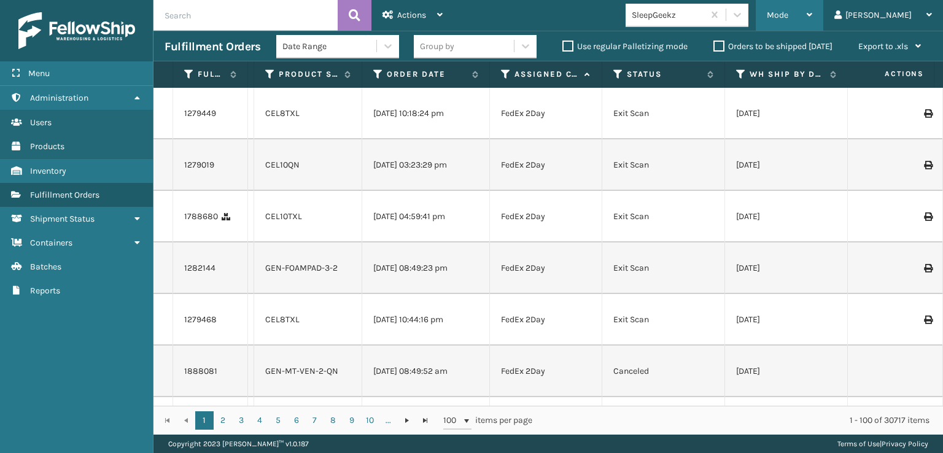
click at [788, 10] on span "Mode" at bounding box center [776, 15] width 21 height 10
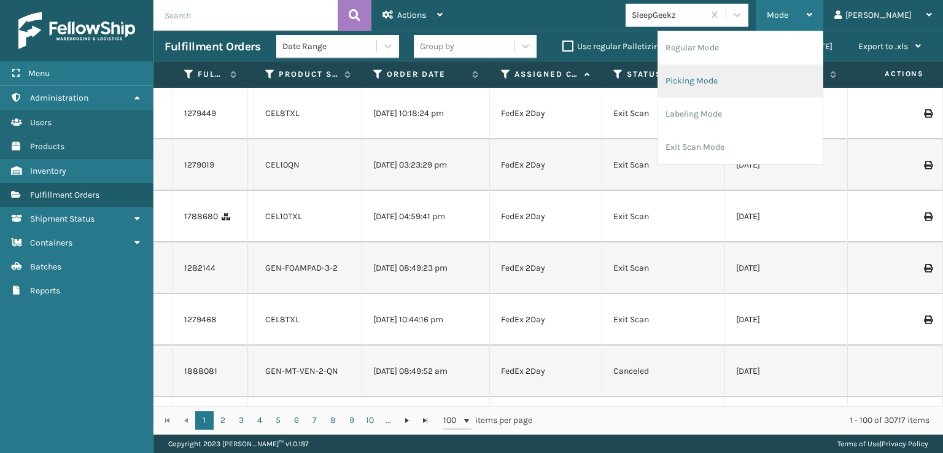
click at [741, 75] on li "Picking Mode" at bounding box center [740, 80] width 164 height 33
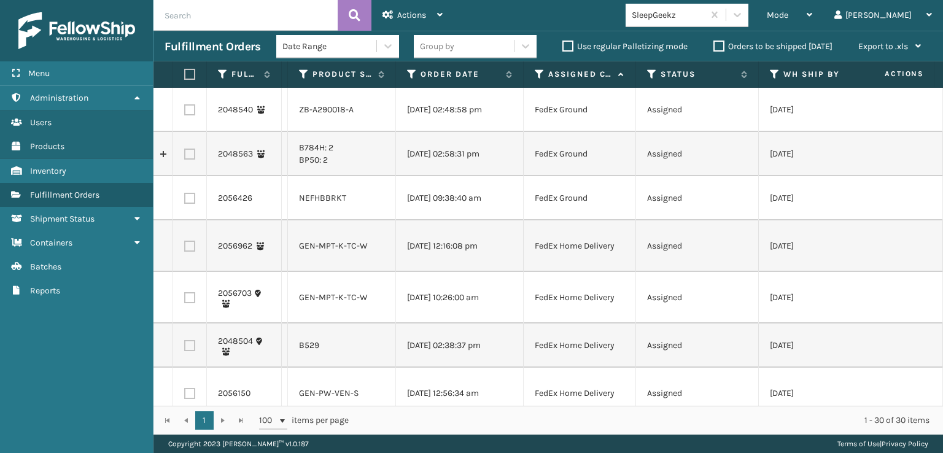
scroll to position [821, 0]
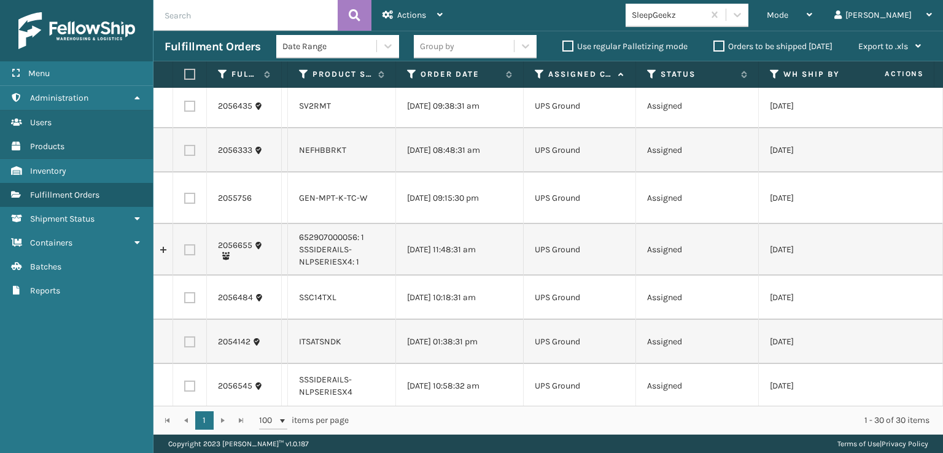
click at [183, 224] on td at bounding box center [190, 198] width 34 height 52
click at [187, 204] on label at bounding box center [189, 198] width 11 height 11
click at [185, 201] on input "checkbox" at bounding box center [184, 197] width 1 height 8
checkbox input "true"
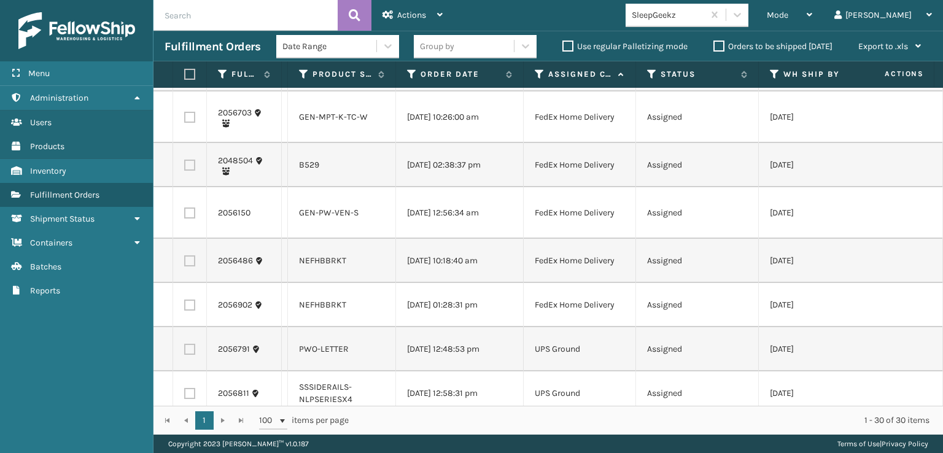
click at [191, 218] on label at bounding box center [189, 212] width 11 height 11
click at [185, 215] on input "checkbox" at bounding box center [184, 211] width 1 height 8
checkbox input "true"
click at [190, 123] on label at bounding box center [189, 117] width 11 height 11
click at [185, 120] on input "checkbox" at bounding box center [184, 116] width 1 height 8
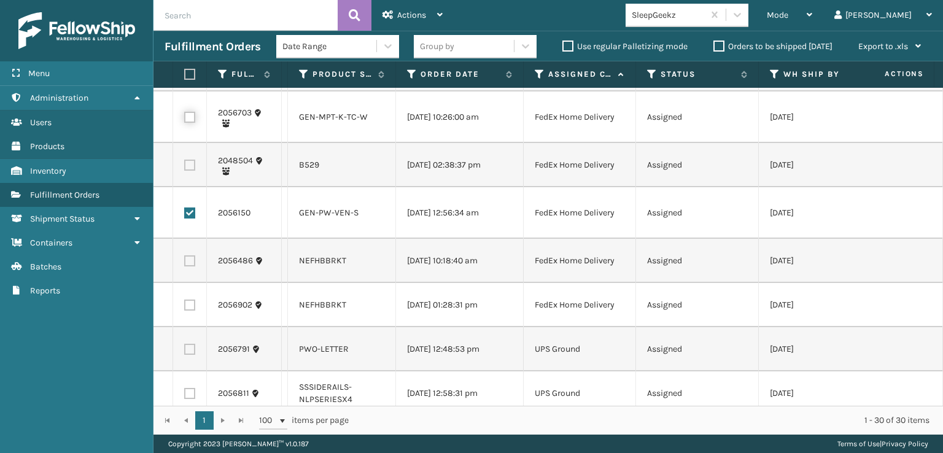
checkbox input "true"
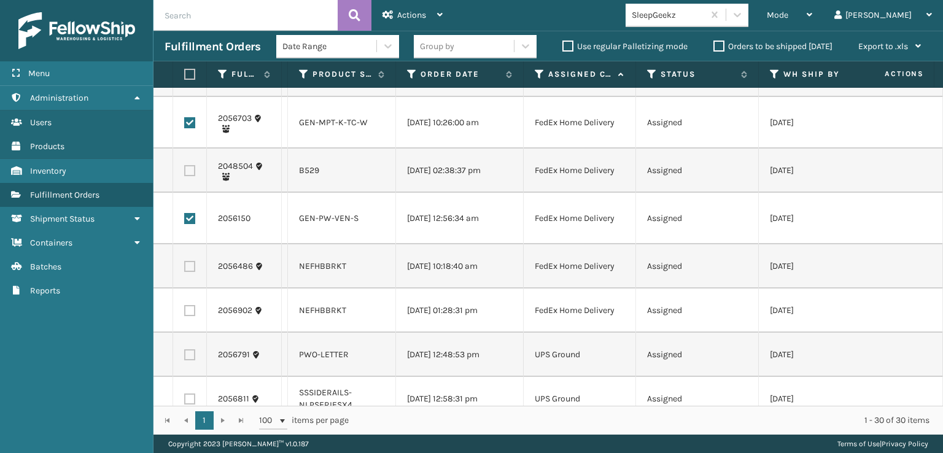
click at [188, 77] on label at bounding box center [189, 71] width 11 height 11
click at [185, 74] on input "checkbox" at bounding box center [184, 70] width 1 height 8
checkbox input "true"
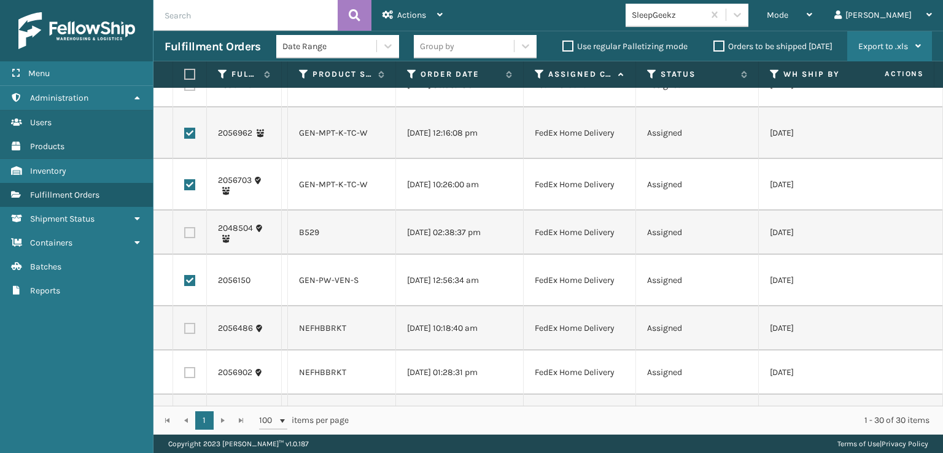
click at [914, 47] on div "Export to .xls" at bounding box center [889, 46] width 63 height 31
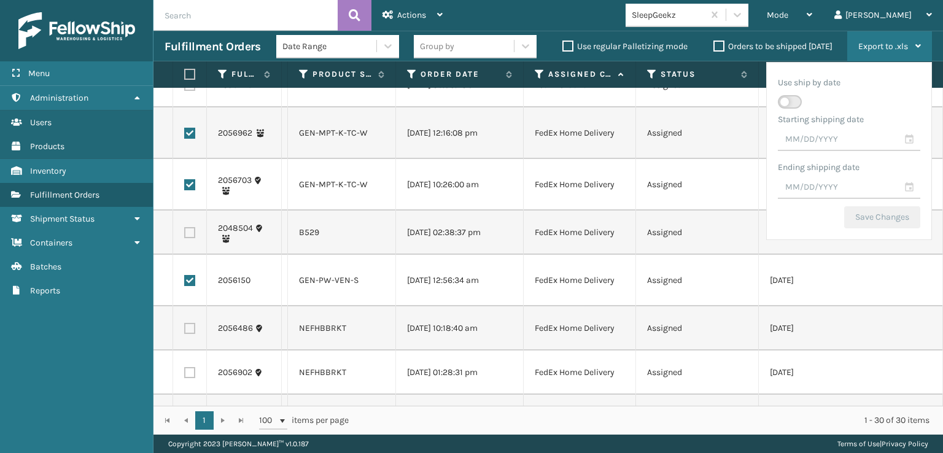
click at [891, 42] on span "Export to .xls" at bounding box center [883, 46] width 50 height 10
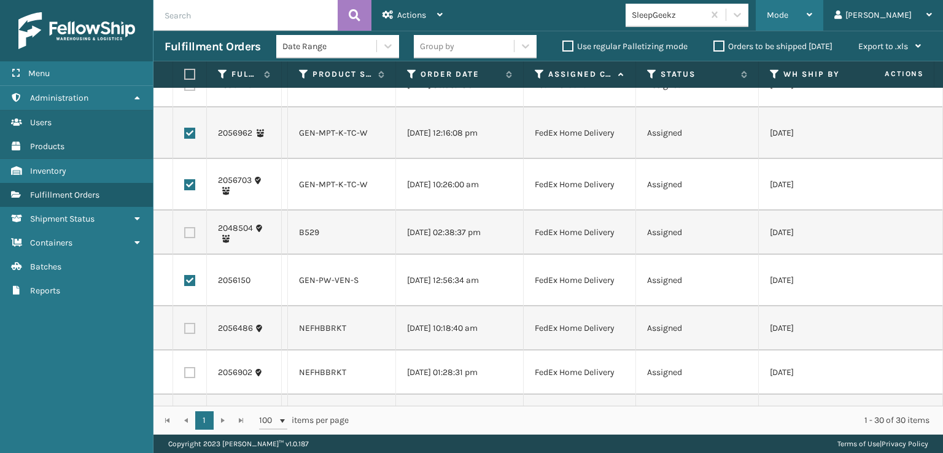
click at [788, 15] on span "Mode" at bounding box center [776, 15] width 21 height 10
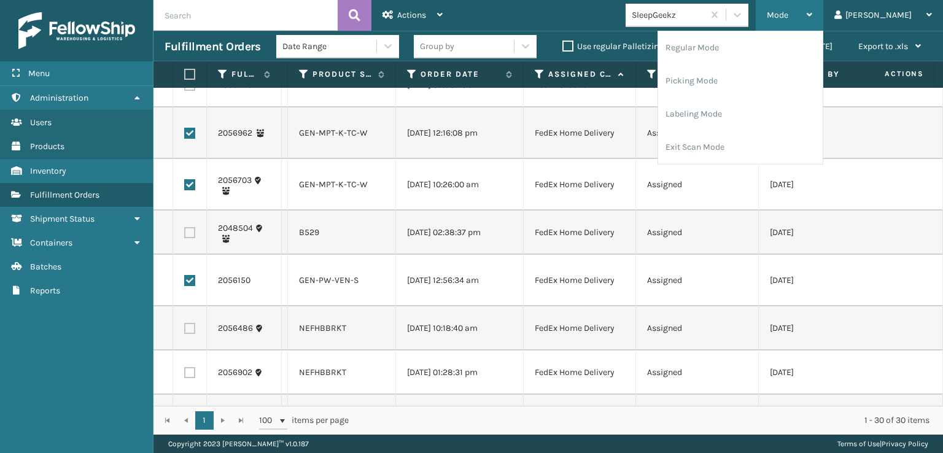
click at [788, 15] on span "Mode" at bounding box center [776, 15] width 21 height 10
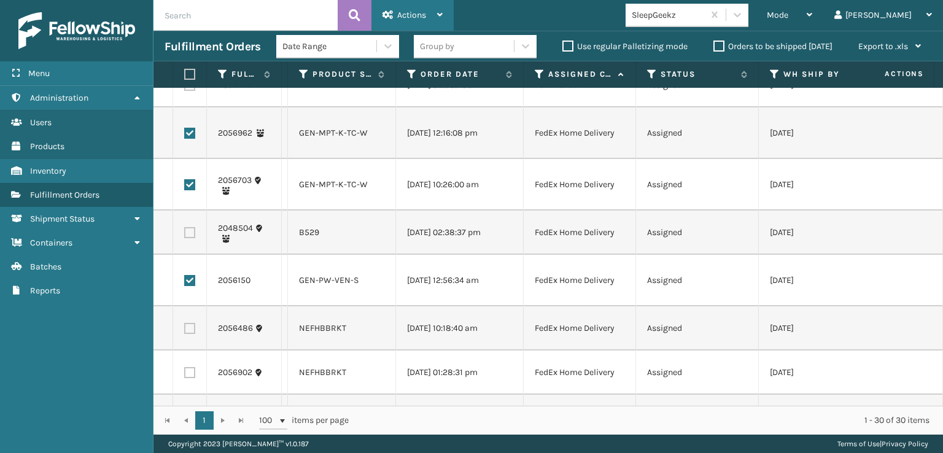
click at [414, 10] on span "Actions" at bounding box center [411, 15] width 29 height 10
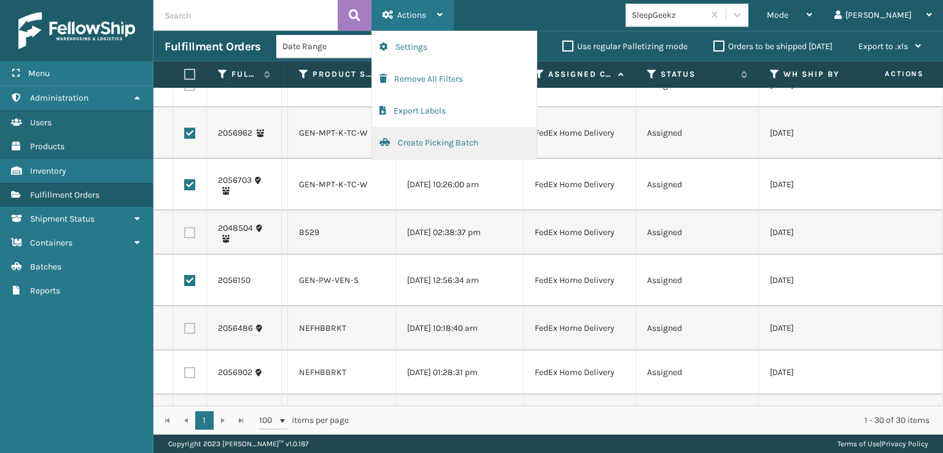
click at [425, 145] on button "Create Picking Batch" at bounding box center [454, 143] width 164 height 32
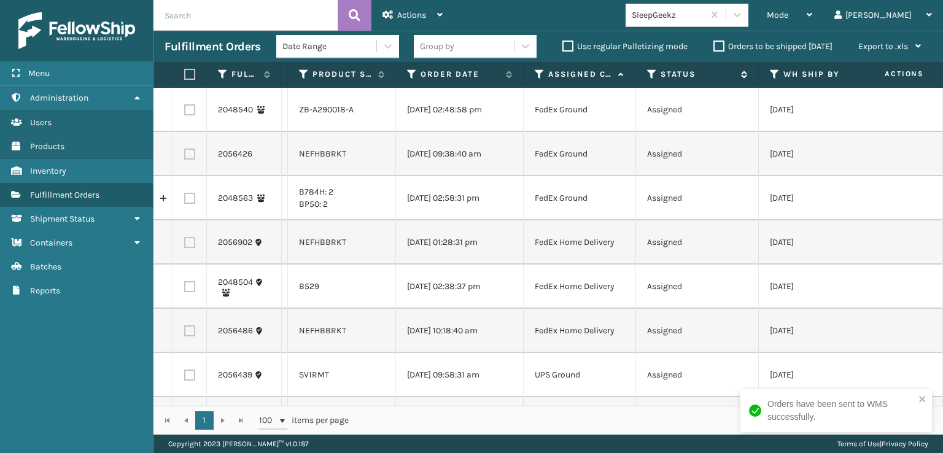
click at [650, 74] on icon at bounding box center [652, 74] width 10 height 11
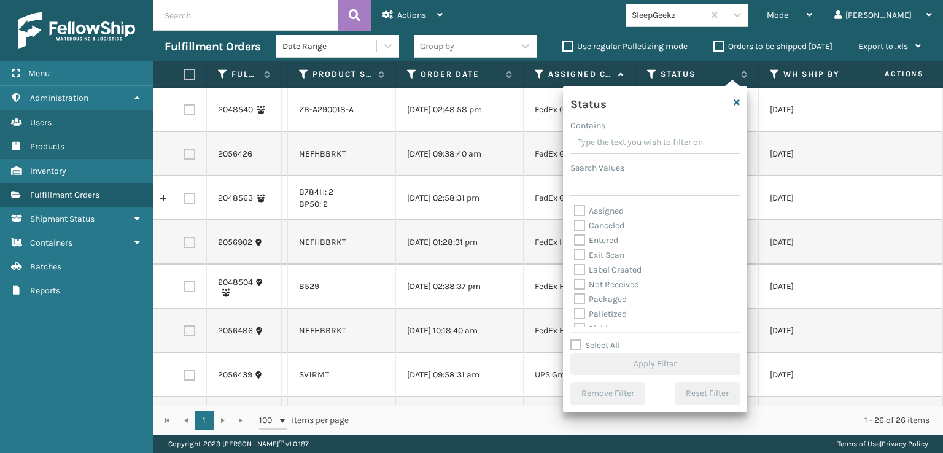
scroll to position [61, 0]
click at [585, 269] on label "Picking" at bounding box center [596, 267] width 44 height 10
click at [574, 268] on input "Picking" at bounding box center [574, 264] width 1 height 8
checkbox input "true"
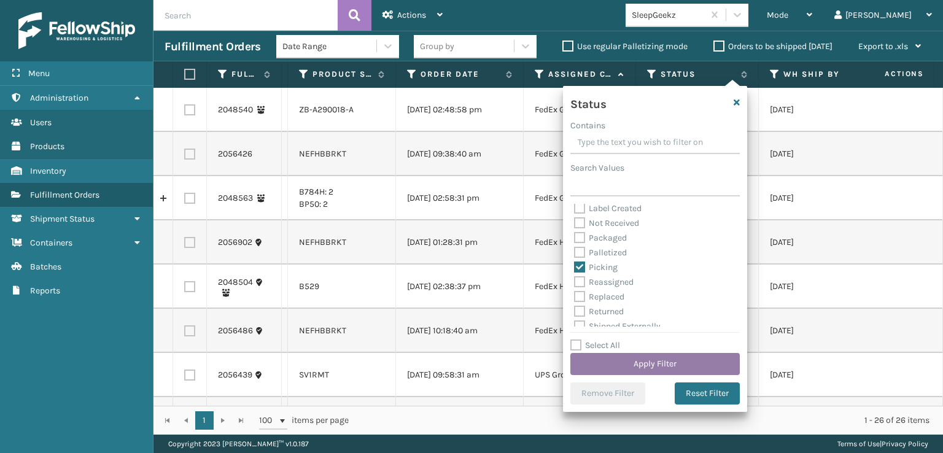
click at [639, 368] on button "Apply Filter" at bounding box center [654, 364] width 169 height 22
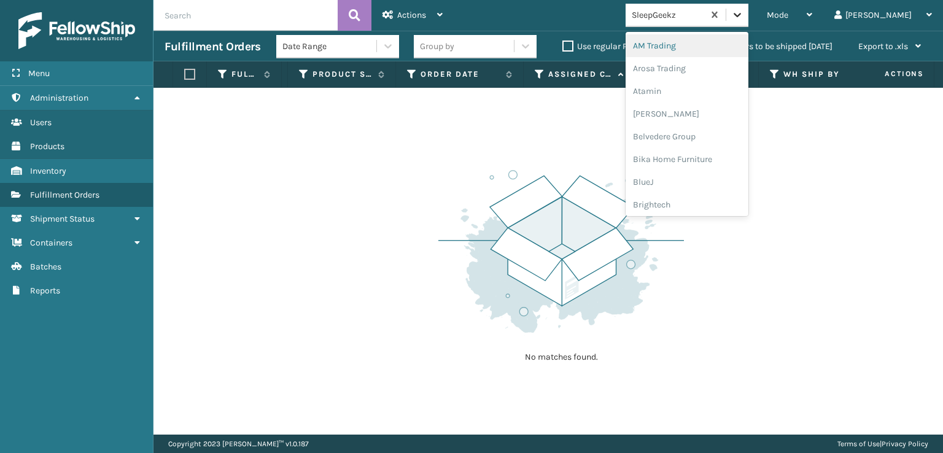
click at [743, 13] on icon at bounding box center [737, 15] width 12 height 12
click at [707, 148] on div "FoamTex" at bounding box center [686, 156] width 123 height 23
click at [743, 10] on icon at bounding box center [737, 15] width 12 height 12
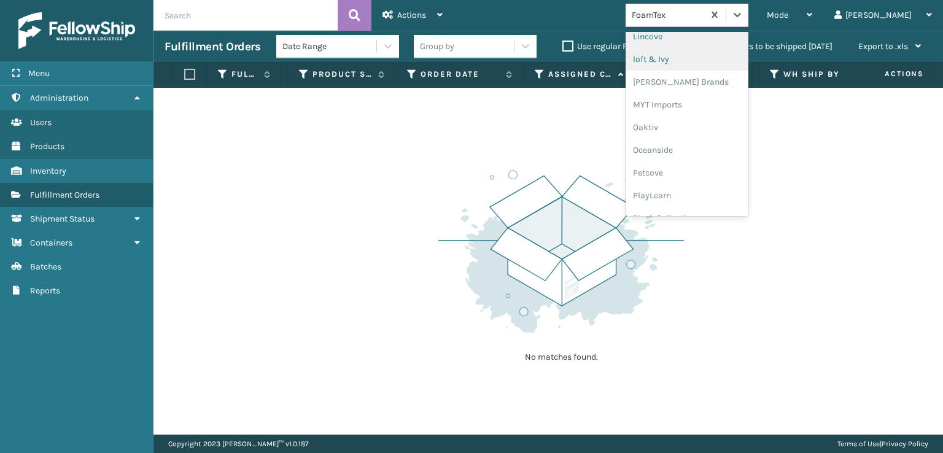
scroll to position [511, 0]
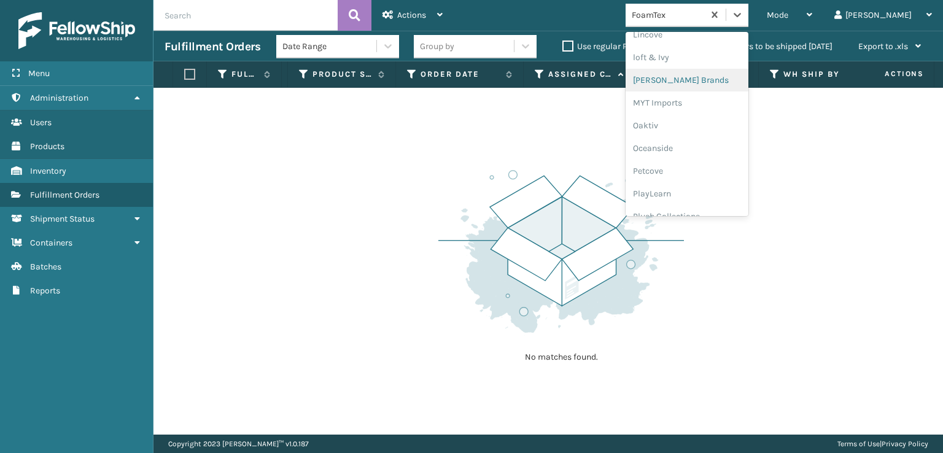
click at [722, 79] on div "[PERSON_NAME] Brands" at bounding box center [686, 80] width 123 height 23
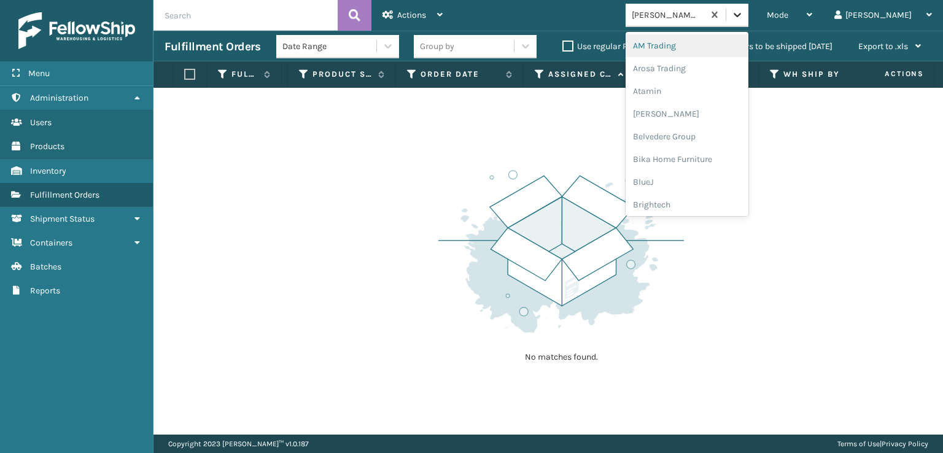
click at [743, 20] on icon at bounding box center [737, 15] width 12 height 12
click at [716, 136] on div "Plush Collections" at bounding box center [686, 134] width 123 height 23
click at [741, 14] on icon at bounding box center [736, 15] width 7 height 4
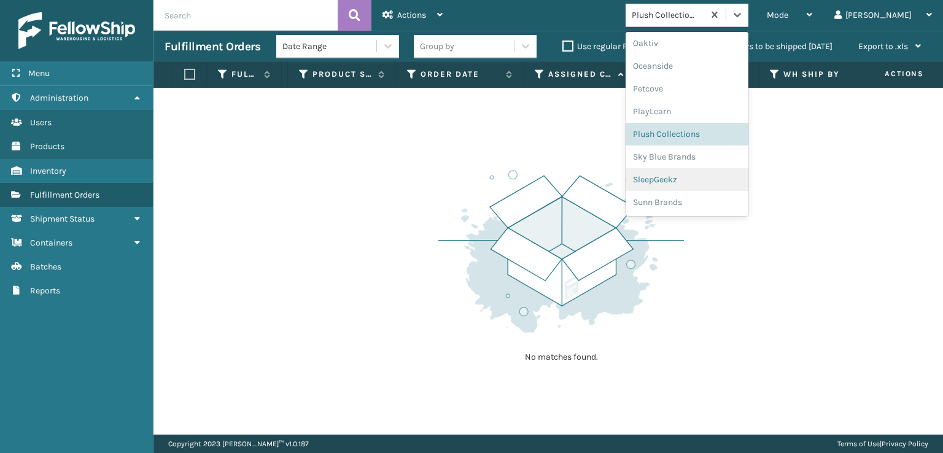
click at [728, 175] on div "SleepGeekz" at bounding box center [686, 179] width 123 height 23
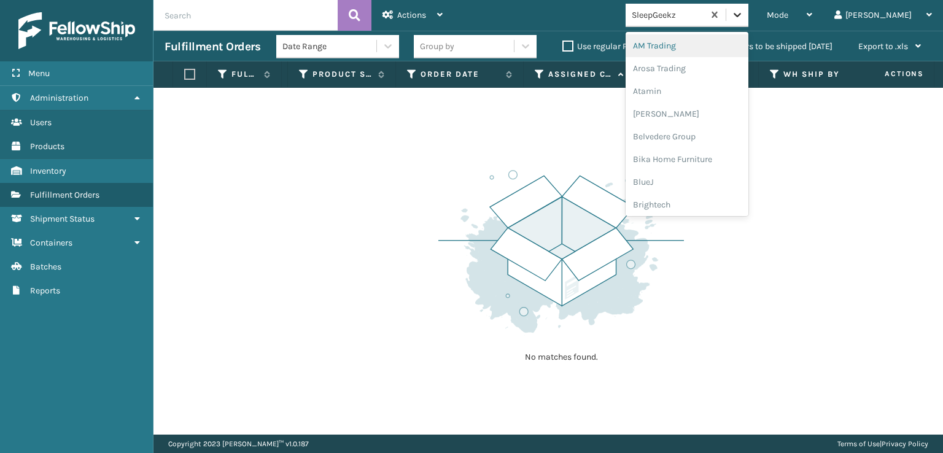
click at [743, 10] on icon at bounding box center [737, 15] width 12 height 12
